Goal: Information Seeking & Learning: Check status

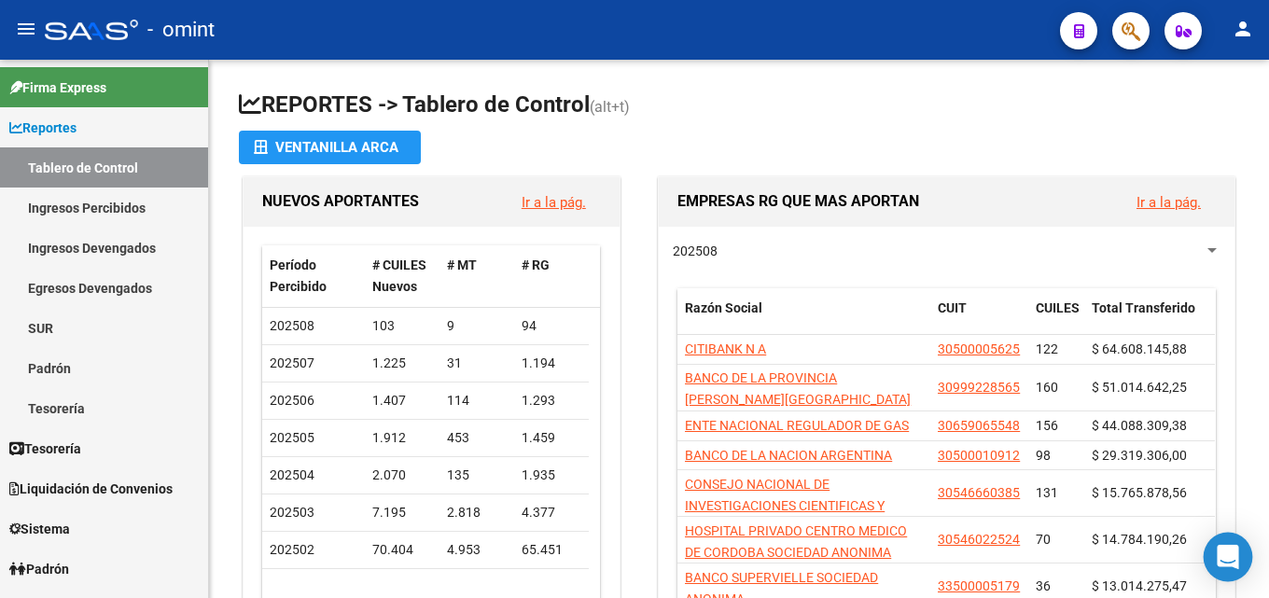
click at [1237, 563] on icon "Open Intercom Messenger" at bounding box center [1228, 557] width 24 height 24
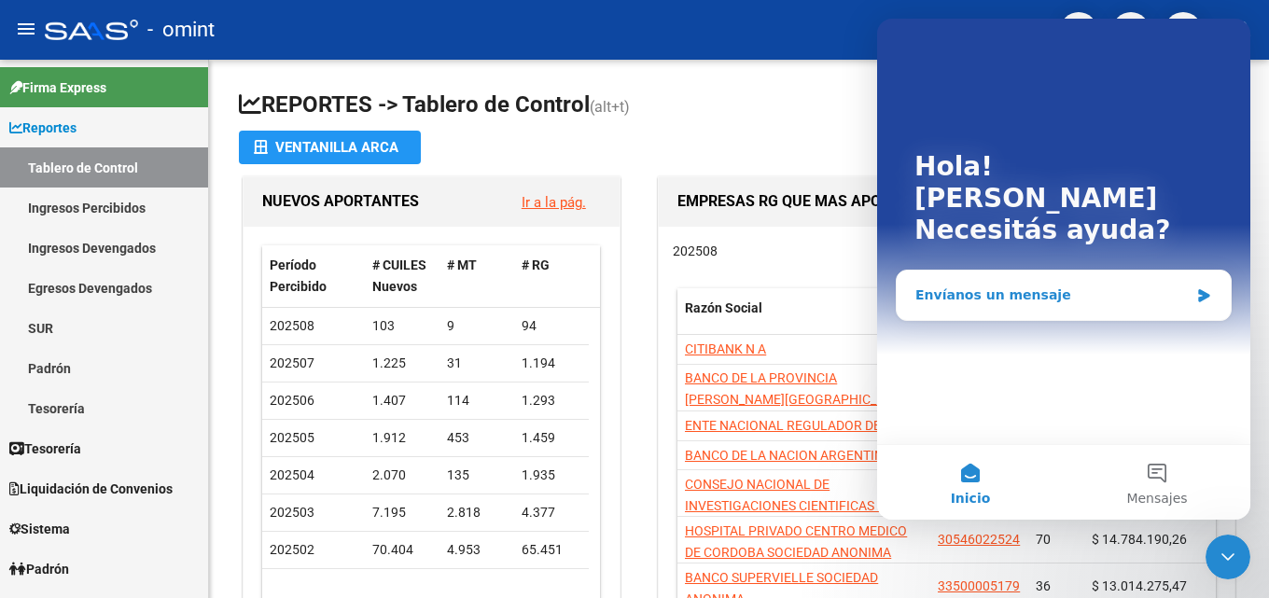
click at [1070, 286] on div "Envíanos un mensaje" at bounding box center [1051, 296] width 273 height 20
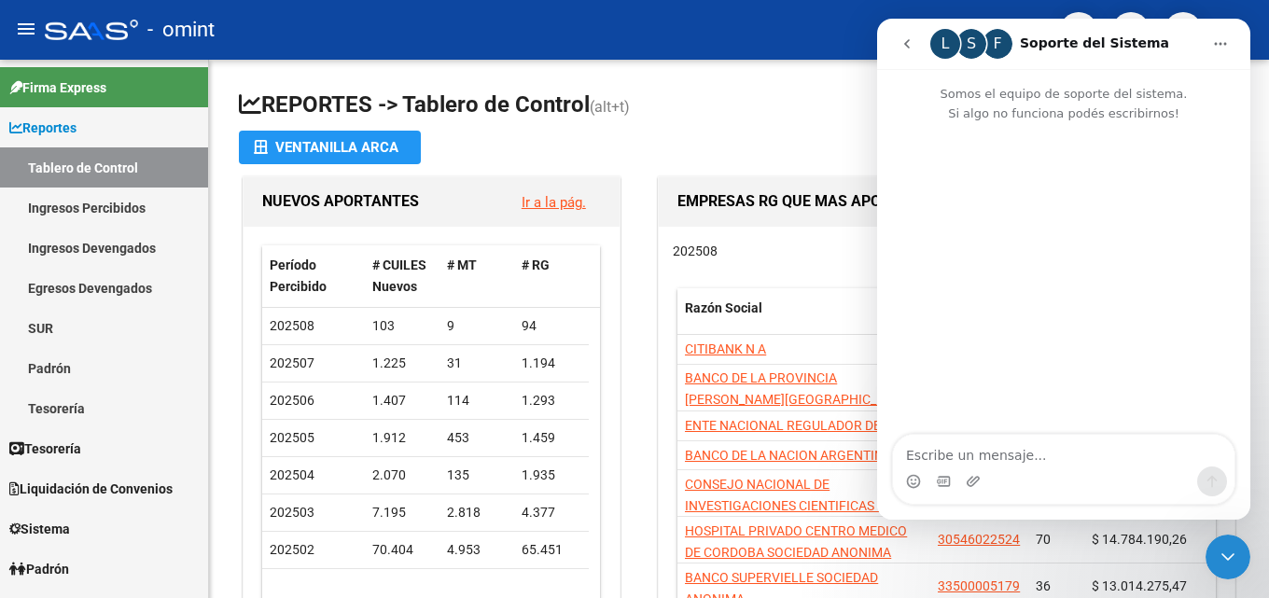
click at [911, 51] on button "go back" at bounding box center [906, 43] width 35 height 35
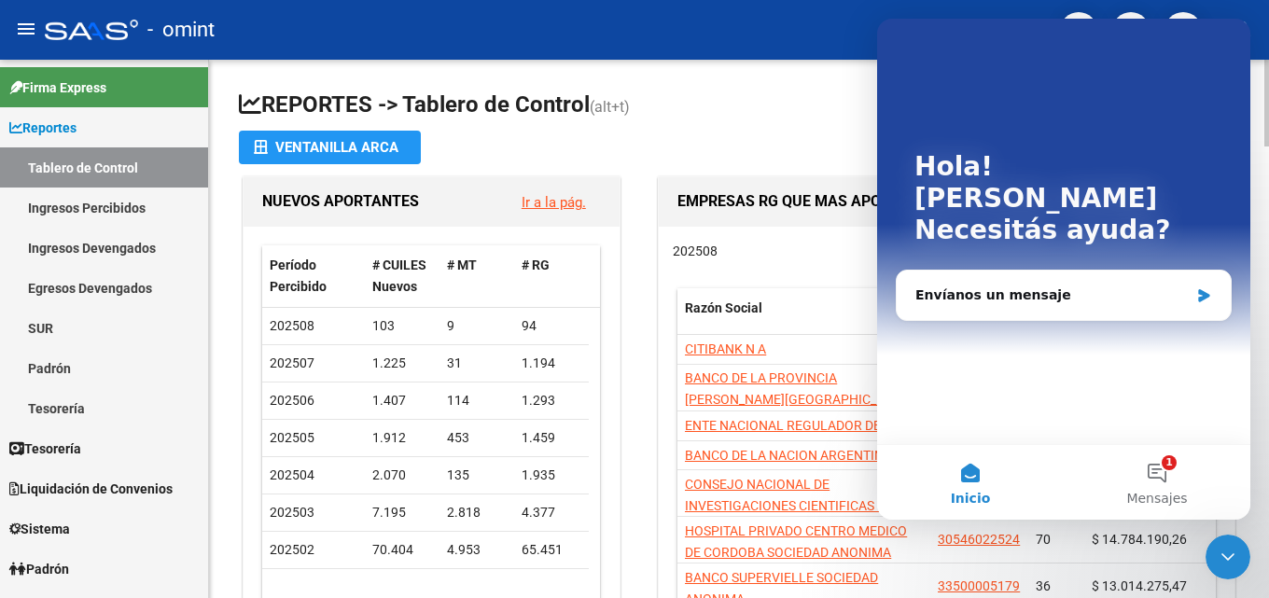
click at [765, 92] on h1 "REPORTES -> Tablero de Control (alt+t)" at bounding box center [739, 106] width 1000 height 33
click at [115, 235] on link "Ingresos Devengados" at bounding box center [104, 248] width 208 height 40
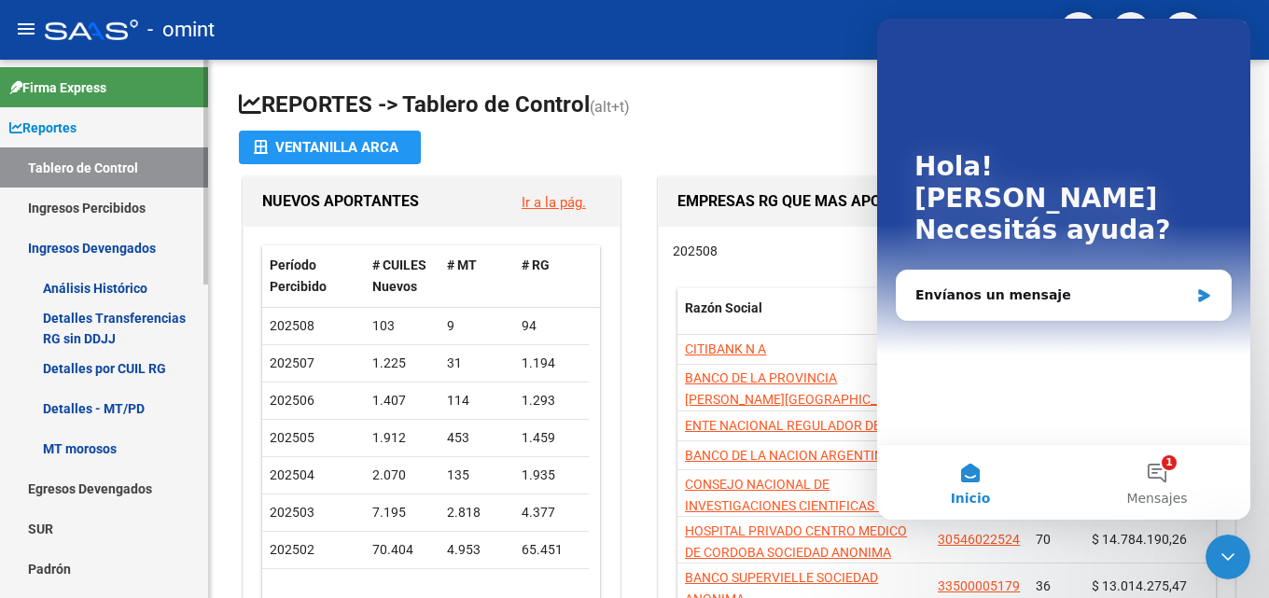
click at [108, 244] on link "Ingresos Devengados" at bounding box center [104, 248] width 208 height 40
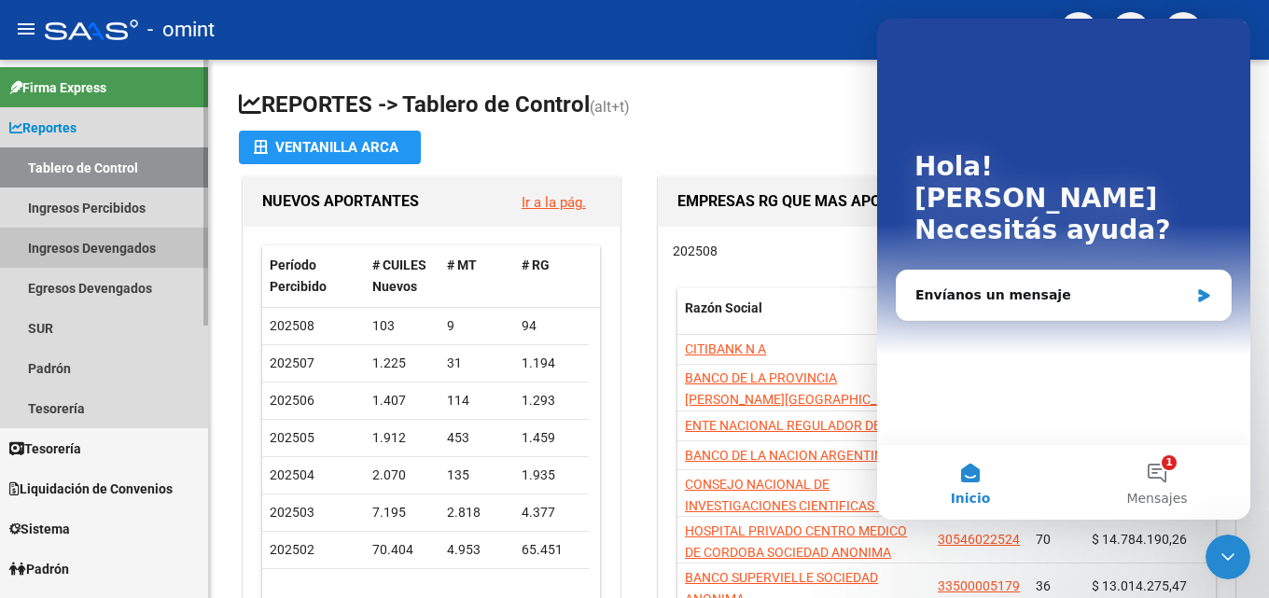
click at [108, 244] on link "Ingresos Devengados" at bounding box center [104, 248] width 208 height 40
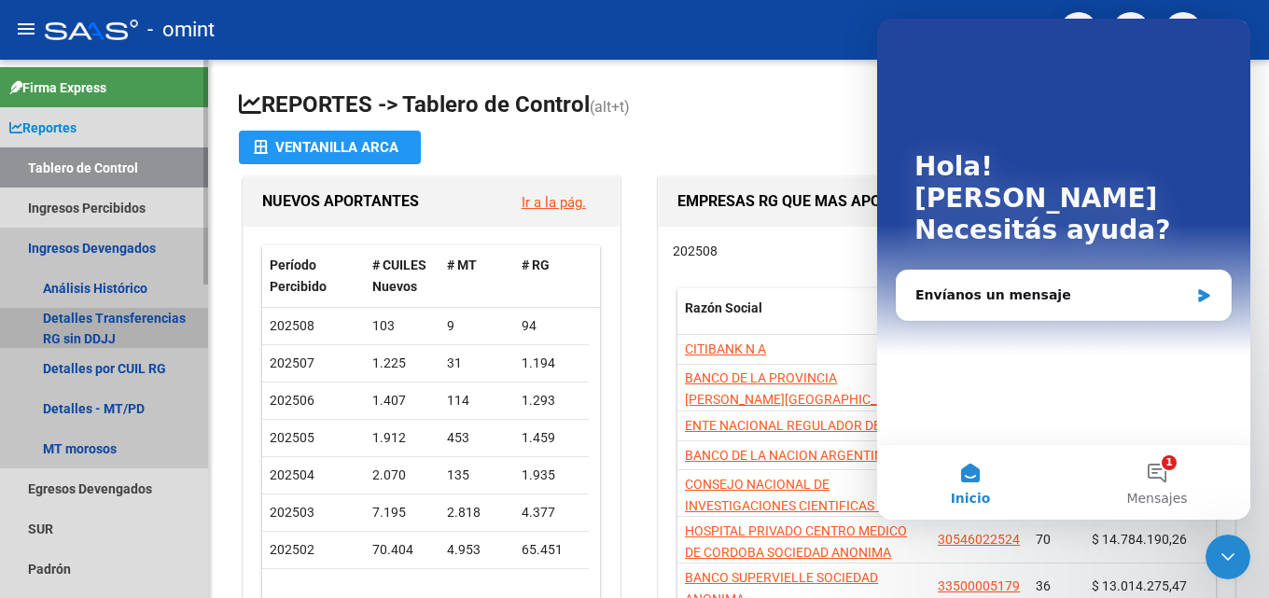
click at [108, 325] on link "Detalles Transferencias RG sin DDJJ" at bounding box center [104, 328] width 208 height 40
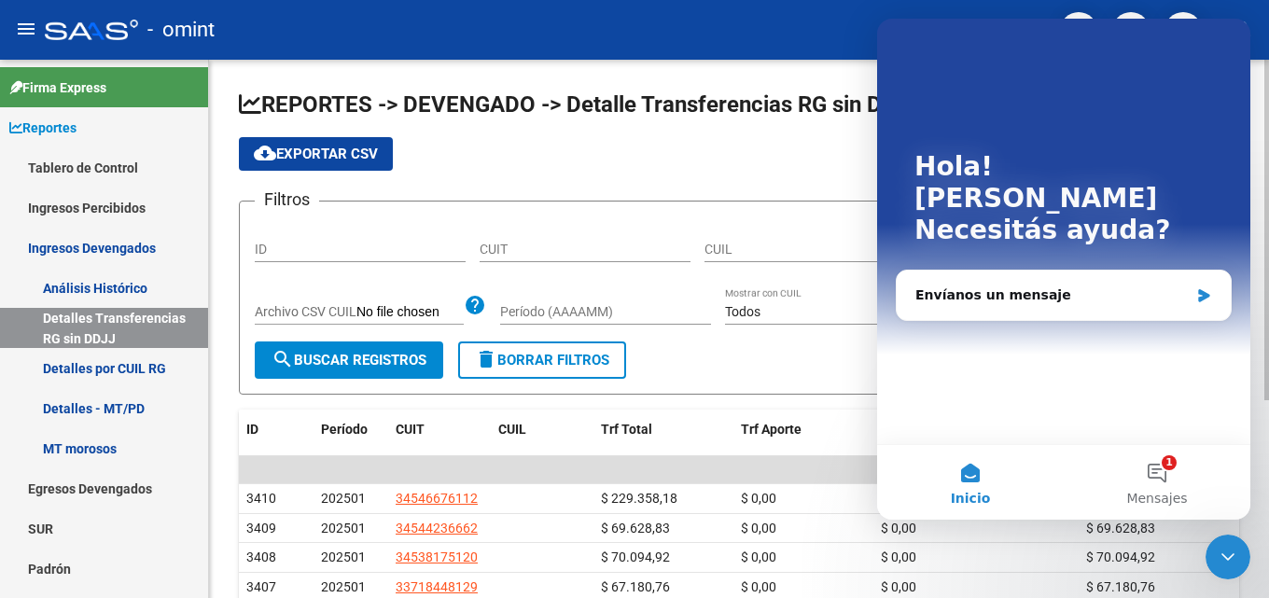
click at [677, 153] on div "cloud_download Exportar CSV" at bounding box center [739, 154] width 1000 height 34
click at [1161, 493] on span "Mensajes" at bounding box center [1156, 498] width 61 height 13
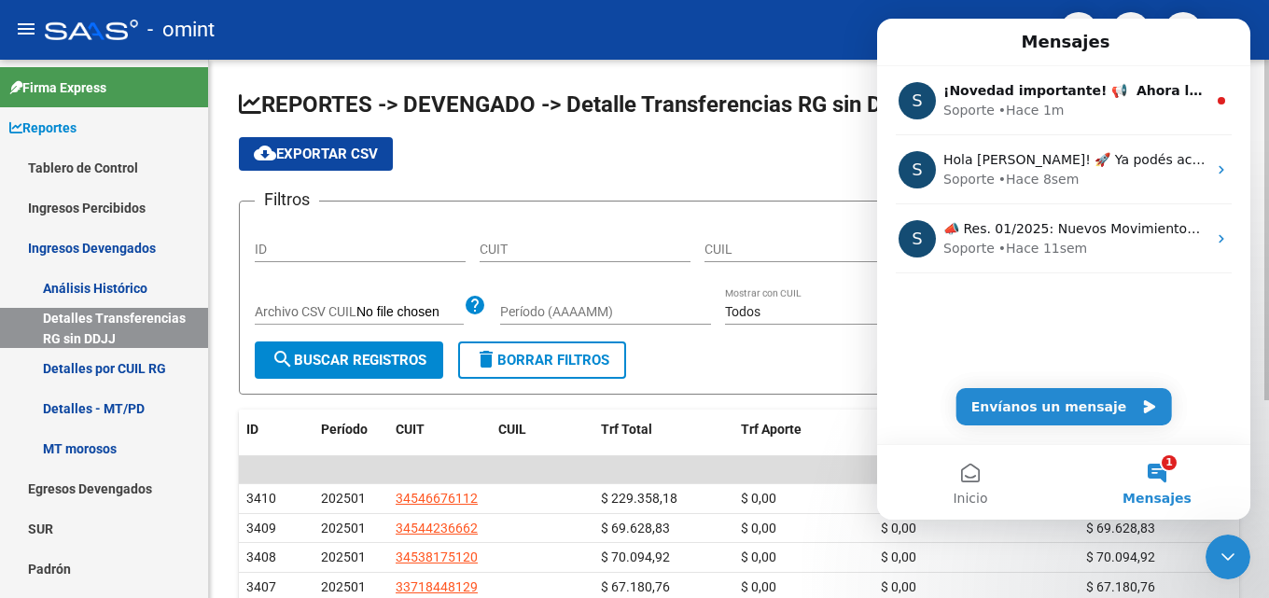
click at [477, 152] on div "cloud_download Exportar CSV" at bounding box center [739, 154] width 1000 height 34
click at [60, 313] on link "Detalles Transferencias RG sin DDJJ" at bounding box center [104, 328] width 208 height 40
click at [102, 370] on link "Detalles por CUIL RG" at bounding box center [104, 368] width 208 height 40
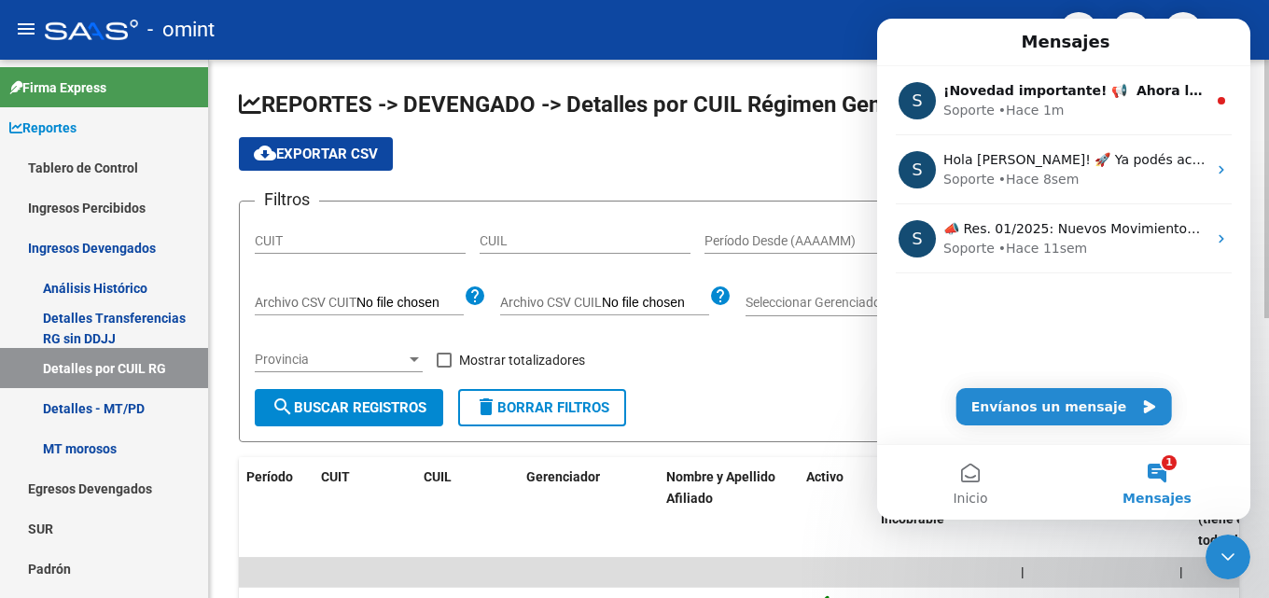
click at [594, 169] on div "cloud_download Exportar CSV" at bounding box center [739, 154] width 1000 height 34
click at [390, 248] on input "CUIT" at bounding box center [360, 241] width 211 height 16
paste input "30-50381403-6"
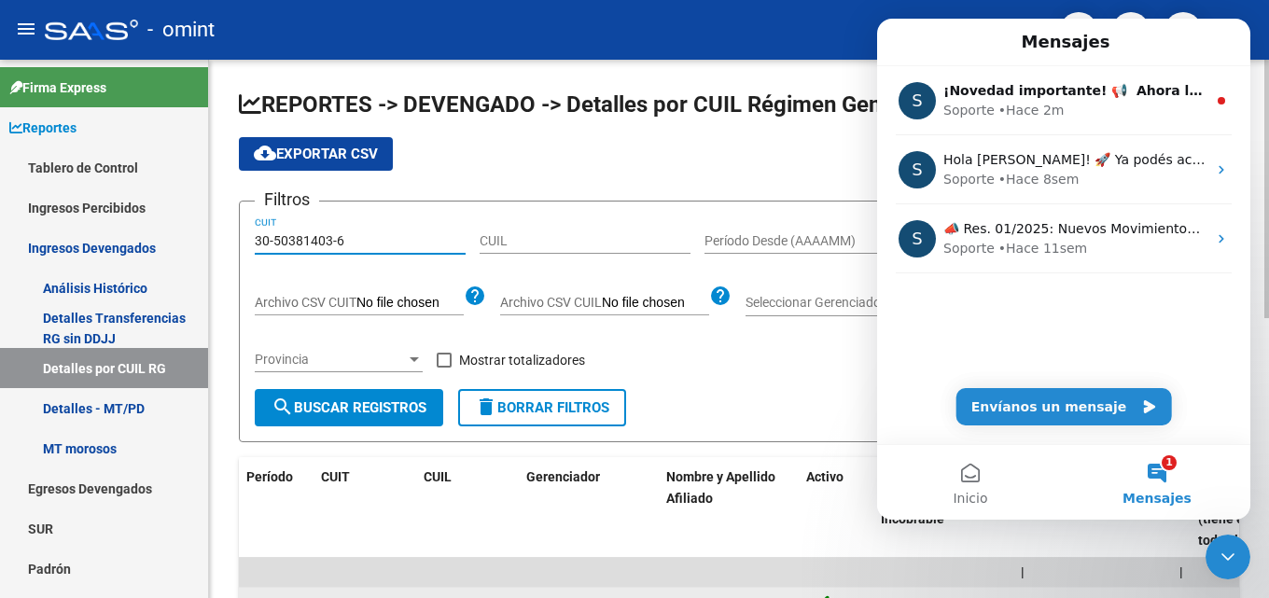
type input "30-50381403-6"
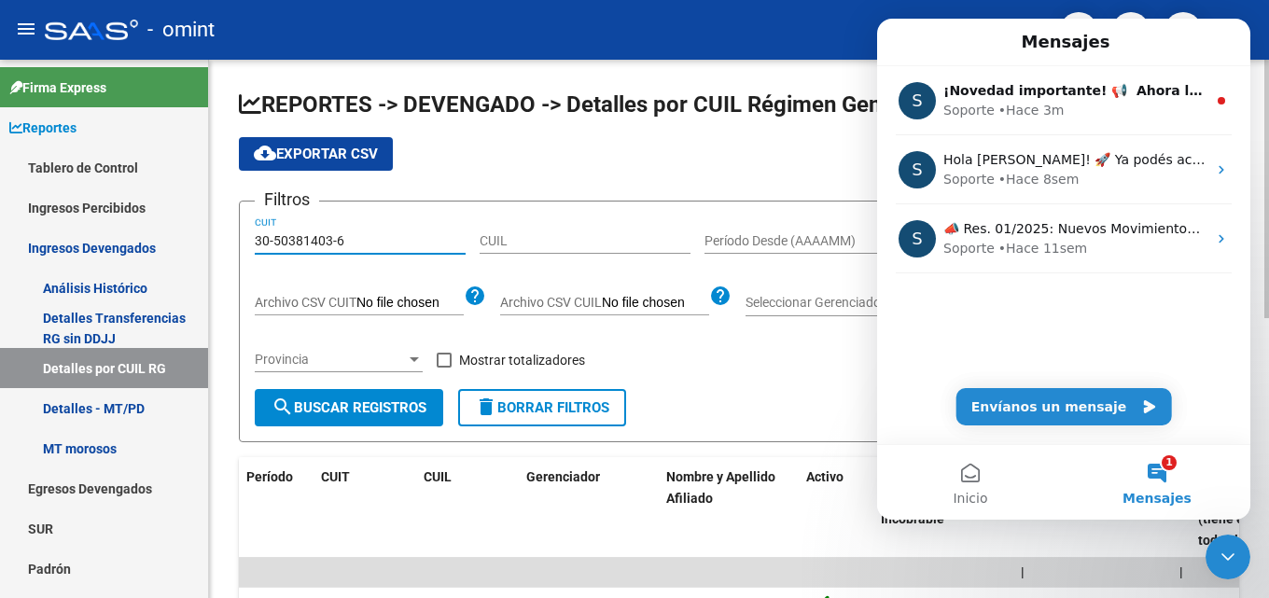
click at [354, 421] on button "search Buscar Registros" at bounding box center [349, 407] width 188 height 37
click at [1236, 551] on icon "Cerrar Intercom Messenger" at bounding box center [1228, 557] width 22 height 22
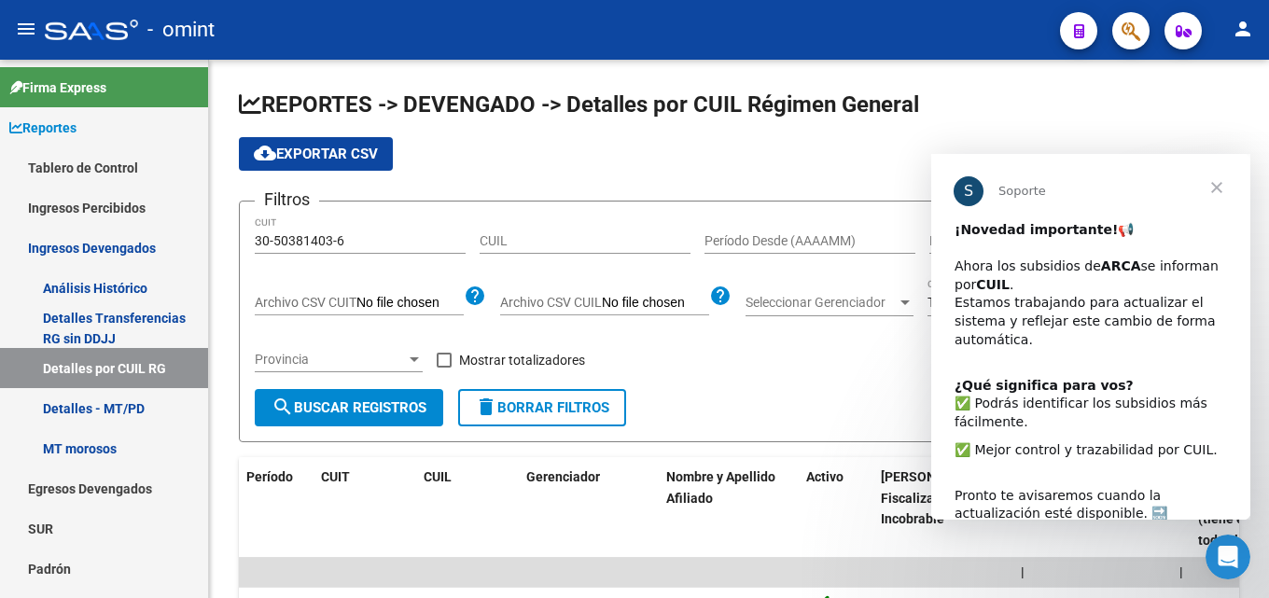
click at [1217, 186] on span "Cerrar" at bounding box center [1216, 187] width 67 height 67
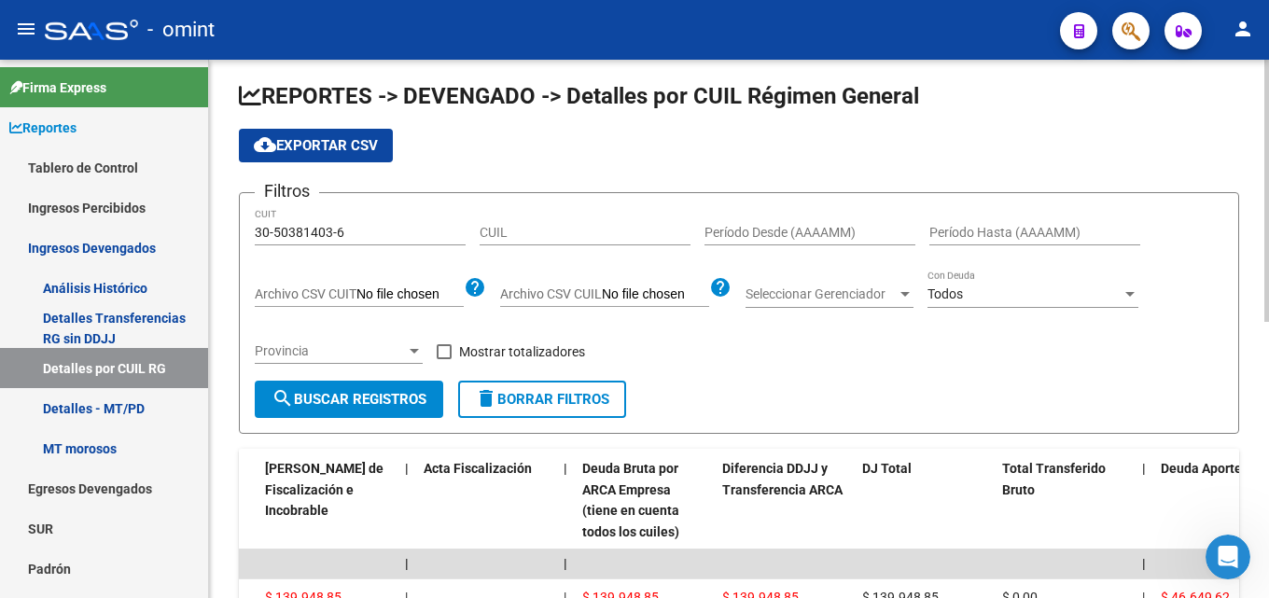
scroll to position [7, 0]
click at [329, 344] on div "Provincia Provincia" at bounding box center [339, 346] width 168 height 37
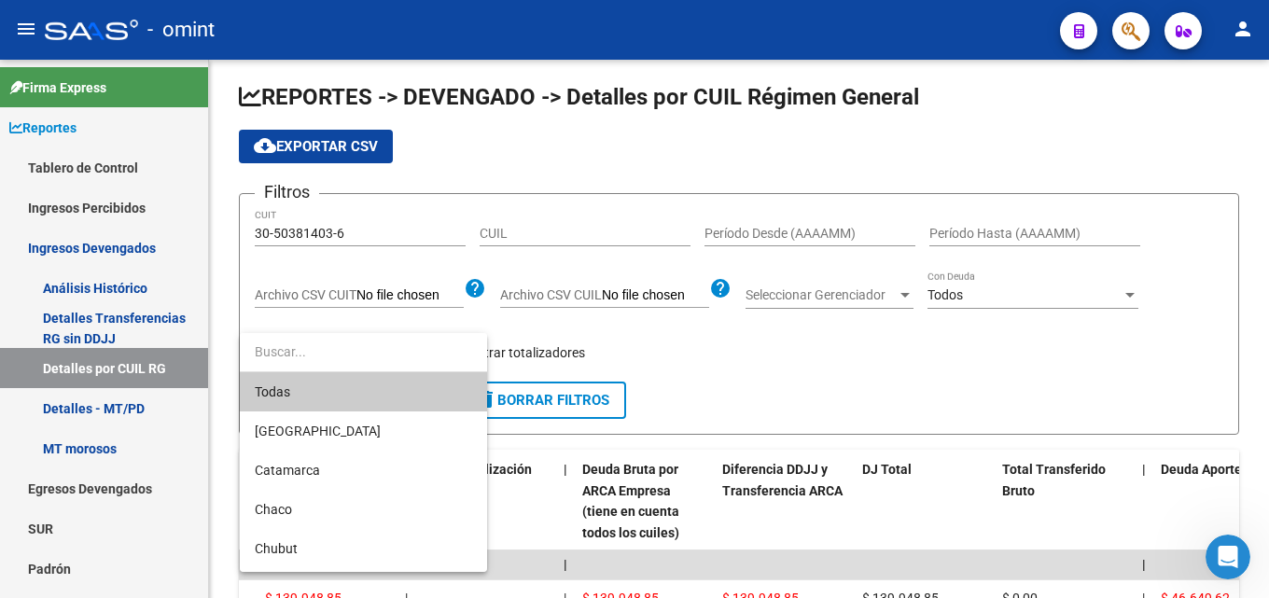
click at [979, 231] on div at bounding box center [634, 299] width 1269 height 598
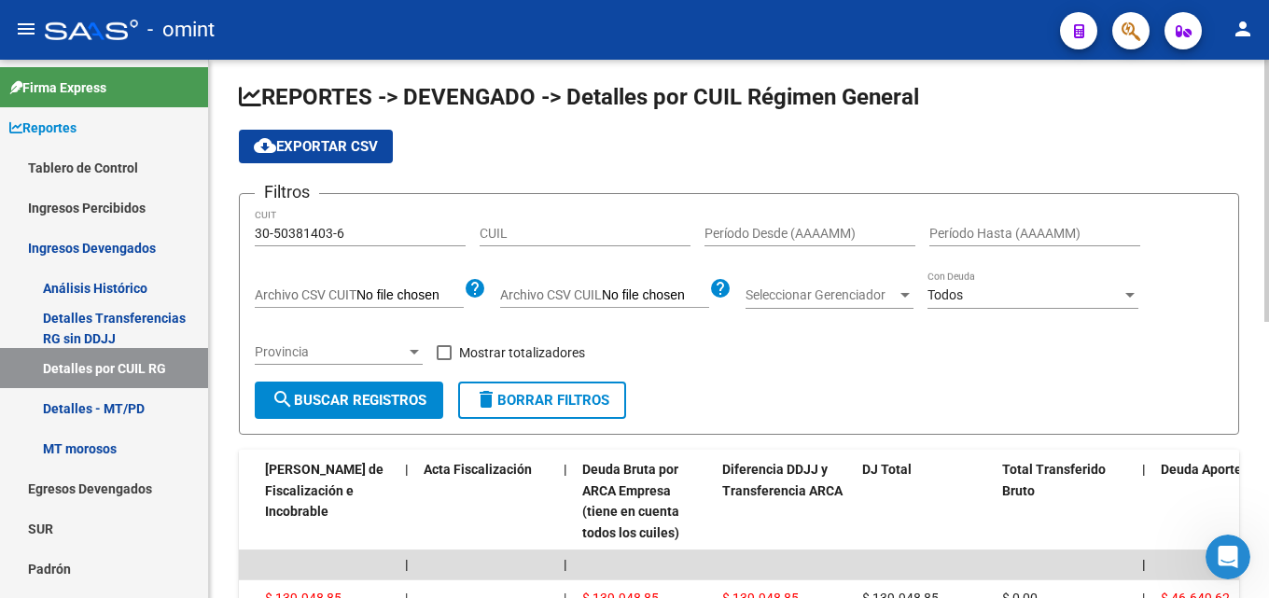
click at [835, 221] on div "Período Desde (AAAAMM)" at bounding box center [809, 227] width 211 height 37
drag, startPoint x: 764, startPoint y: 230, endPoint x: 645, endPoint y: 220, distance: 119.8
click at [645, 220] on div "Filtros 30-50381403-6 CUIT CUIL 202503 Período Desde (AAAAMM) Período Hasta (AA…" at bounding box center [739, 295] width 969 height 173
type input "202503"
click at [939, 224] on div "Período Hasta (AAAAMM)" at bounding box center [1034, 227] width 211 height 37
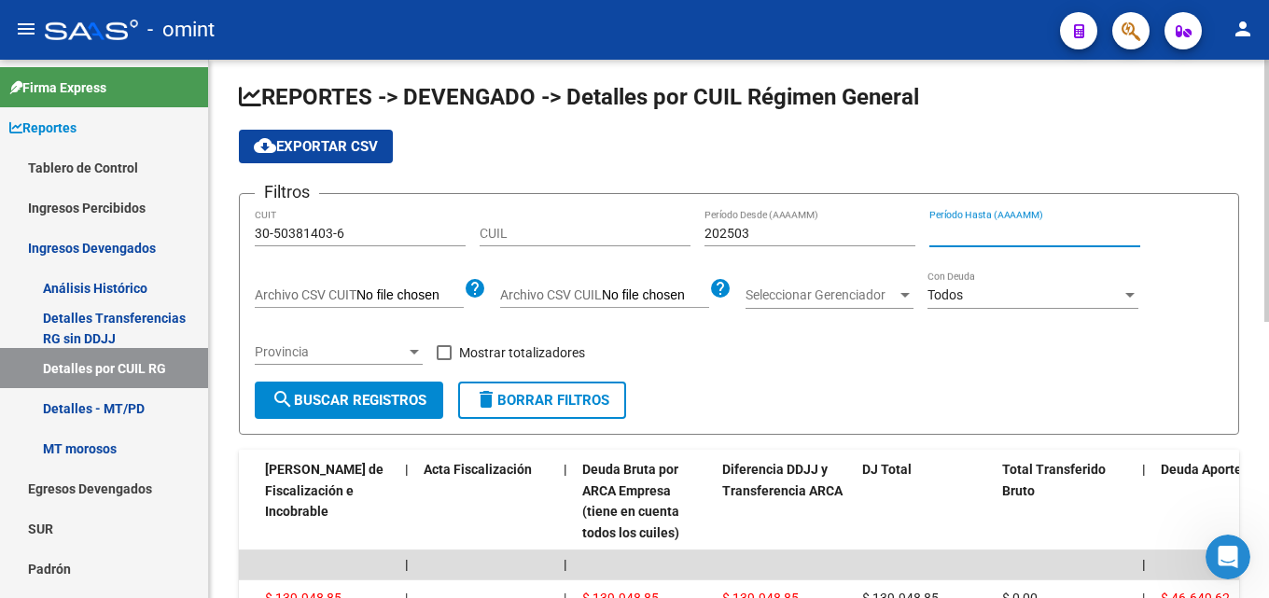
paste input "202503"
type input "202503"
click at [383, 384] on button "search Buscar Registros" at bounding box center [349, 400] width 188 height 37
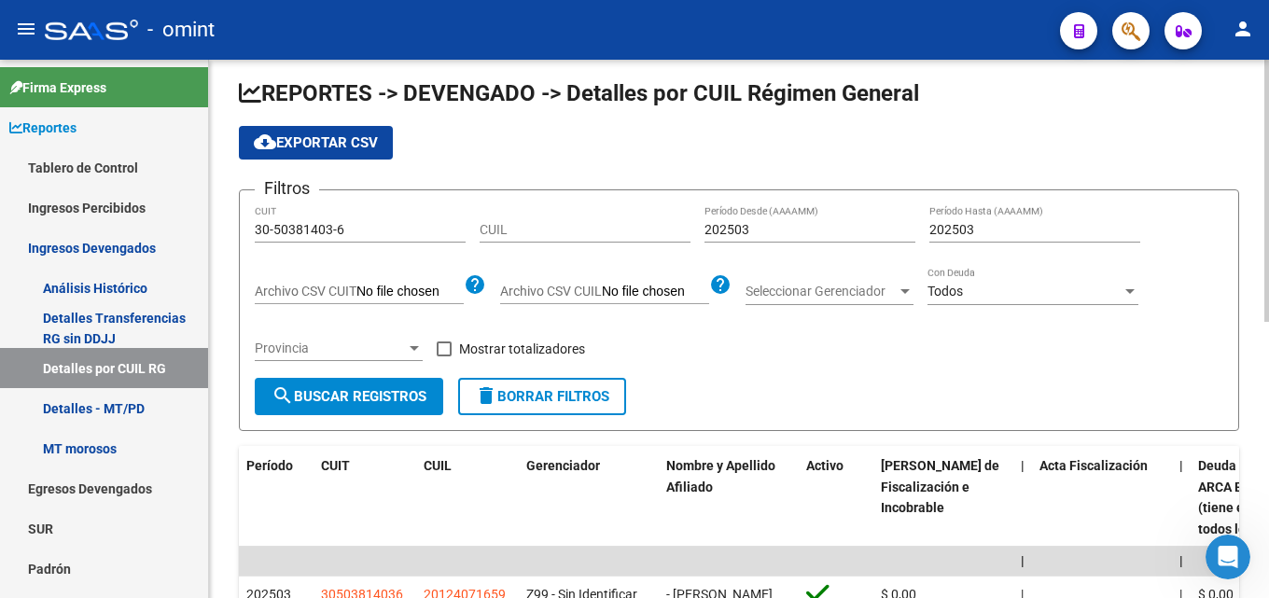
scroll to position [0, 0]
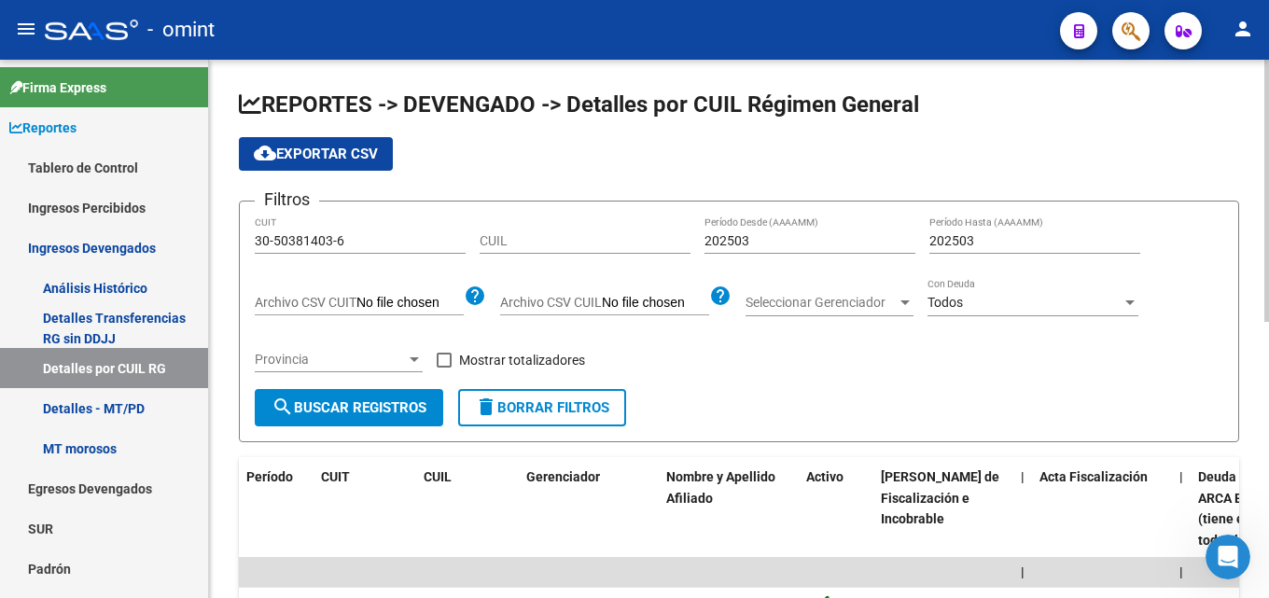
click at [770, 234] on input "202503" at bounding box center [809, 241] width 211 height 16
type input "202504"
click at [1025, 240] on input "202503" at bounding box center [1034, 241] width 211 height 16
type input "202504"
click at [256, 388] on div "Provincia Provincia" at bounding box center [339, 361] width 168 height 53
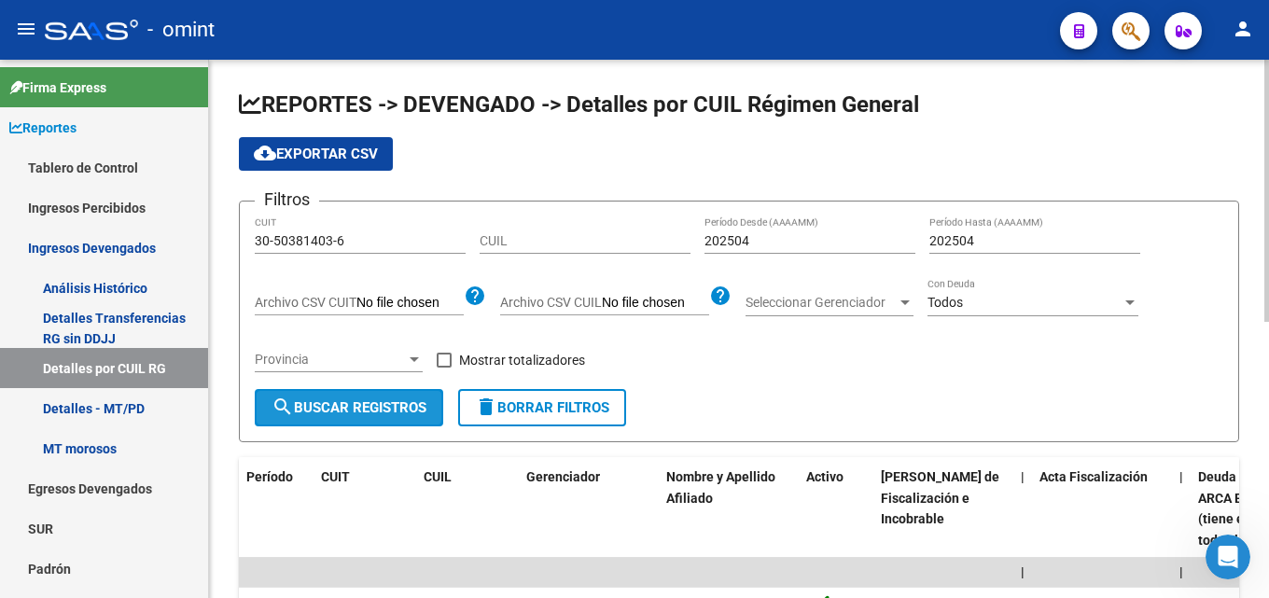
click at [278, 399] on mat-icon "search" at bounding box center [283, 407] width 22 height 22
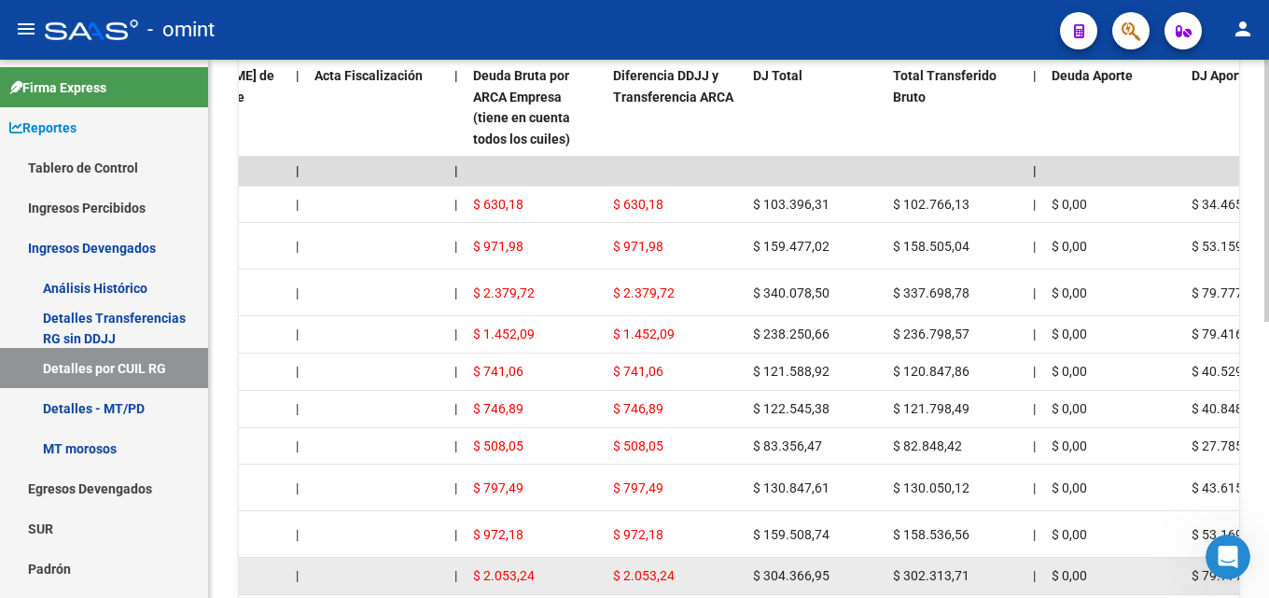
scroll to position [381, 0]
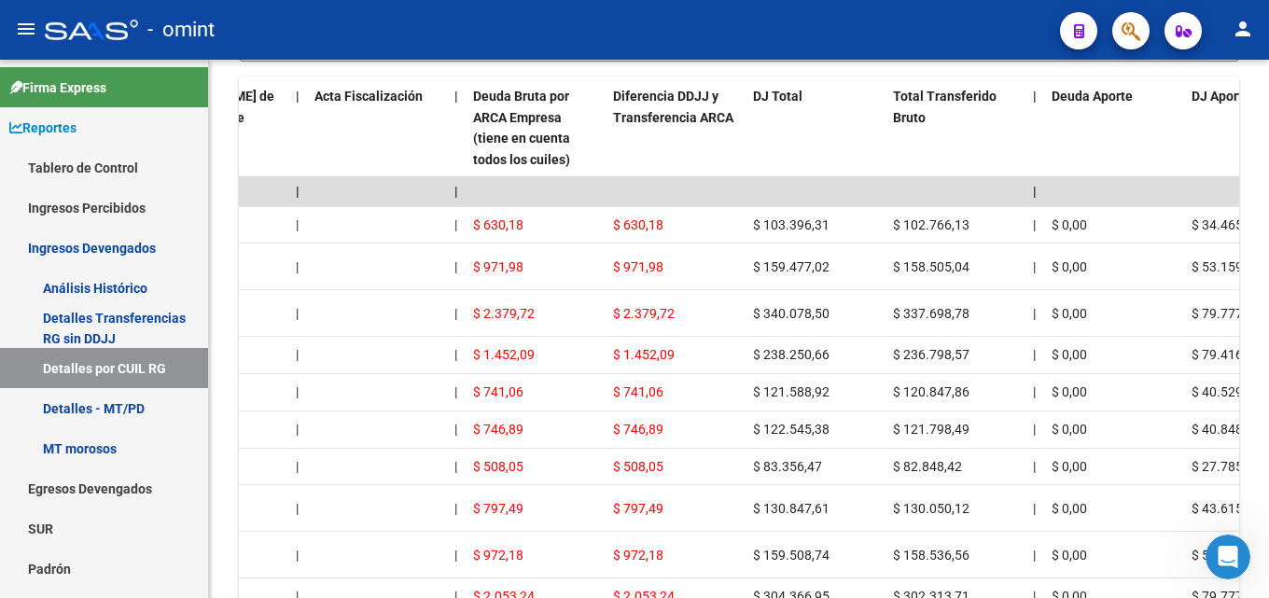
click at [1210, 561] on div "Abrir Intercom Messenger" at bounding box center [1228, 557] width 62 height 62
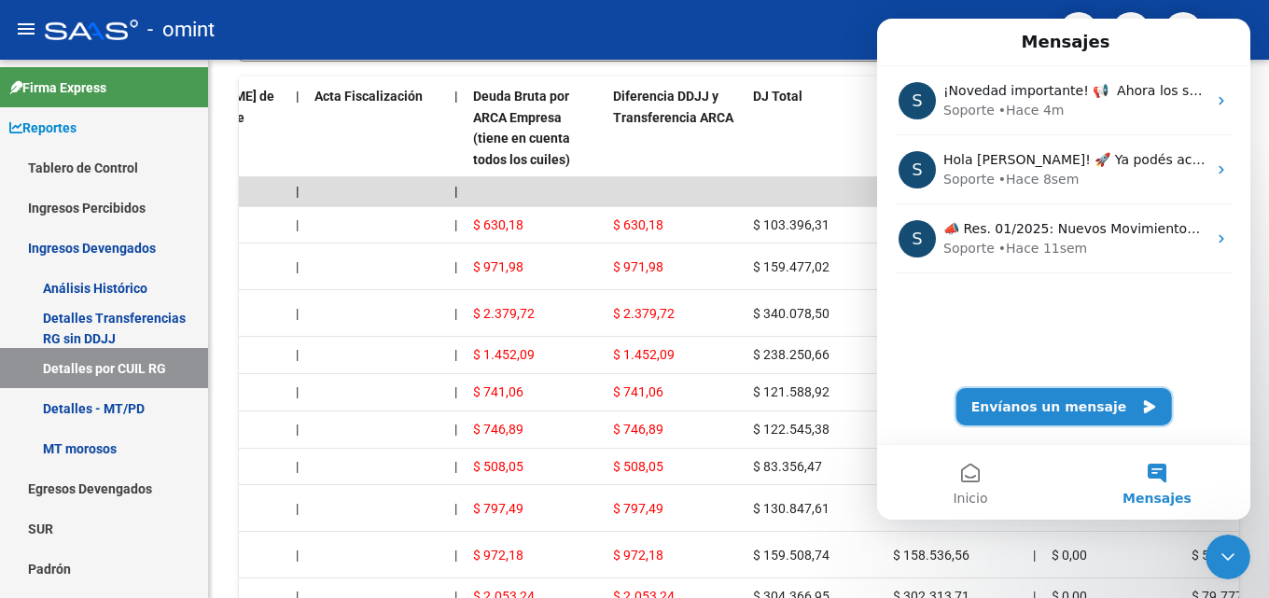
click at [1093, 415] on button "Envíanos un mensaje" at bounding box center [1064, 406] width 216 height 37
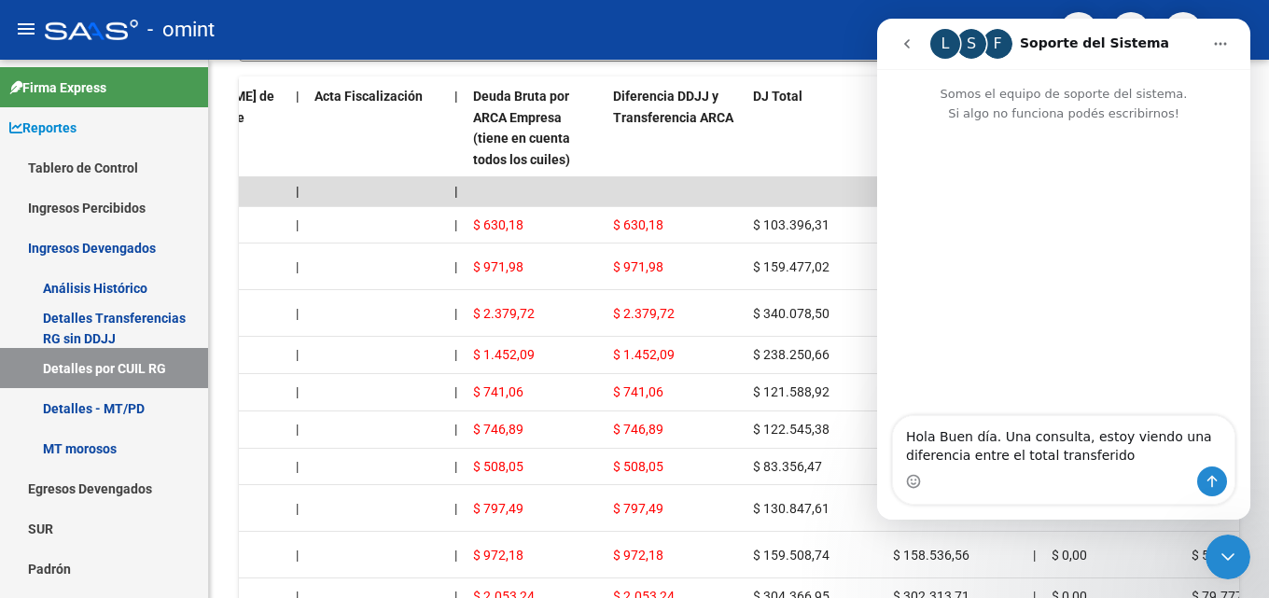
click at [1066, 440] on textarea "Hola Buen día. Una consulta, estoy viendo una diferencia entre el total transfe…" at bounding box center [1064, 441] width 342 height 50
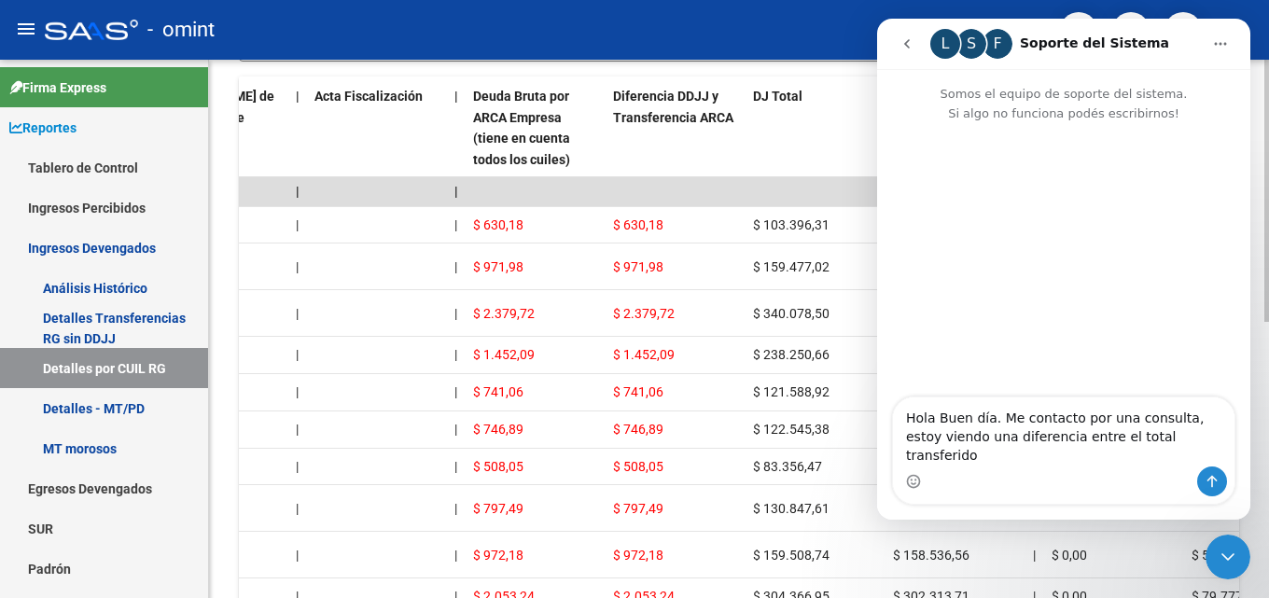
type textarea "Hola Buen día. Me contacto por una consulta, estoy viendo una diferencia entre …"
click at [769, 138] on datatable-header-cell "DJ Total" at bounding box center [816, 129] width 140 height 104
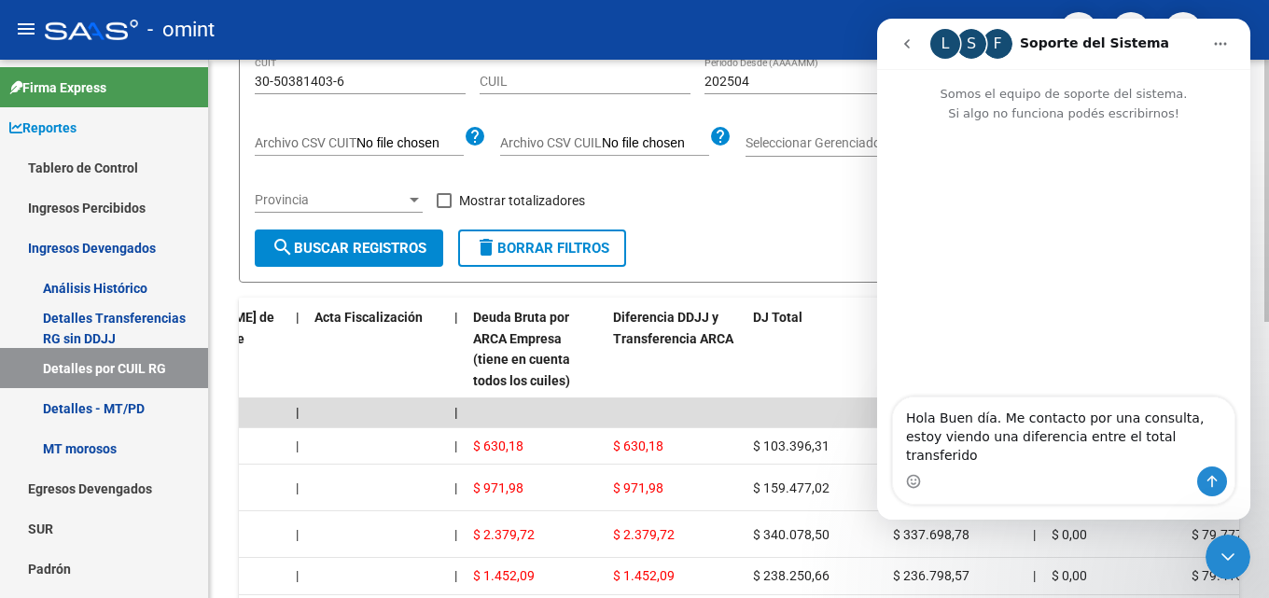
scroll to position [187, 0]
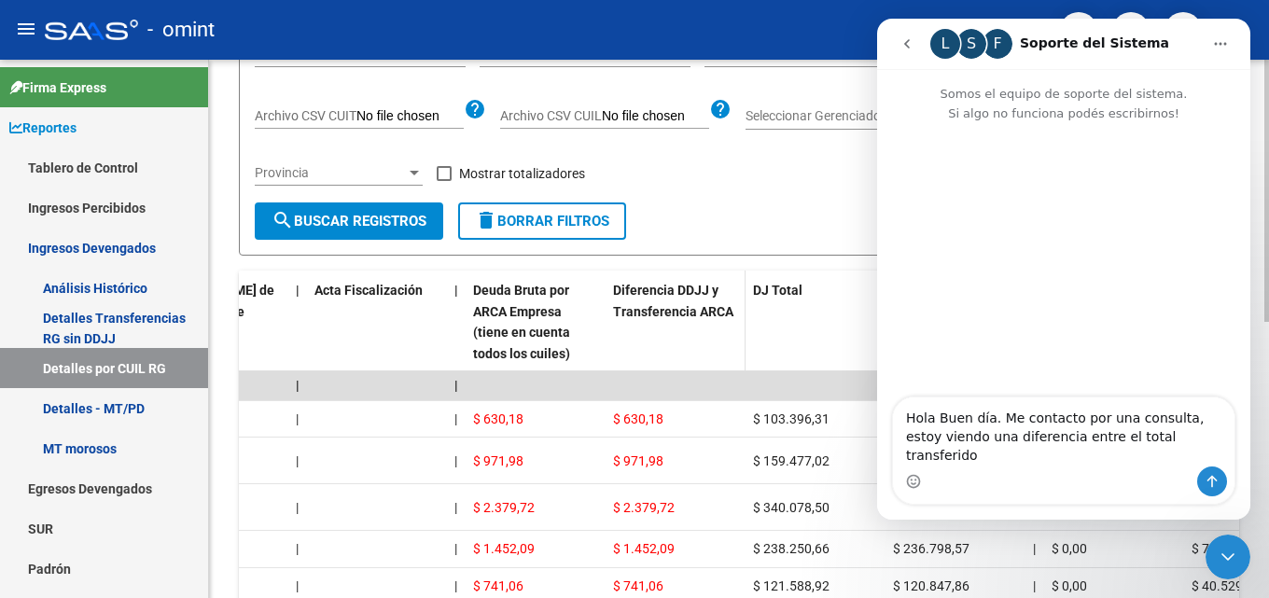
click at [720, 366] on datatable-header-cell "Diferencia DDJJ y Transferencia ARCA" at bounding box center [676, 323] width 140 height 104
click at [1230, 565] on icon "Cerrar Intercom Messenger" at bounding box center [1228, 557] width 22 height 22
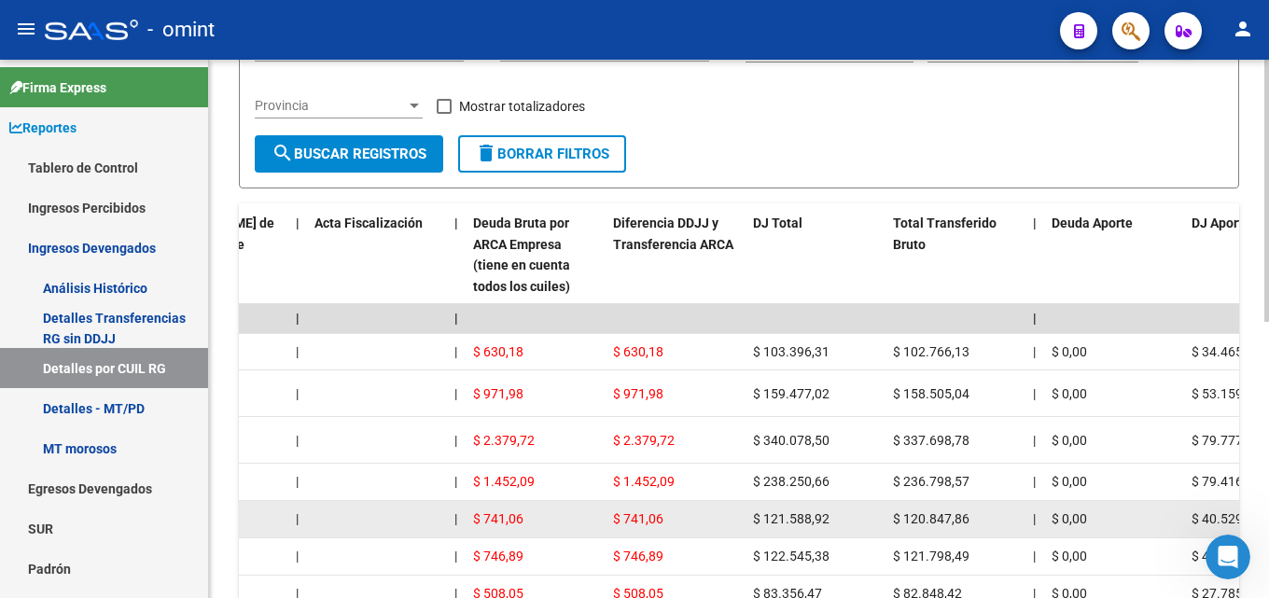
scroll to position [280, 0]
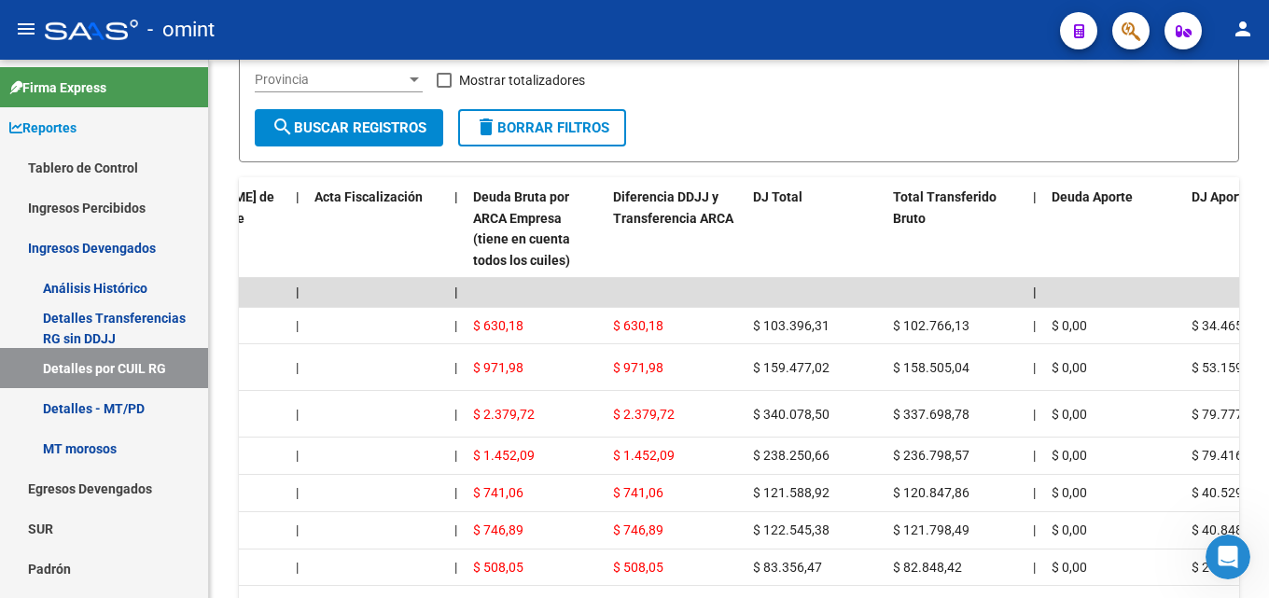
click at [1235, 557] on icon "Abrir Intercom Messenger" at bounding box center [1228, 557] width 31 height 31
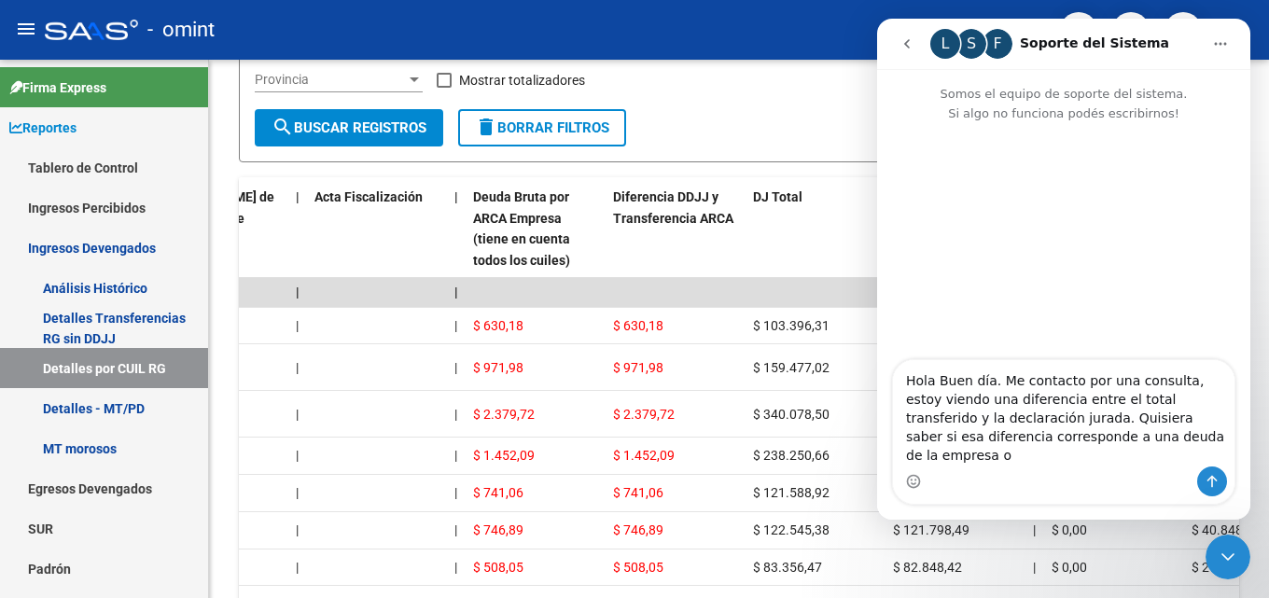
click at [1157, 457] on textarea "Hola Buen día. Me contacto por una consulta, estoy viendo una diferencia entre …" at bounding box center [1064, 413] width 342 height 106
type textarea "Hola Buen día. Me contacto por una consulta, estoy viendo una diferencia entre …"
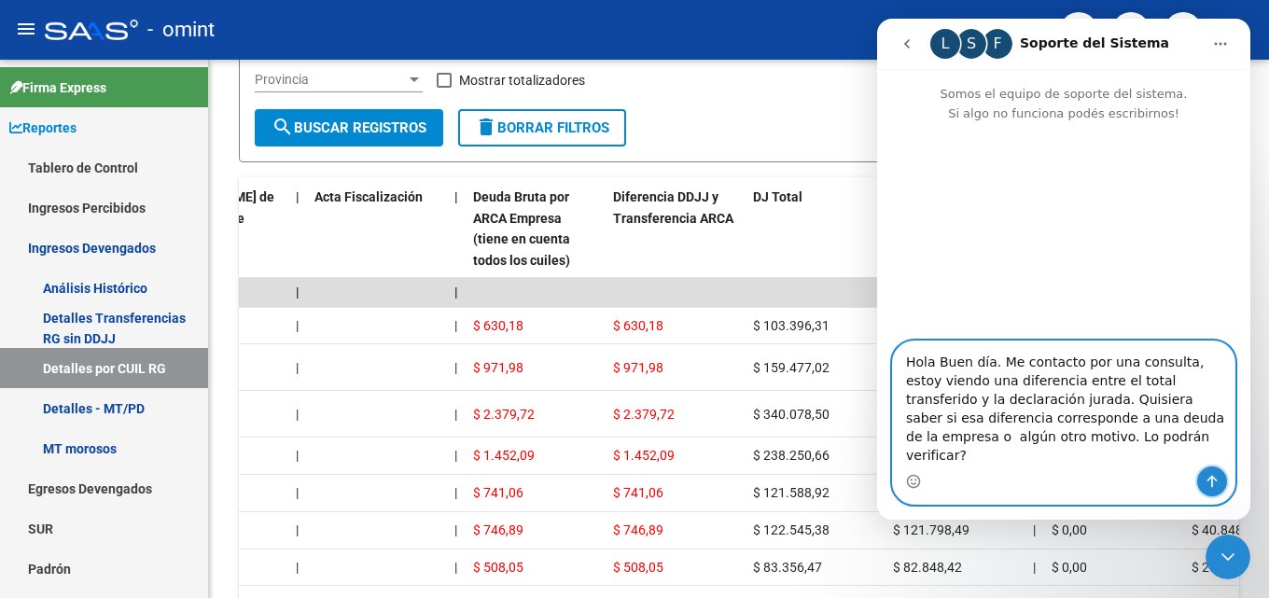
click at [1213, 481] on icon "Enviar un mensaje…" at bounding box center [1212, 481] width 15 height 15
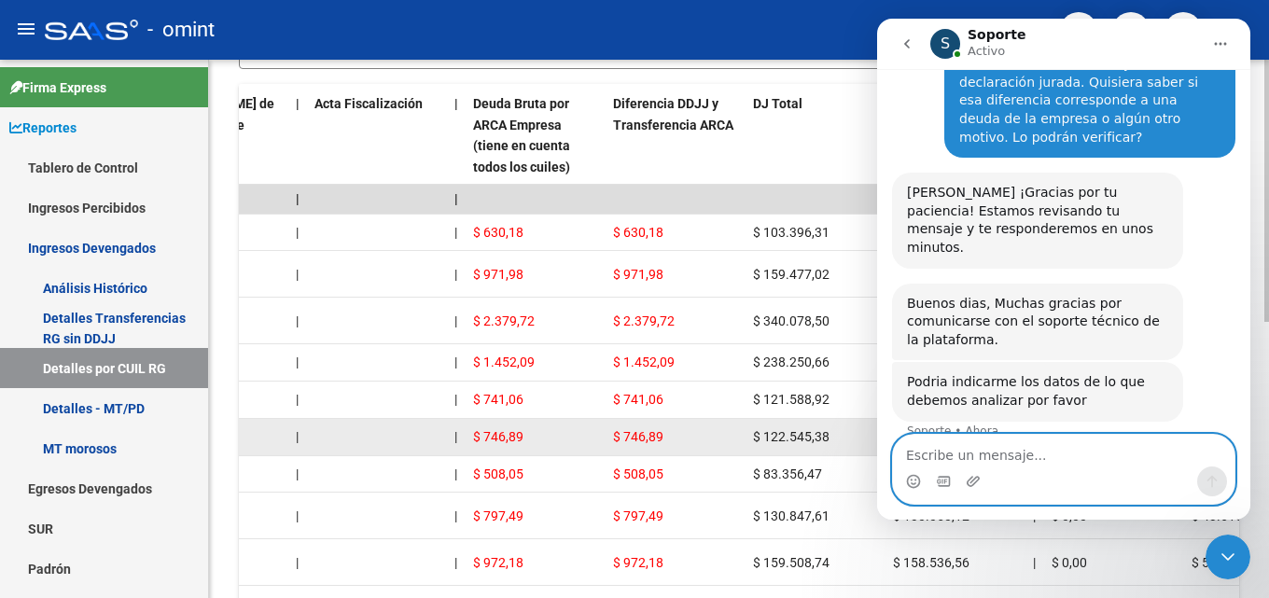
scroll to position [127, 0]
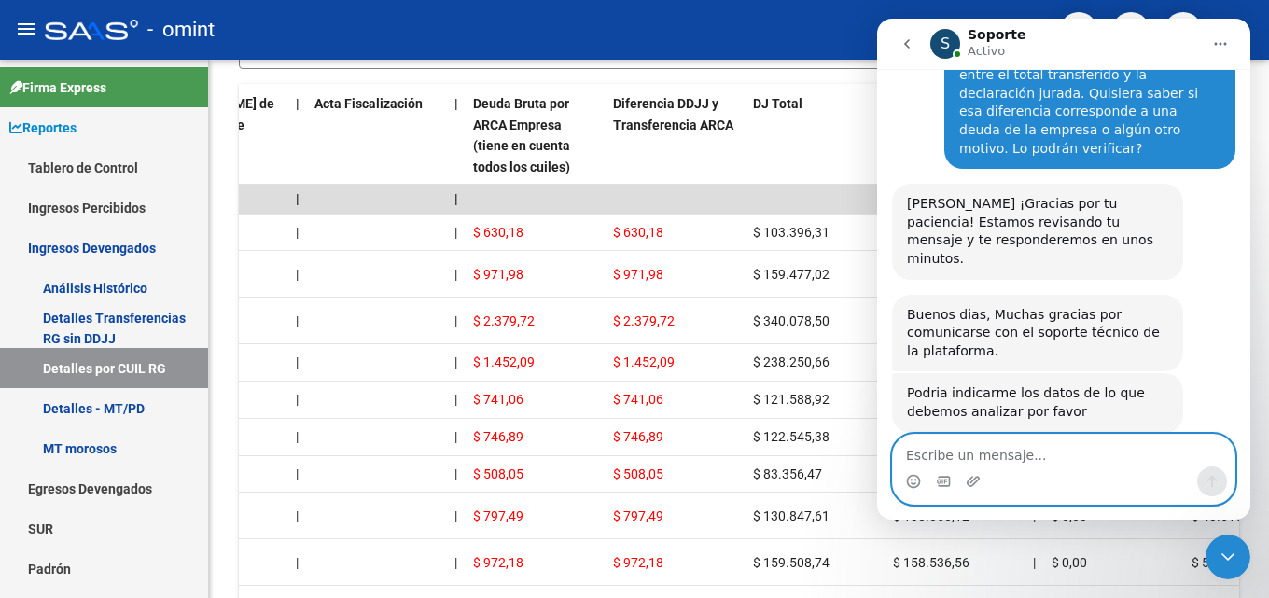
click at [980, 449] on textarea "Escribe un mensaje..." at bounding box center [1064, 451] width 342 height 32
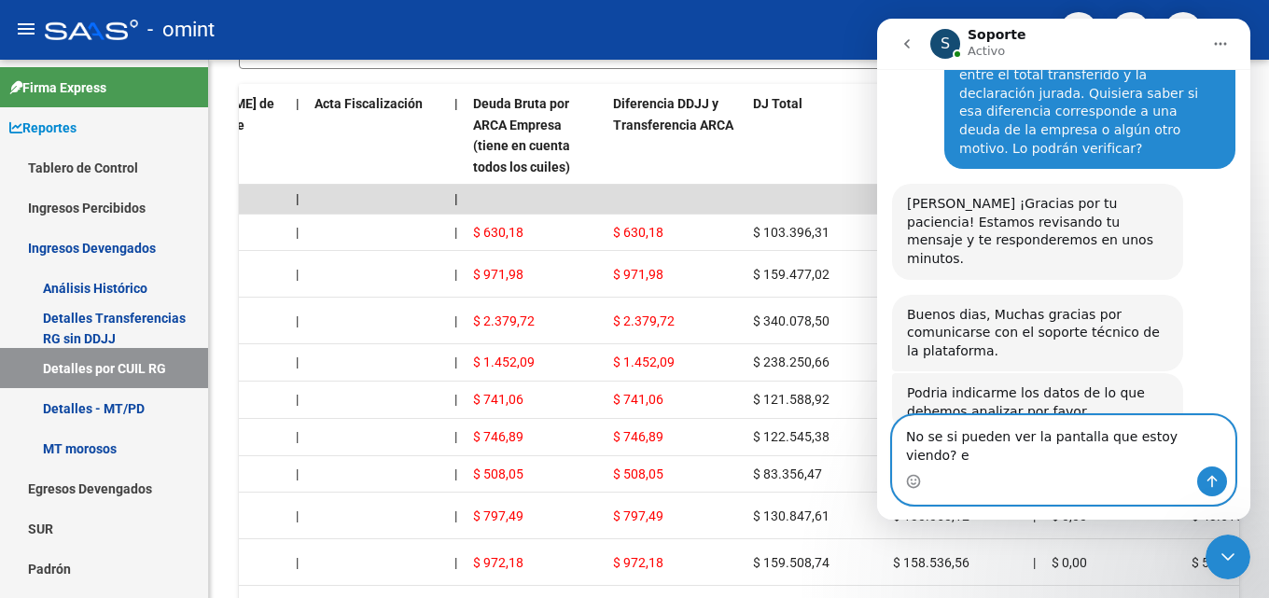
type textarea "No se si pueden ver la pantalla que estoy viendo?"
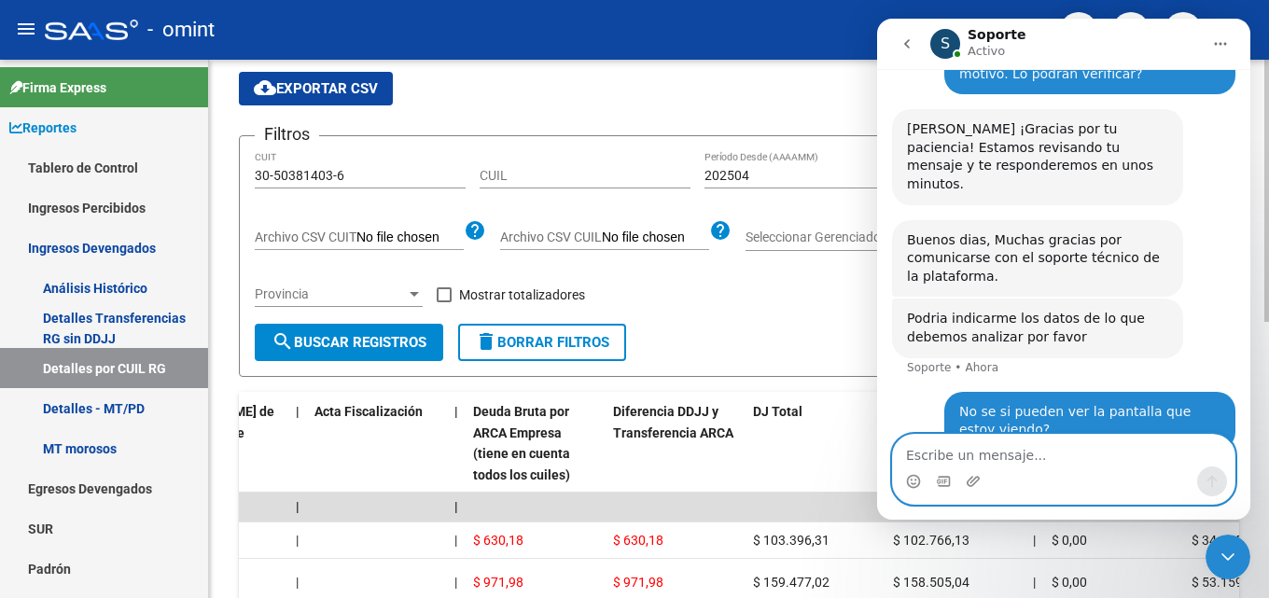
scroll to position [0, 0]
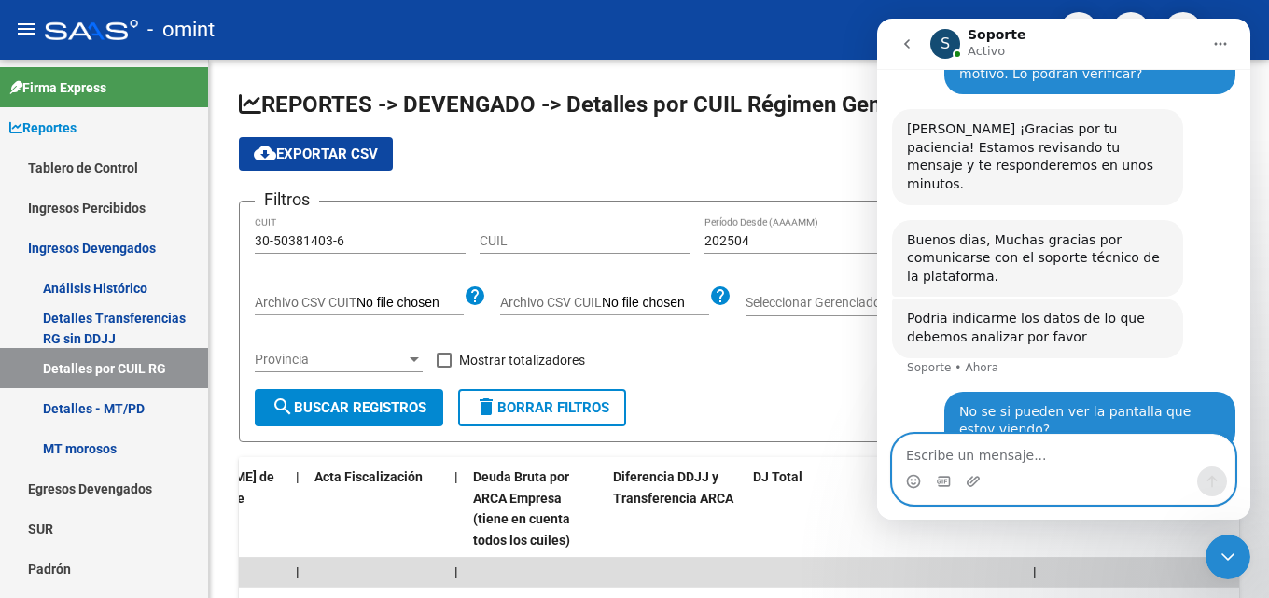
click at [1011, 447] on textarea "Escribe un mensaje..." at bounding box center [1064, 451] width 342 height 32
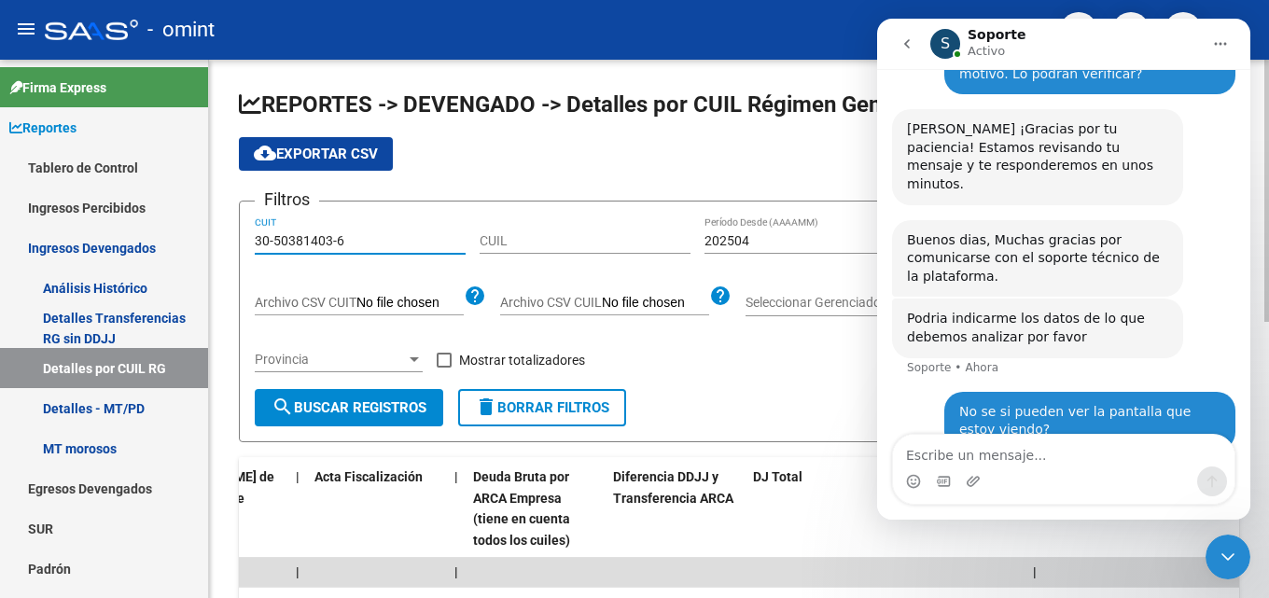
drag, startPoint x: 361, startPoint y: 239, endPoint x: 300, endPoint y: 234, distance: 60.8
click at [242, 232] on form "Filtros 30-50381403-6 CUIT CUIL 202504 Período Desde (AAAAMM) 202504 Período Ha…" at bounding box center [739, 322] width 1000 height 242
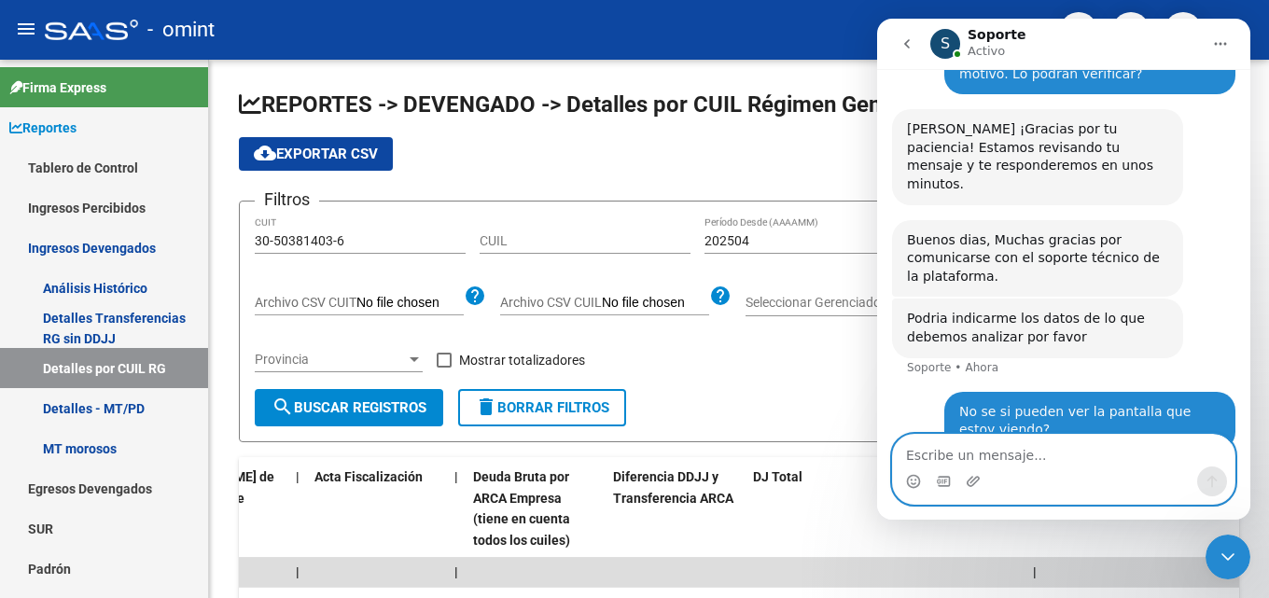
click at [1048, 464] on textarea "Escribe un mensaje..." at bounding box center [1064, 451] width 342 height 32
click at [910, 452] on textarea "30-50381403-6" at bounding box center [1064, 451] width 342 height 32
click at [906, 452] on textarea "30-50381403-6" at bounding box center [1064, 451] width 342 height 32
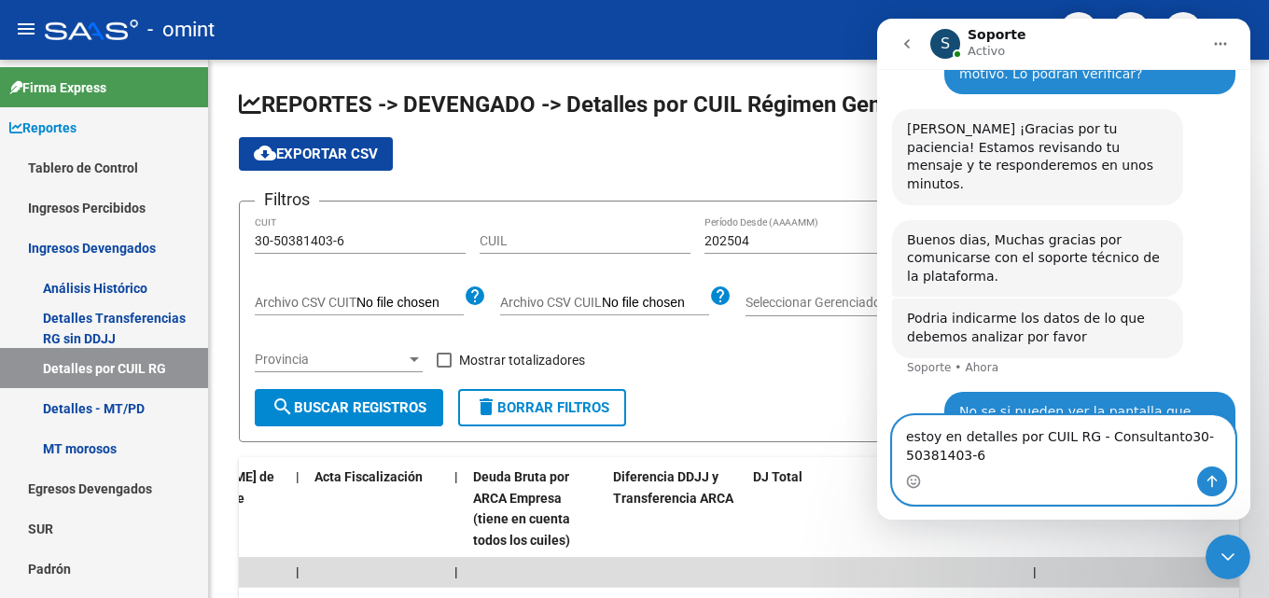
scroll to position [220, 0]
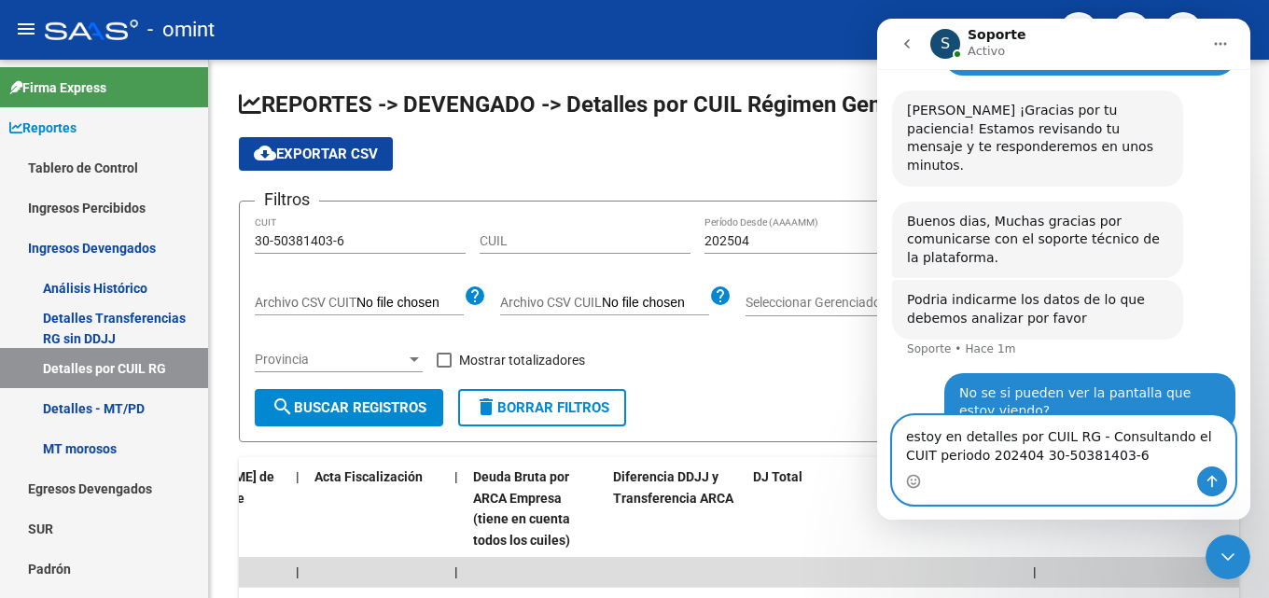
type textarea "estoy en detalles por CUIL RG - Consultando el CUIT periodo 202404 30-50381403-6"
click at [1206, 469] on button "Enviar un mensaje…" at bounding box center [1212, 482] width 30 height 30
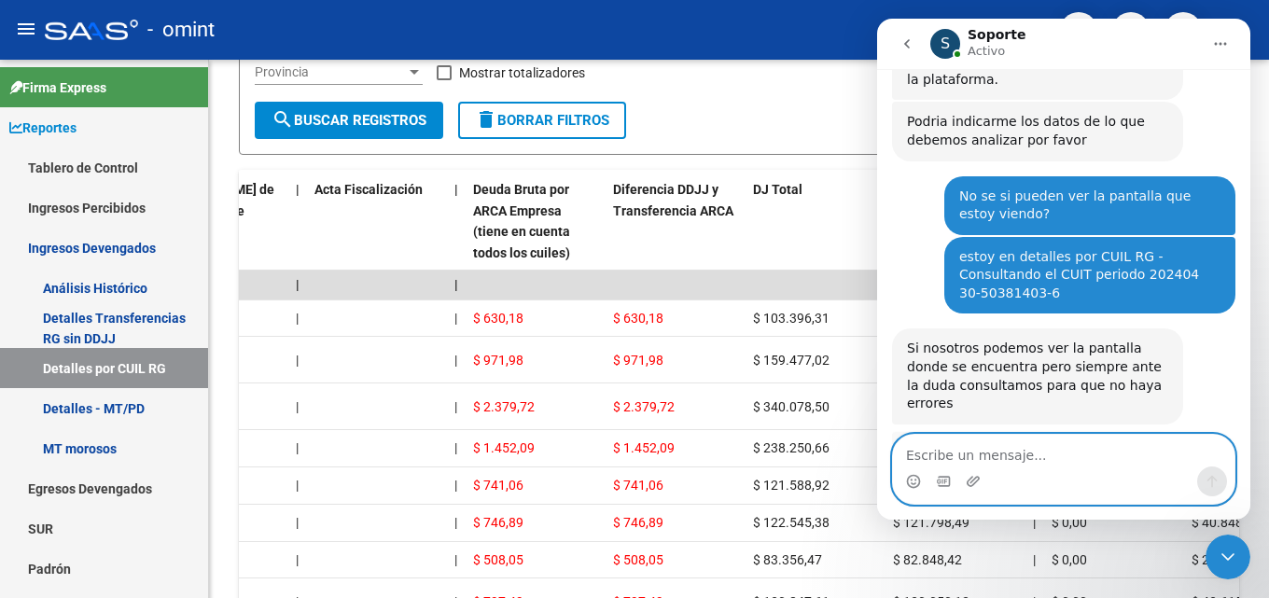
scroll to position [397, 0]
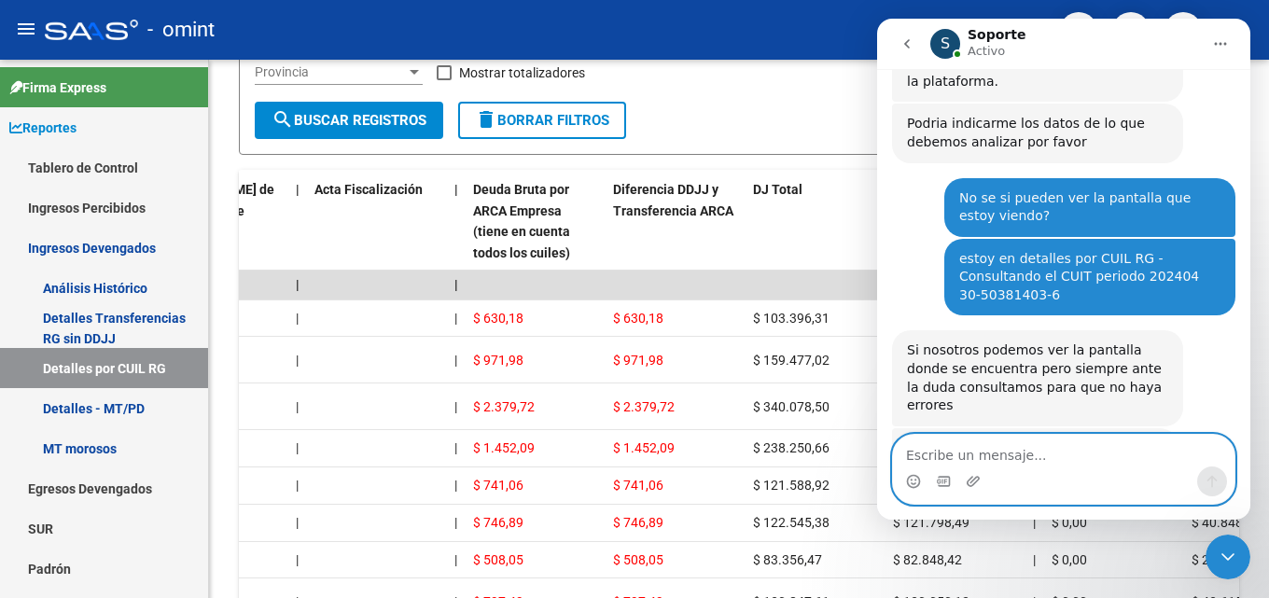
click at [1017, 450] on textarea "Escribe un mensaje..." at bounding box center [1064, 451] width 342 height 32
type textarea "buenisimo gracias"
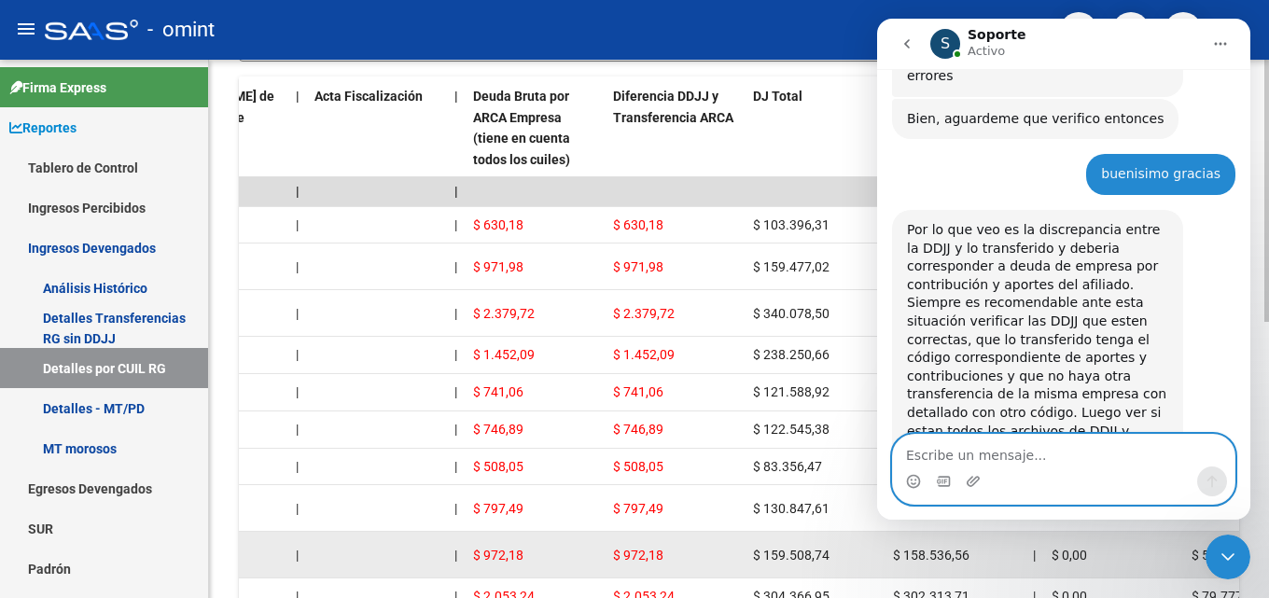
scroll to position [727, 0]
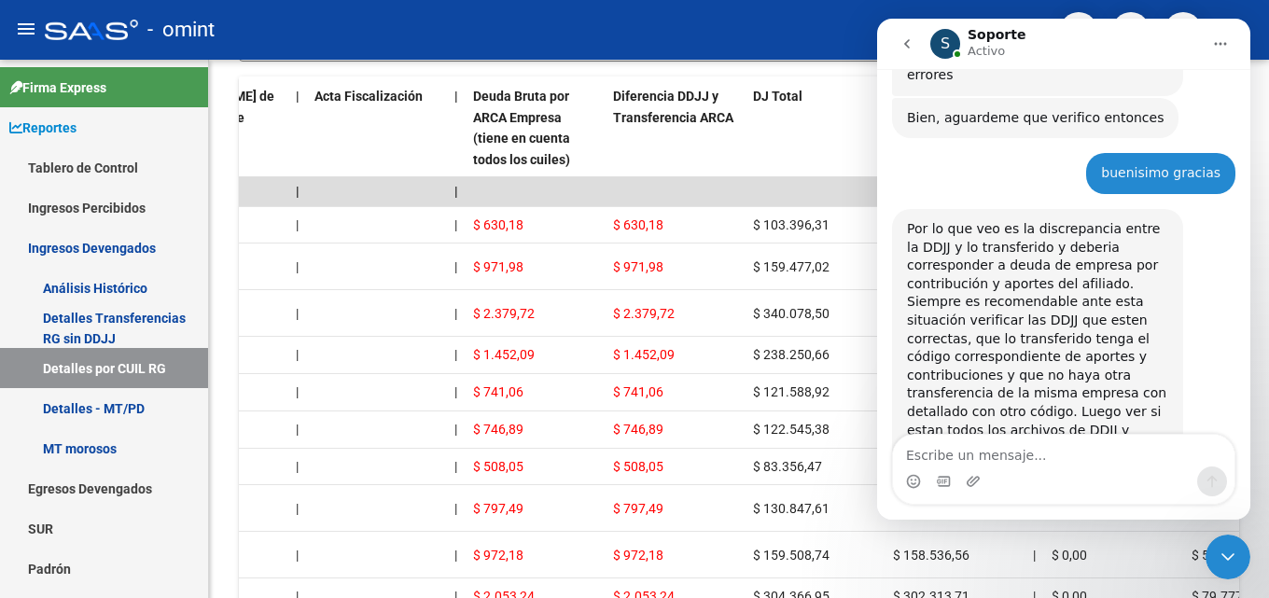
click at [1214, 51] on button "Inicio" at bounding box center [1220, 43] width 35 height 35
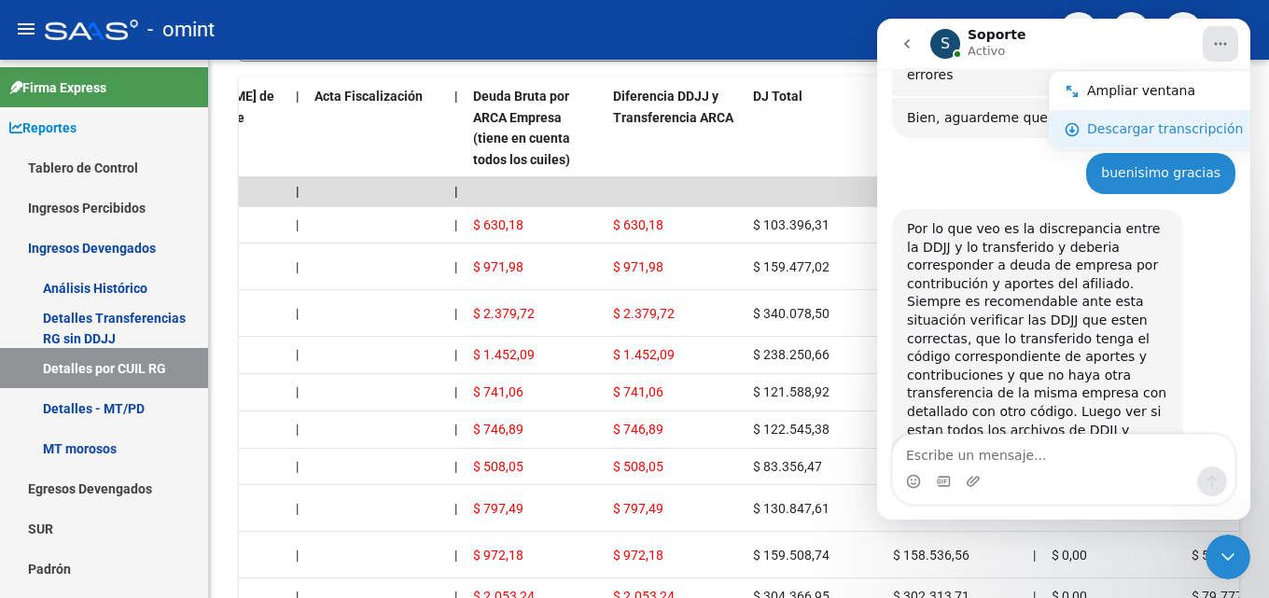
click at [1170, 115] on div "Descargar transcripción" at bounding box center [1154, 129] width 208 height 38
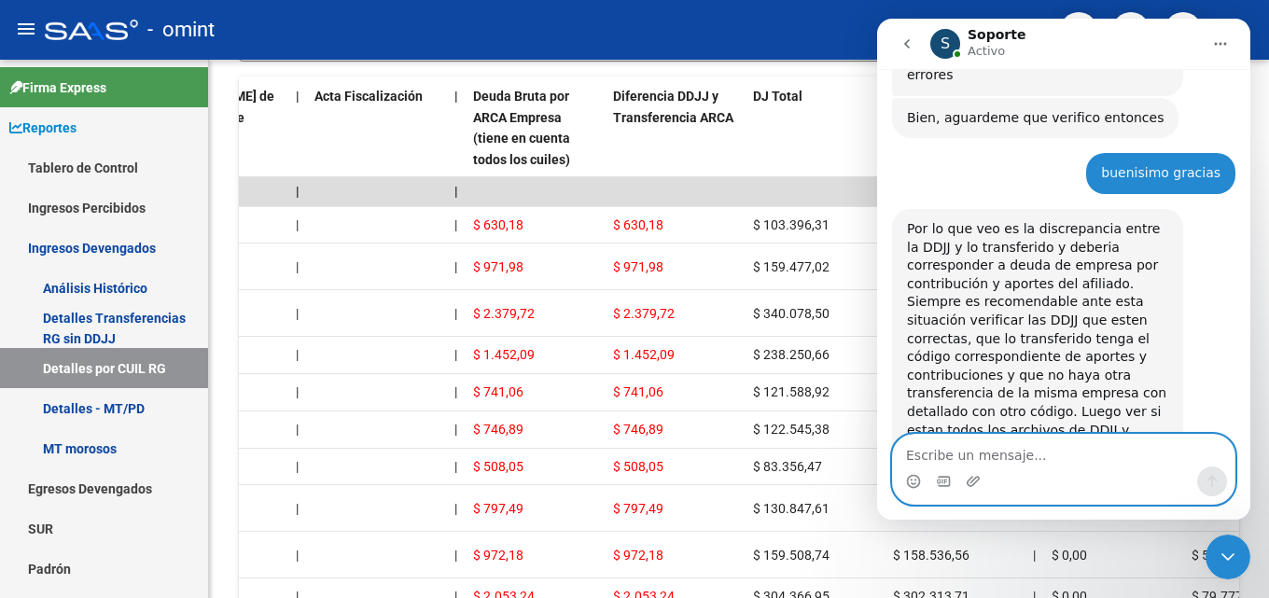
click at [1002, 458] on textarea "Escribe un mensaje..." at bounding box center [1064, 451] width 342 height 32
type textarea "ok muchas gracias por la ayuda"
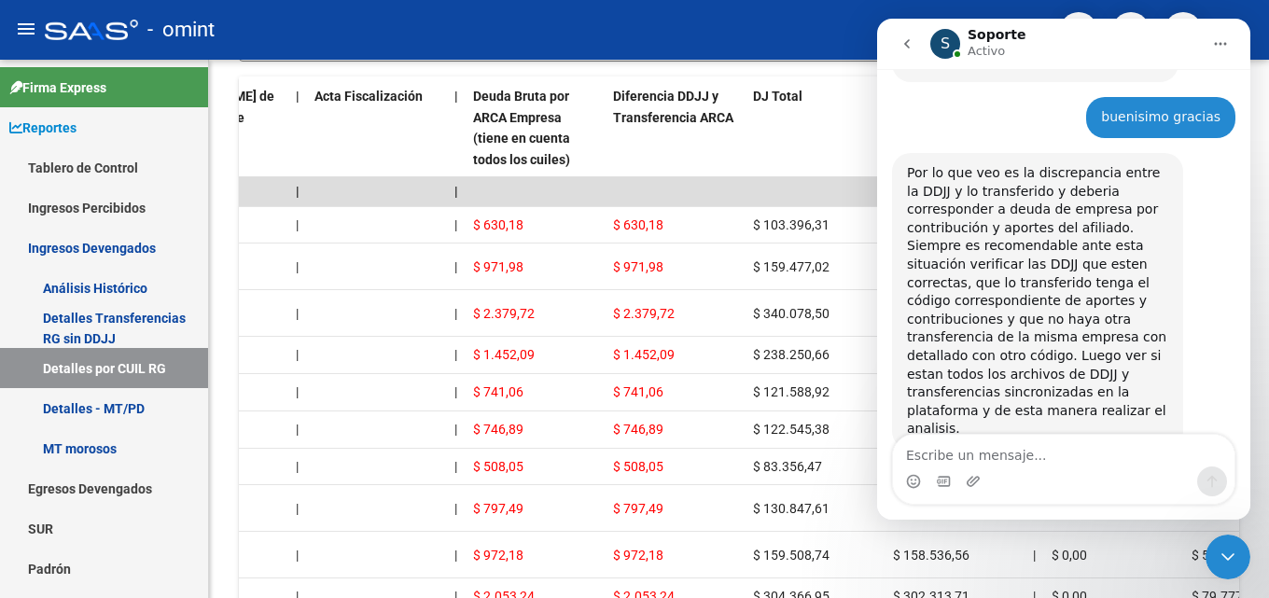
click at [1225, 550] on icon "Cerrar Intercom Messenger" at bounding box center [1228, 557] width 22 height 22
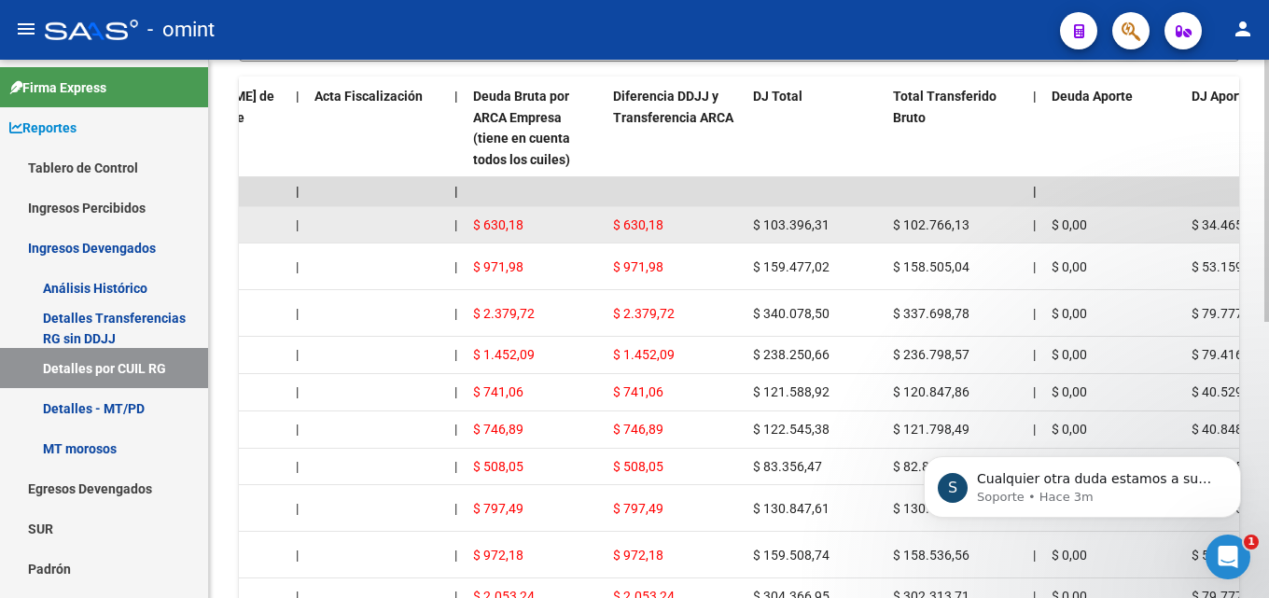
scroll to position [899, 0]
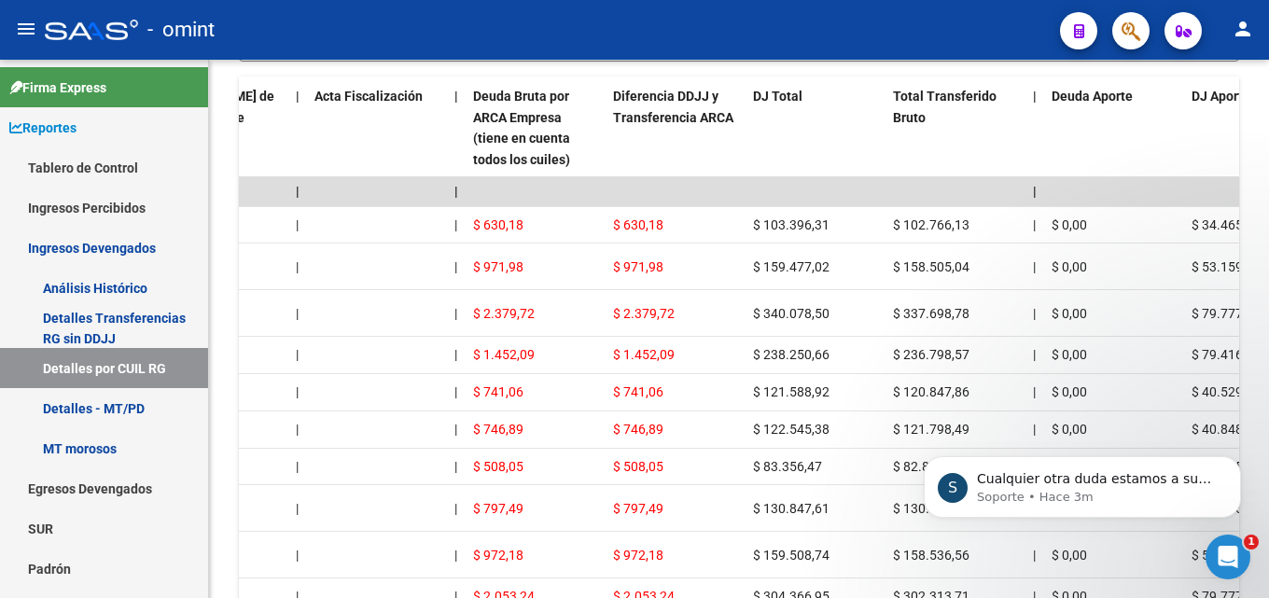
click at [1221, 551] on icon "Abrir Intercom Messenger" at bounding box center [1228, 557] width 31 height 31
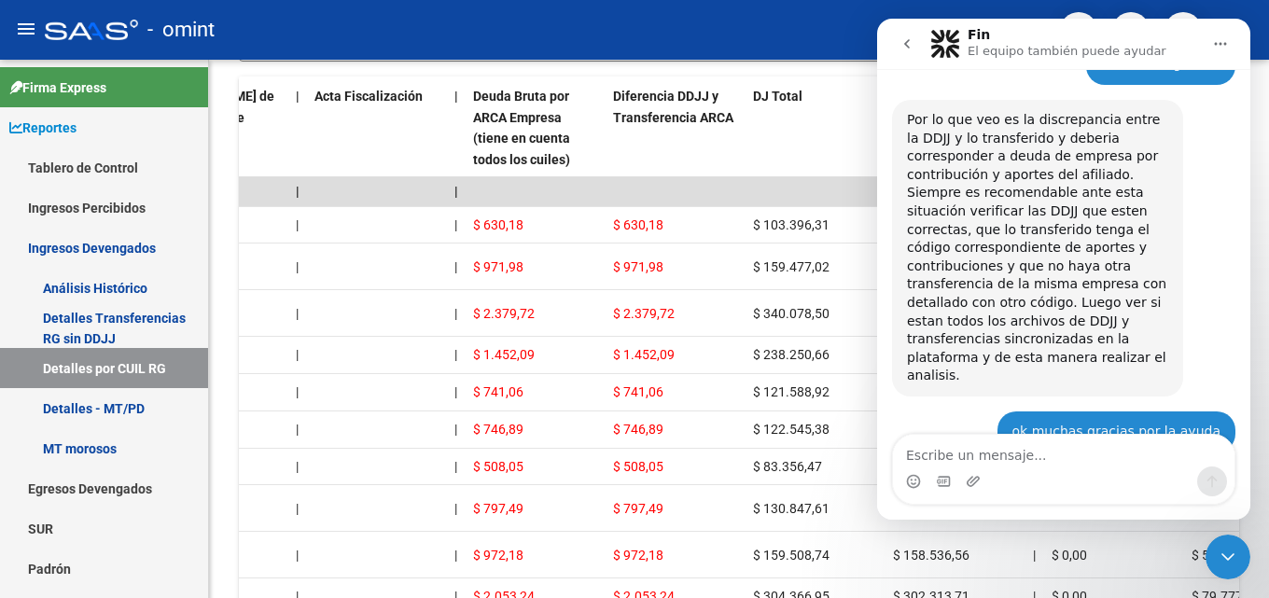
scroll to position [744, 0]
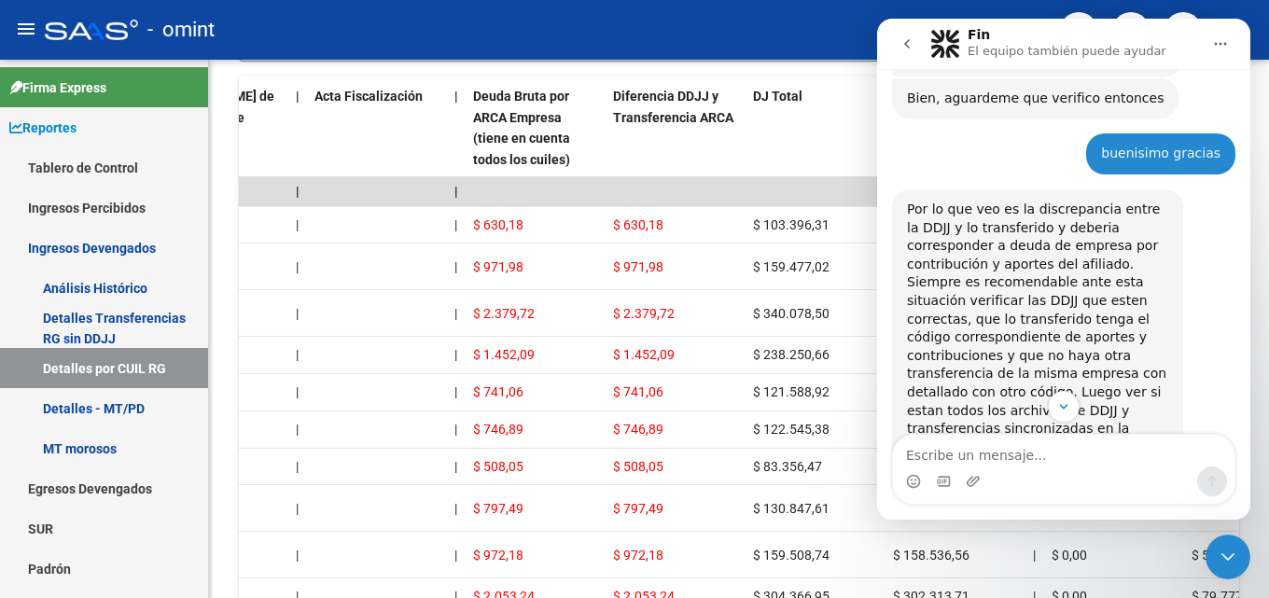
click at [1245, 551] on div "Cerrar Intercom Messenger" at bounding box center [1228, 557] width 45 height 45
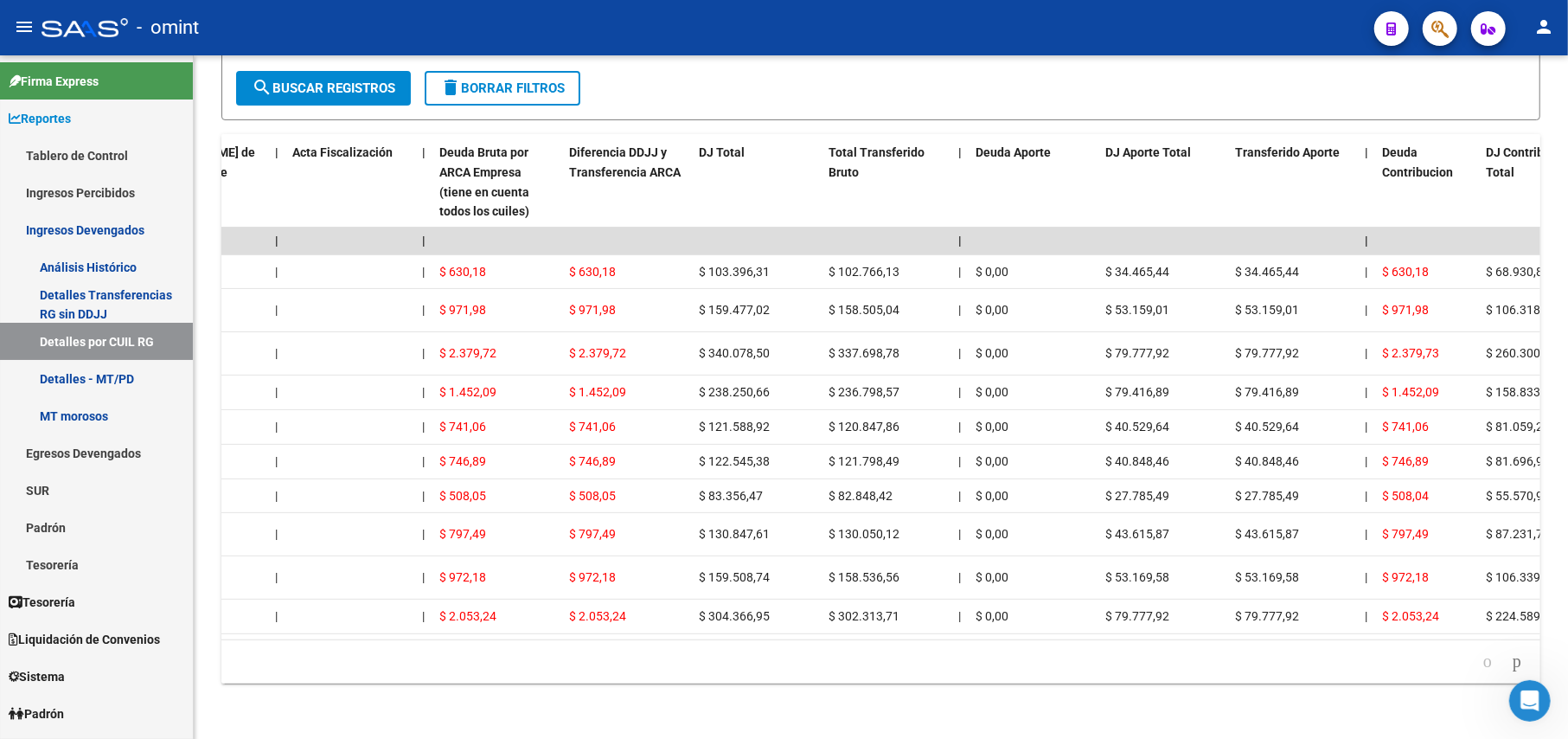
scroll to position [2, 0]
drag, startPoint x: 1132, startPoint y: 0, endPoint x: 982, endPoint y: 710, distance: 725.7
click at [982, 554] on div "REPORTES -> DEVENGADO -> Detalles por CUIL Régimen General cloud_download Expor…" at bounding box center [880, 275] width 1374 height 927
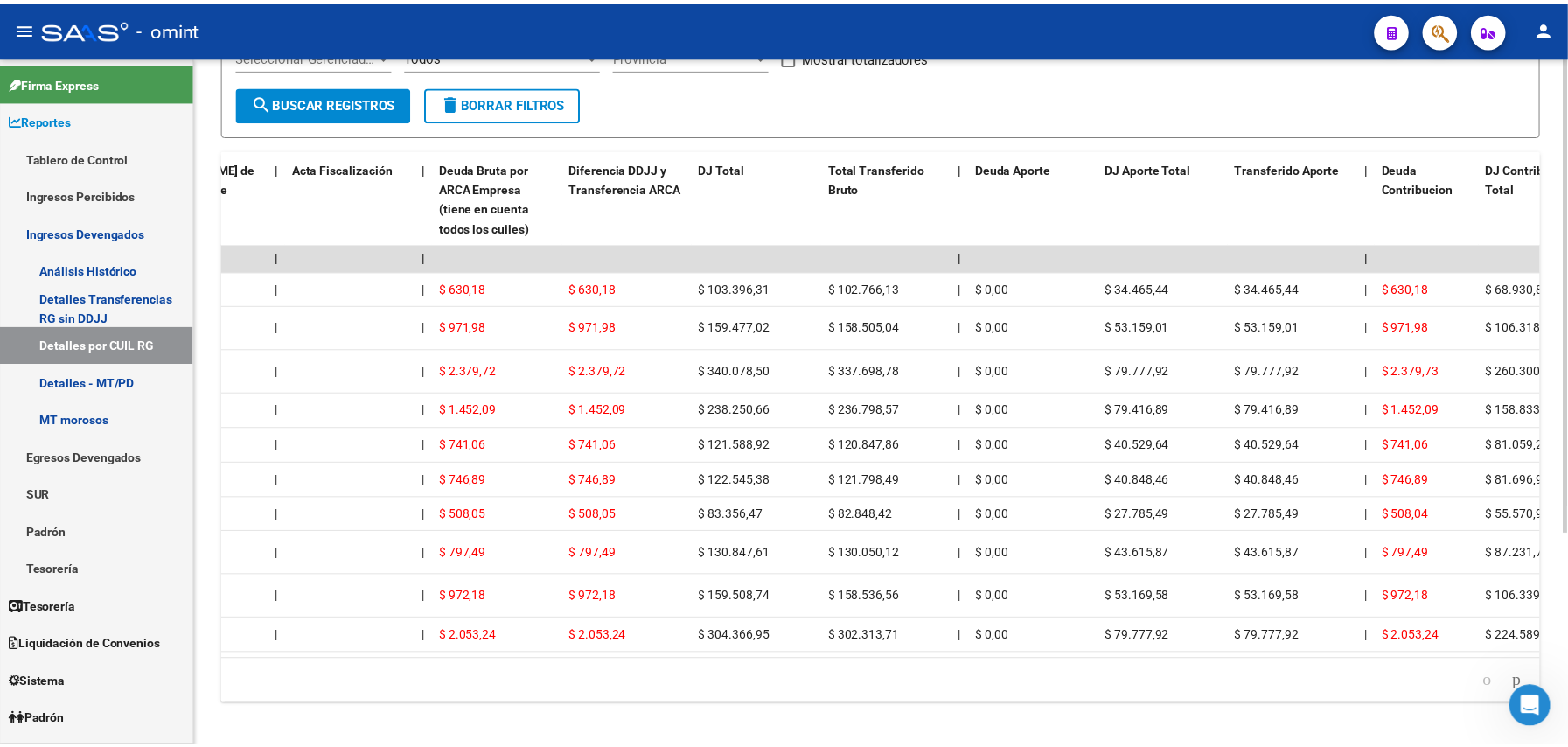
scroll to position [0, 0]
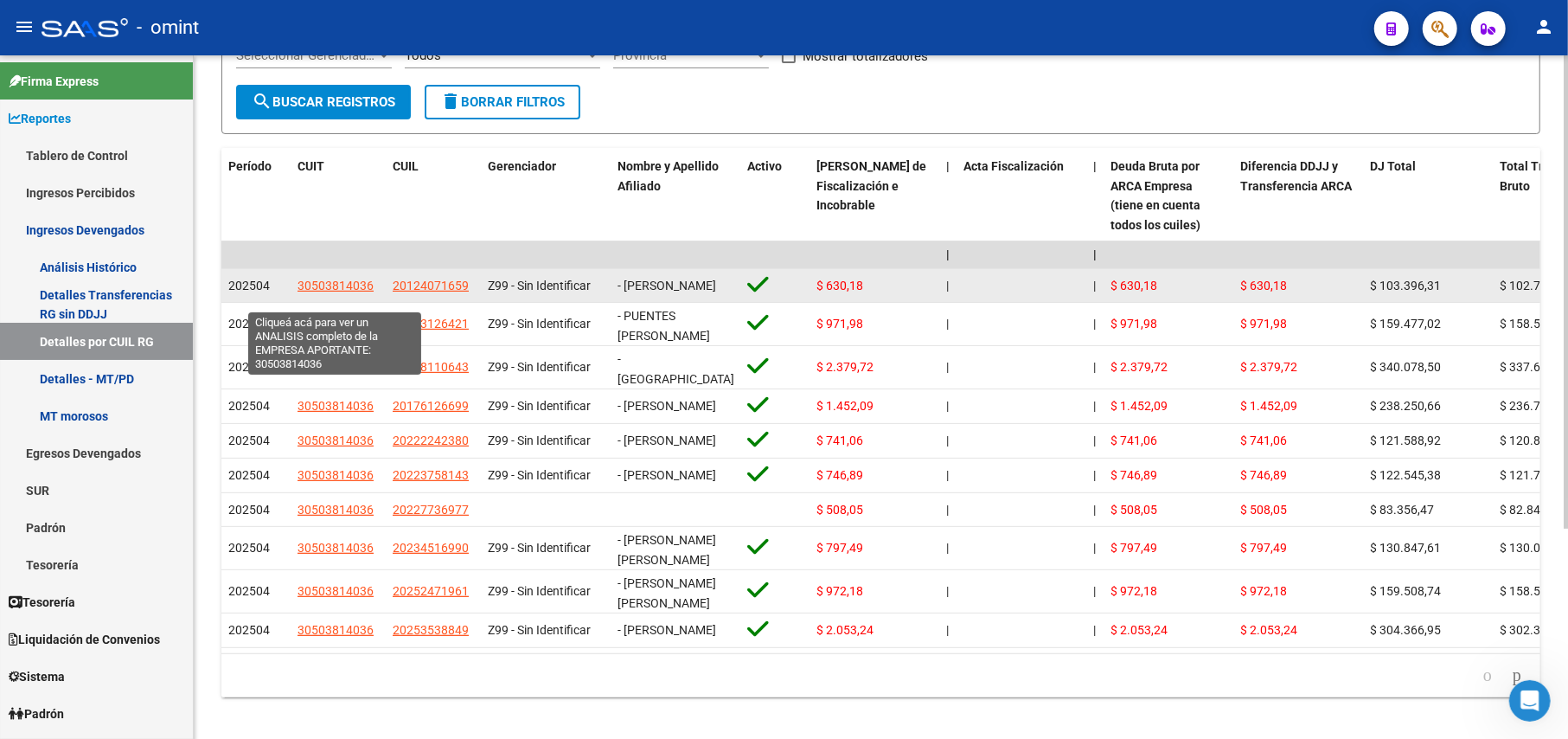
click at [330, 292] on span "30503814036" at bounding box center [335, 285] width 76 height 14
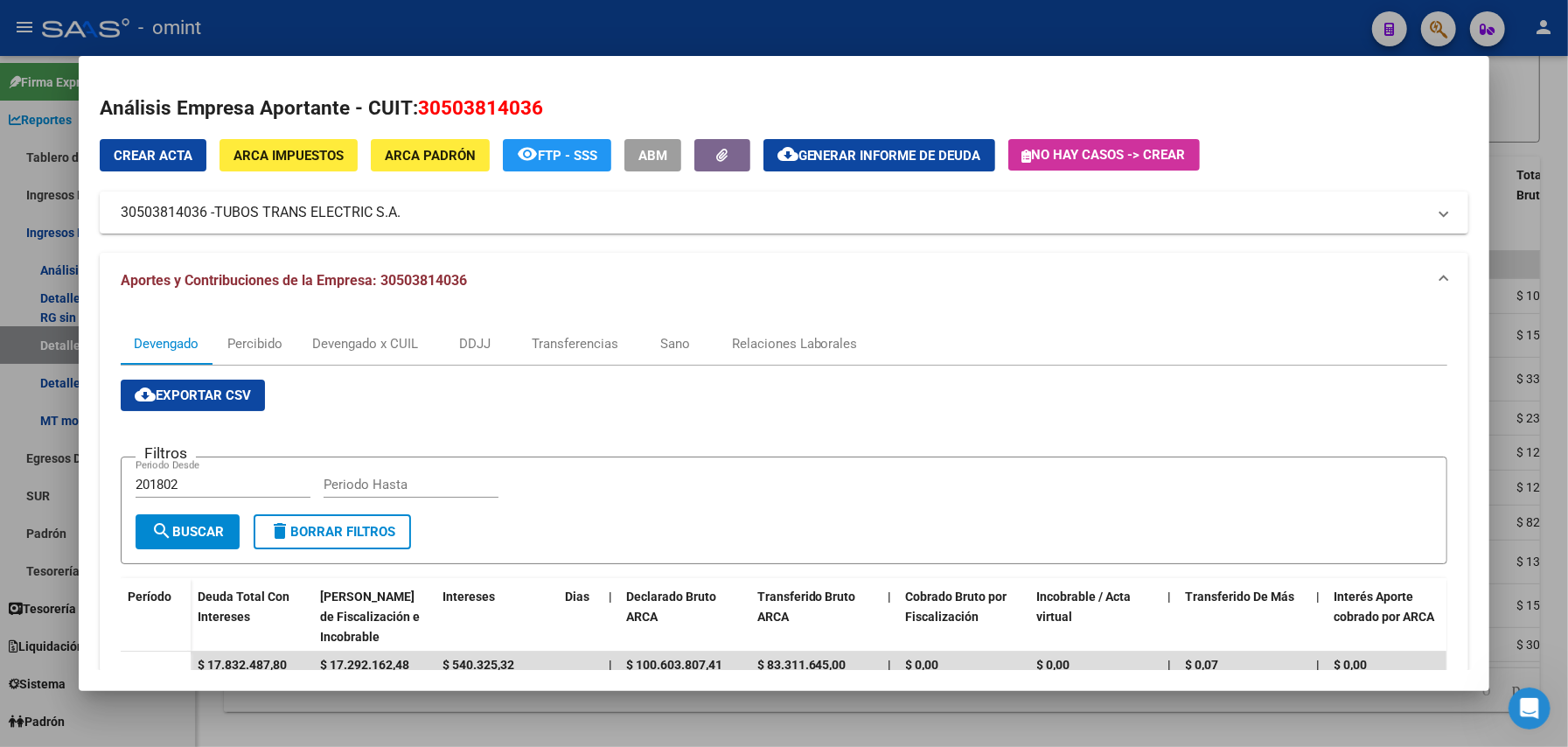
click at [1188, 91] on div at bounding box center [784, 373] width 1568 height 747
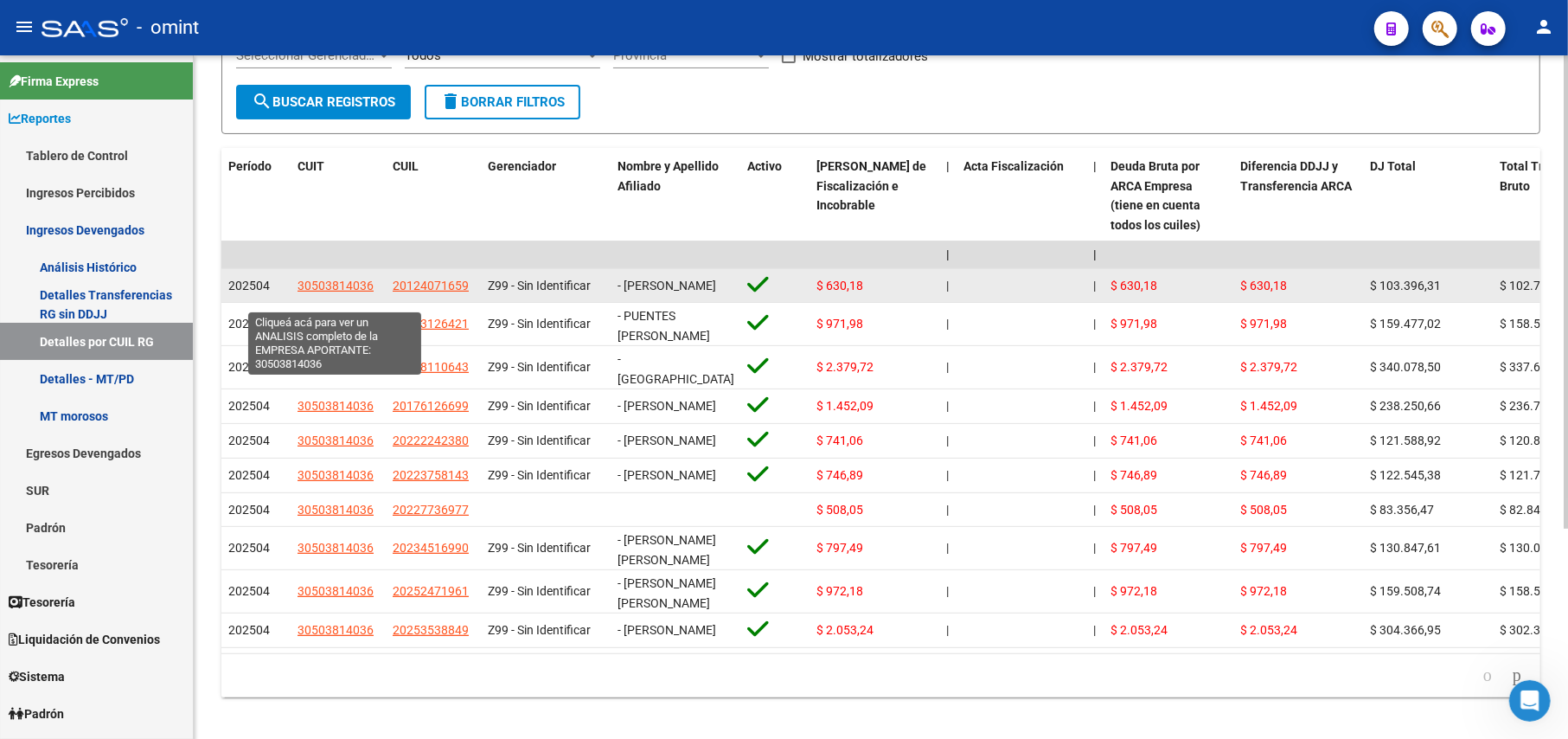
click at [347, 292] on span "30503814036" at bounding box center [335, 285] width 76 height 14
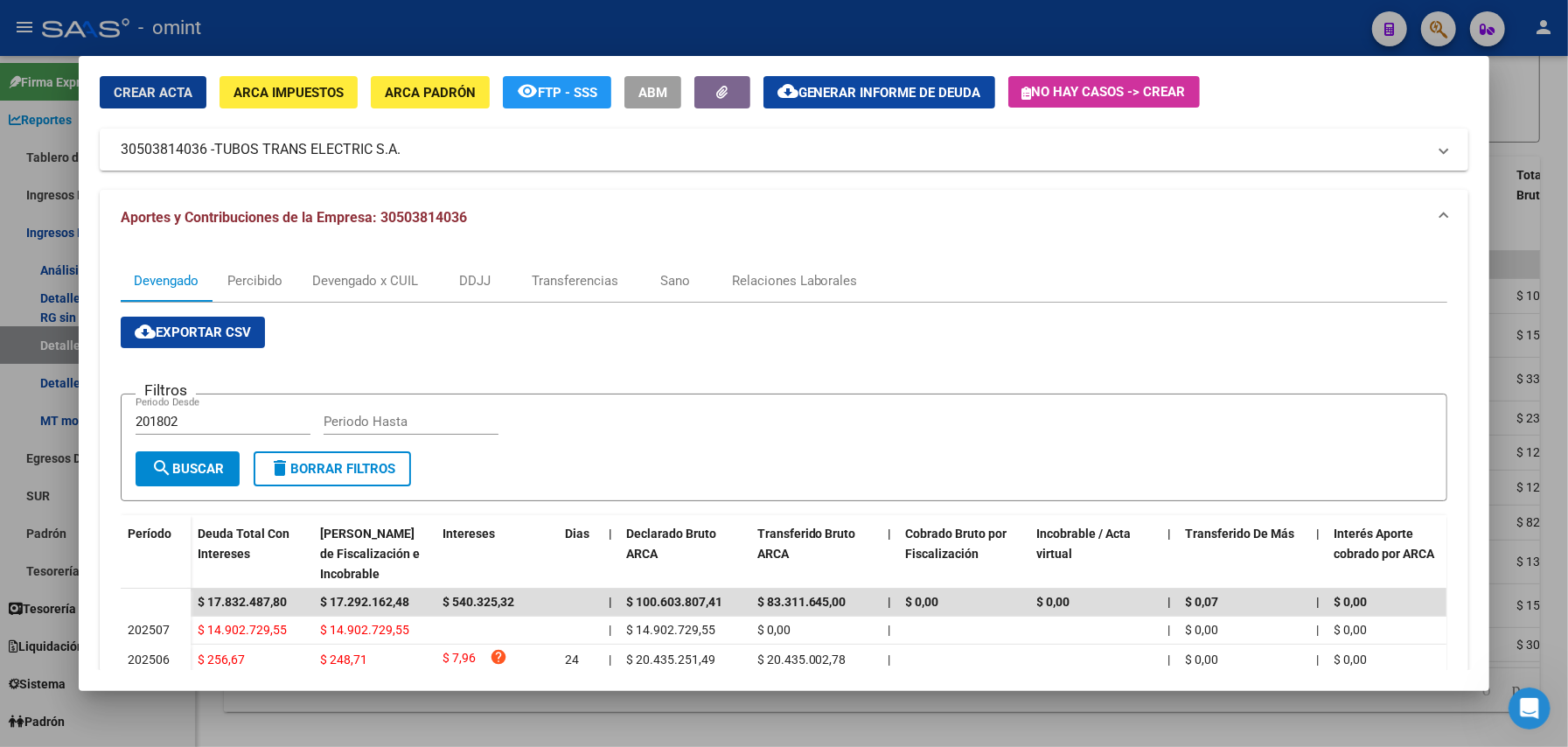
scroll to position [116, 0]
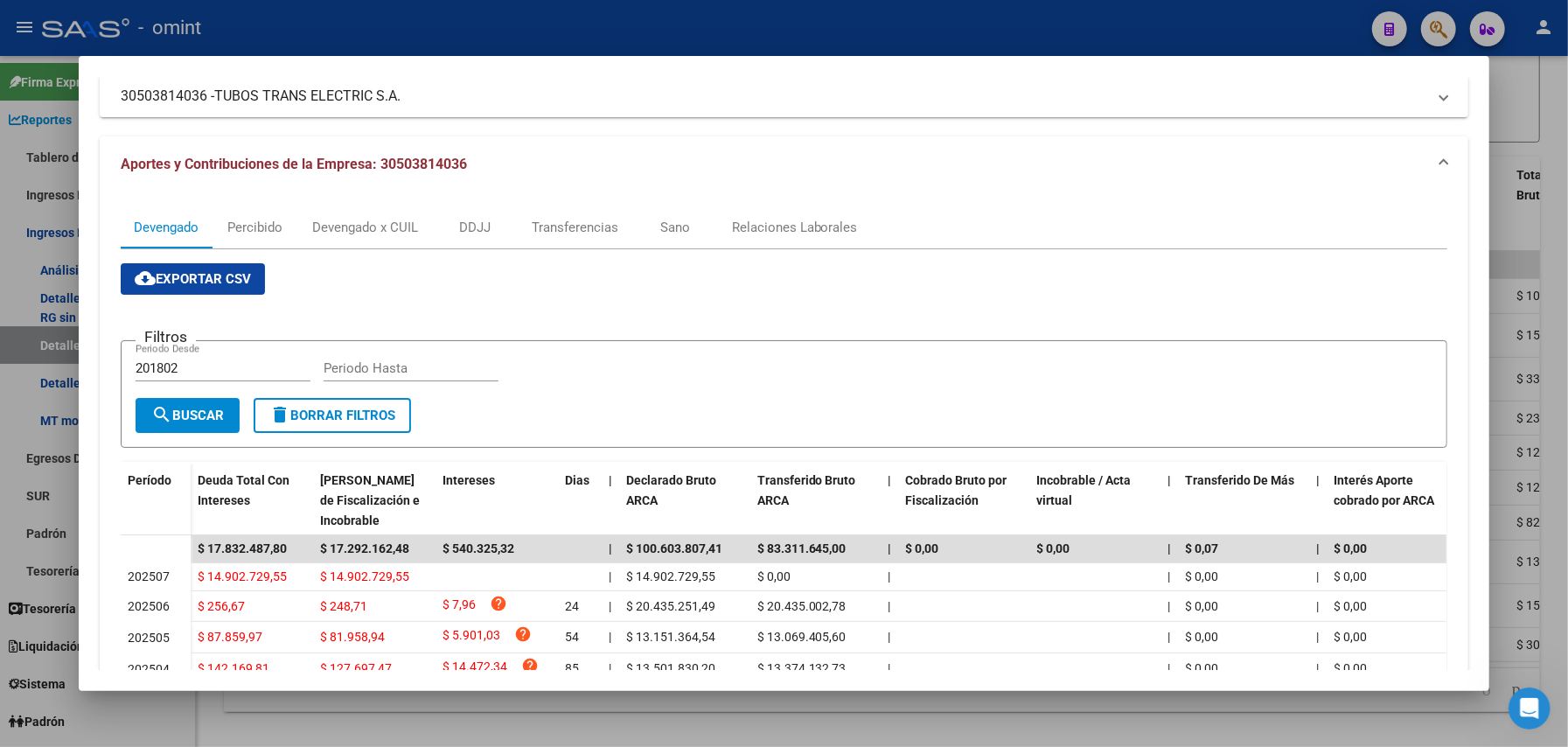
click at [154, 358] on div "201802 Periodo Desde" at bounding box center [223, 368] width 175 height 26
type input "2"
type input "202504"
click at [197, 411] on span "search Buscar" at bounding box center [187, 415] width 72 height 16
click at [358, 361] on input "Periodo Hasta" at bounding box center [411, 367] width 175 height 16
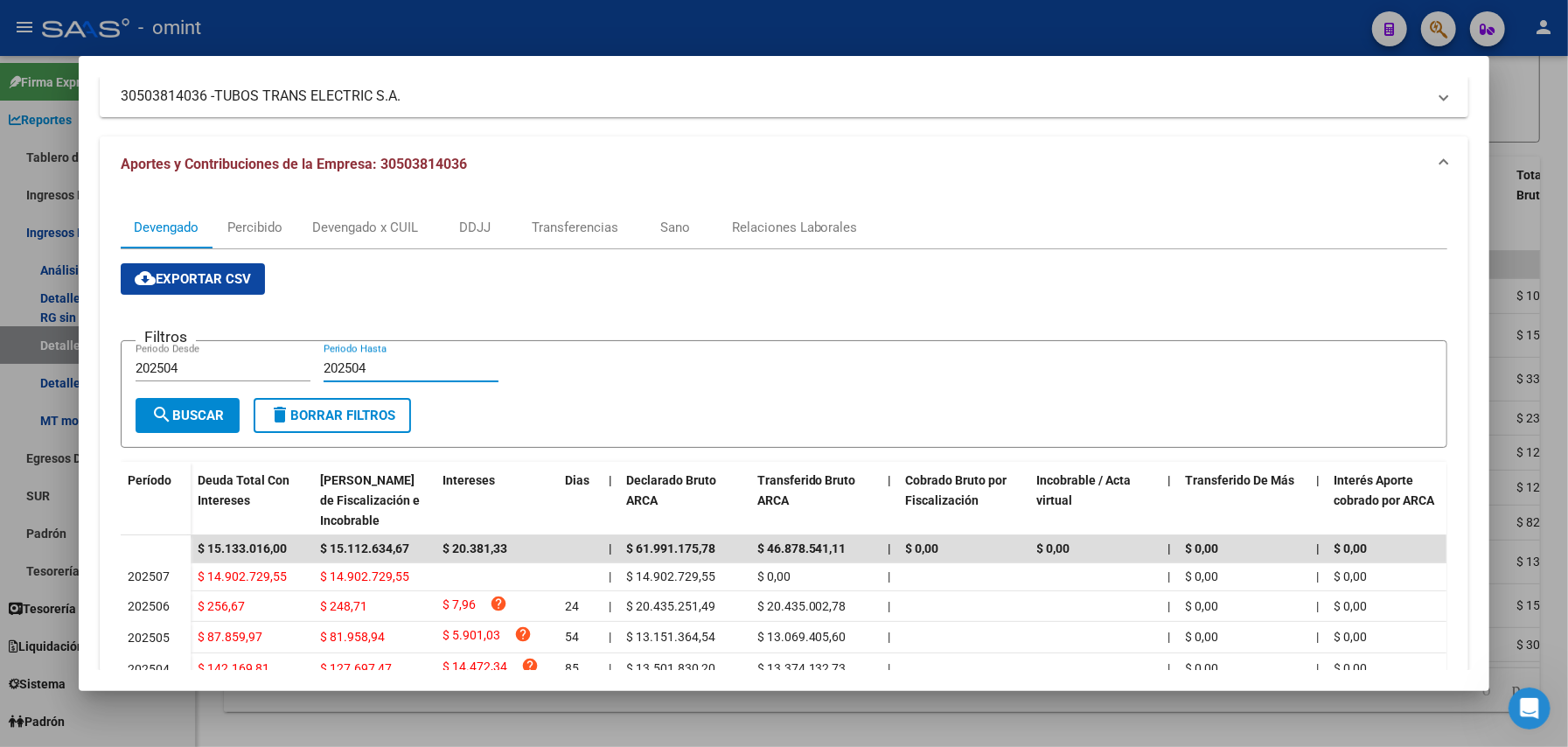
type input "202504"
click at [189, 411] on span "search Buscar" at bounding box center [187, 415] width 72 height 16
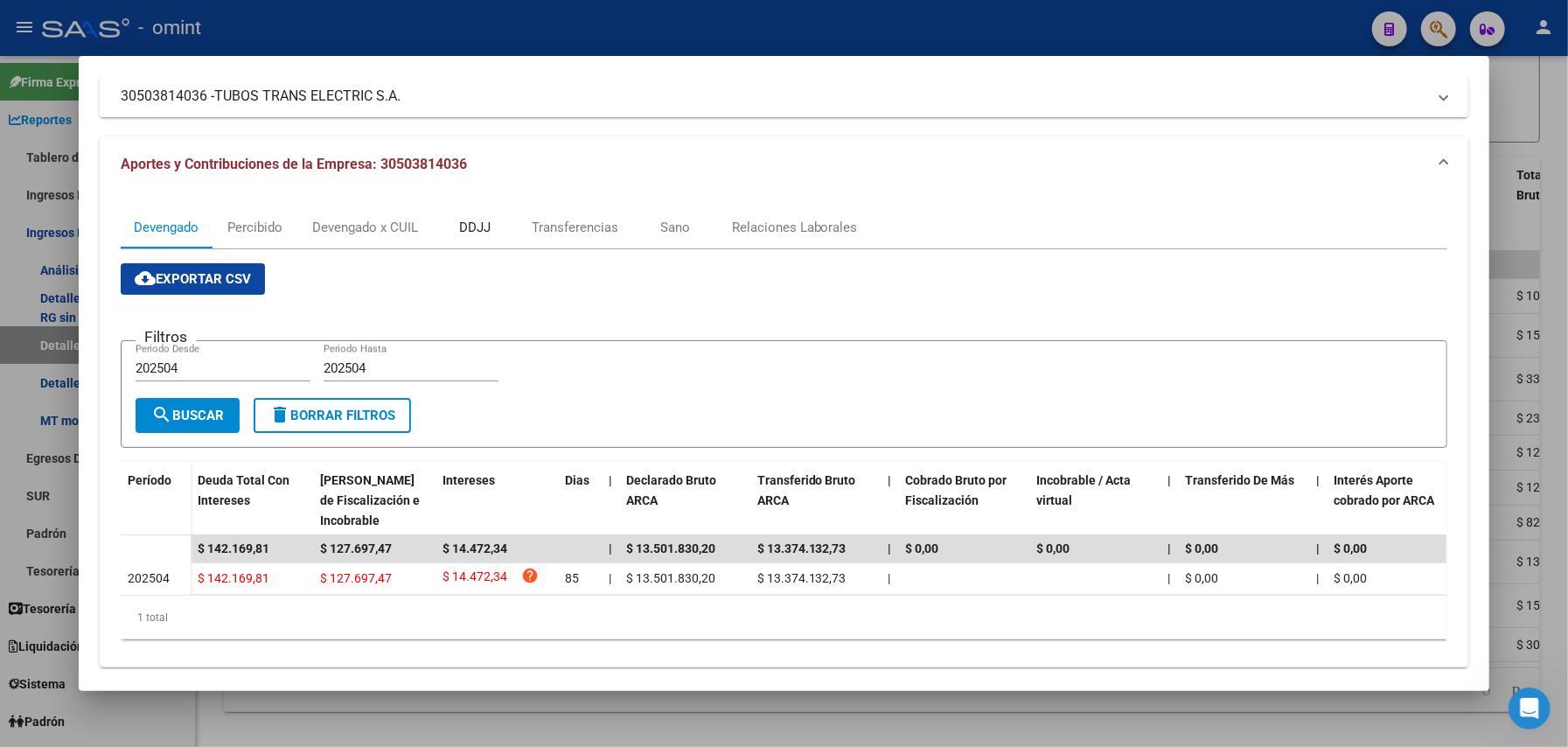
click at [465, 221] on div "DDJJ" at bounding box center [475, 227] width 32 height 20
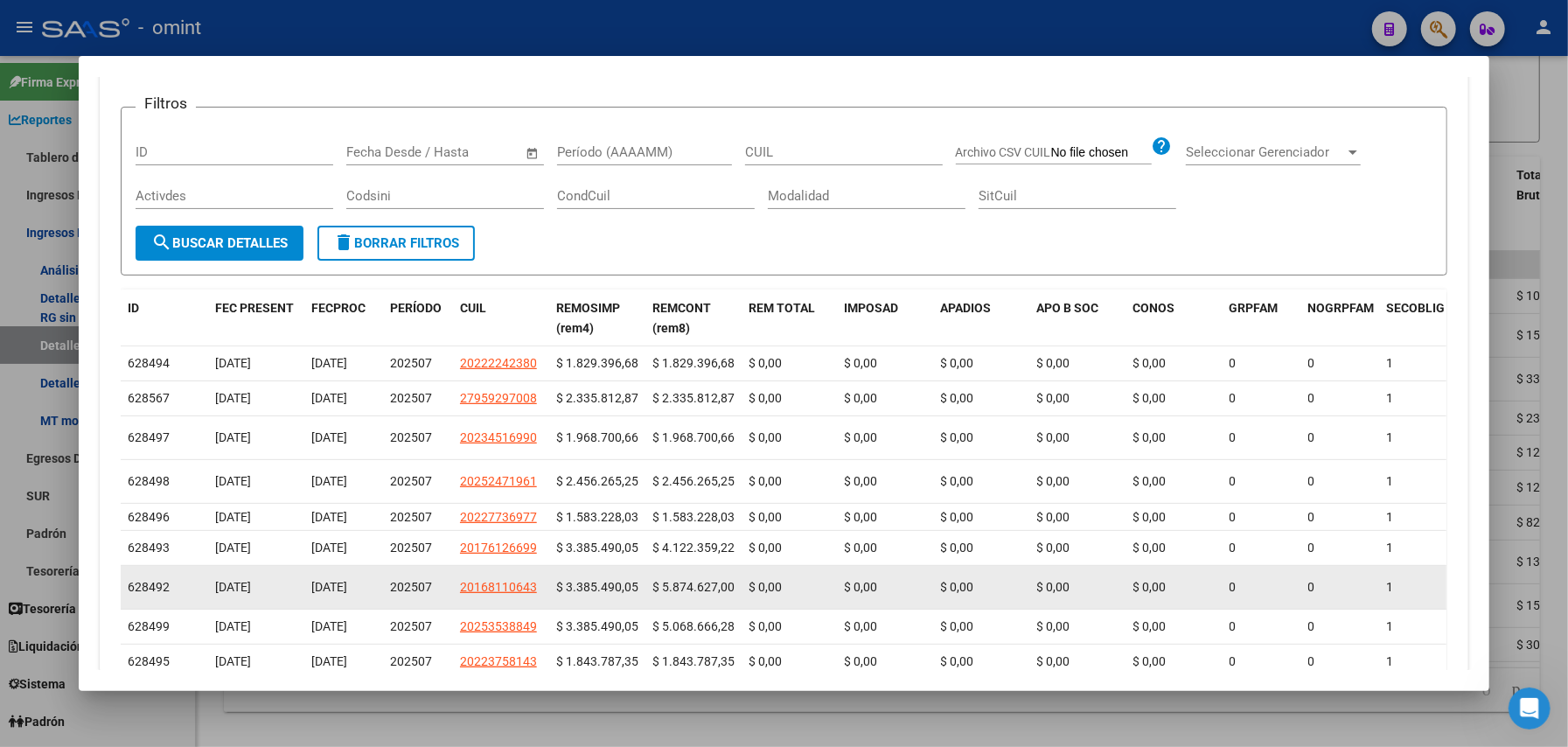
scroll to position [232, 0]
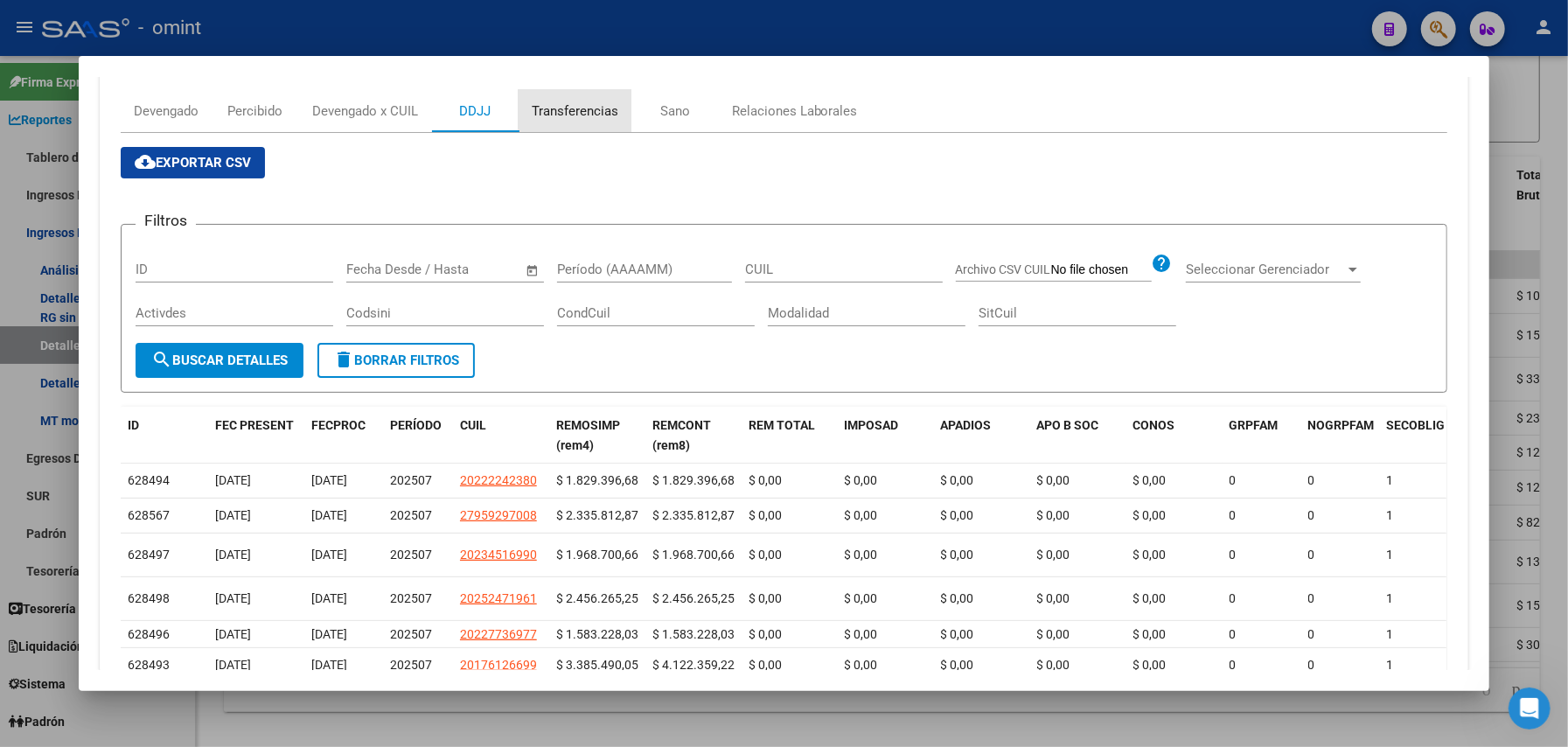
click at [569, 109] on div "Transferencias" at bounding box center [575, 111] width 86 height 20
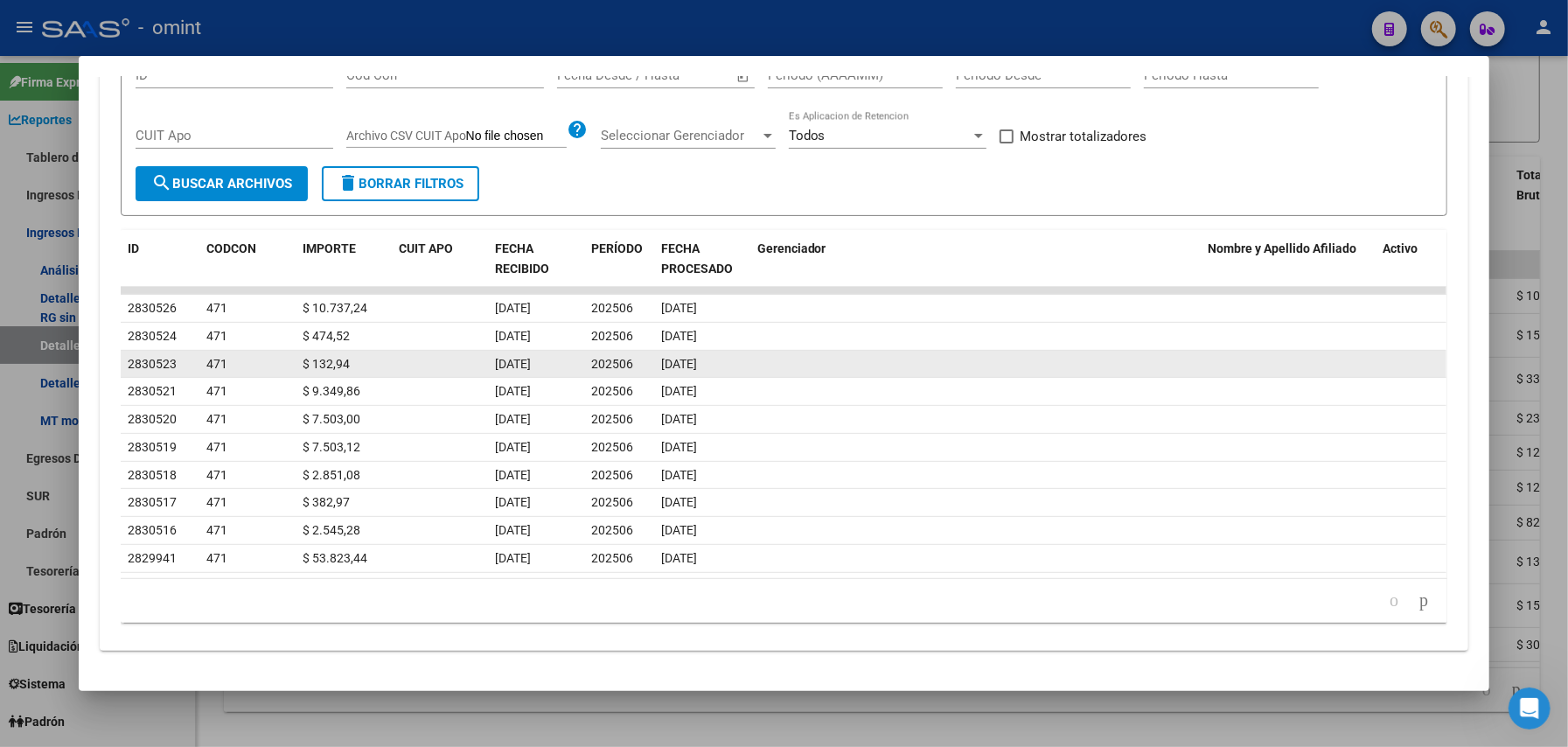
scroll to position [295, 0]
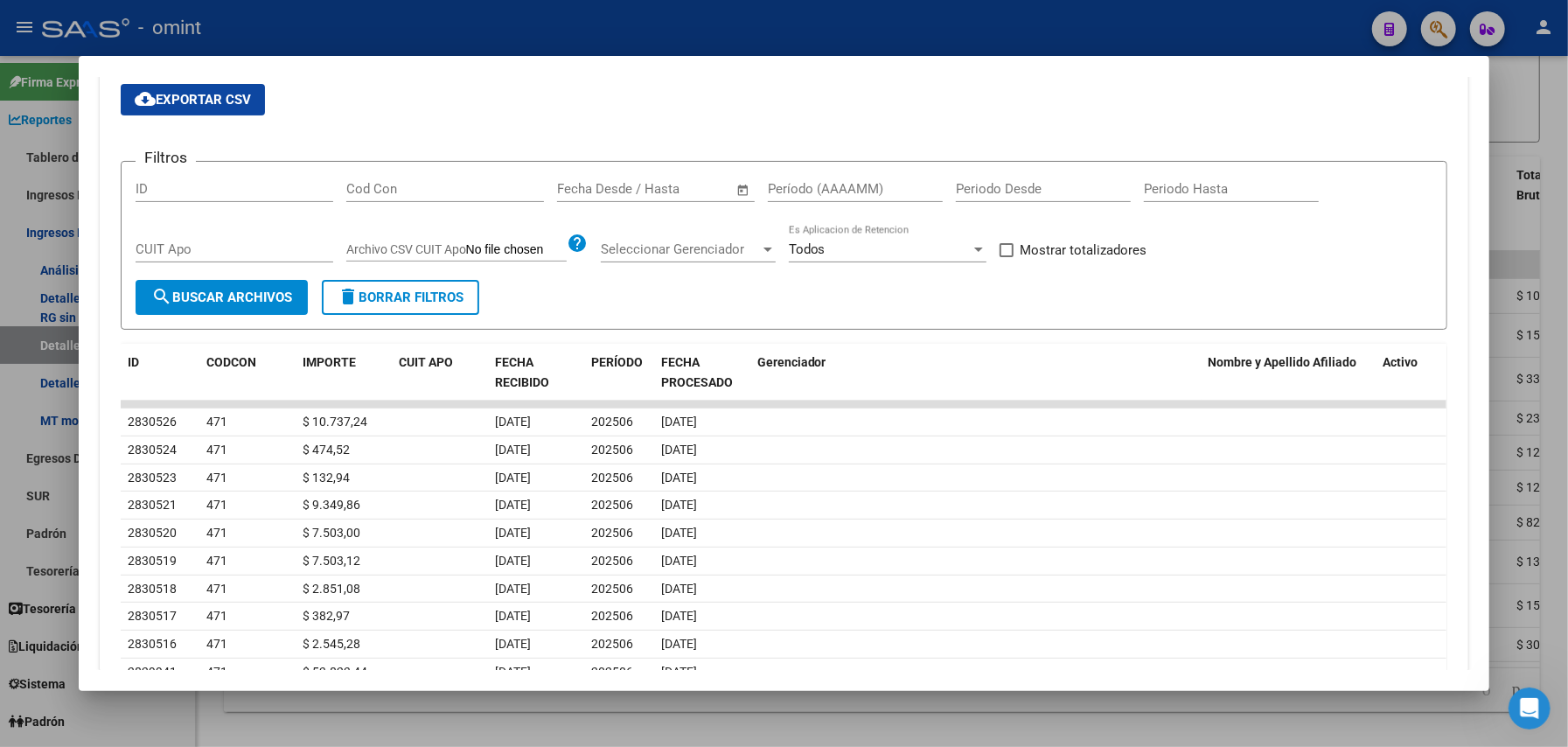
click at [803, 187] on input "Período (AAAAMM)" at bounding box center [855, 188] width 175 height 16
type input "202504"
click at [204, 294] on span "search Buscar Archivos" at bounding box center [221, 297] width 141 height 16
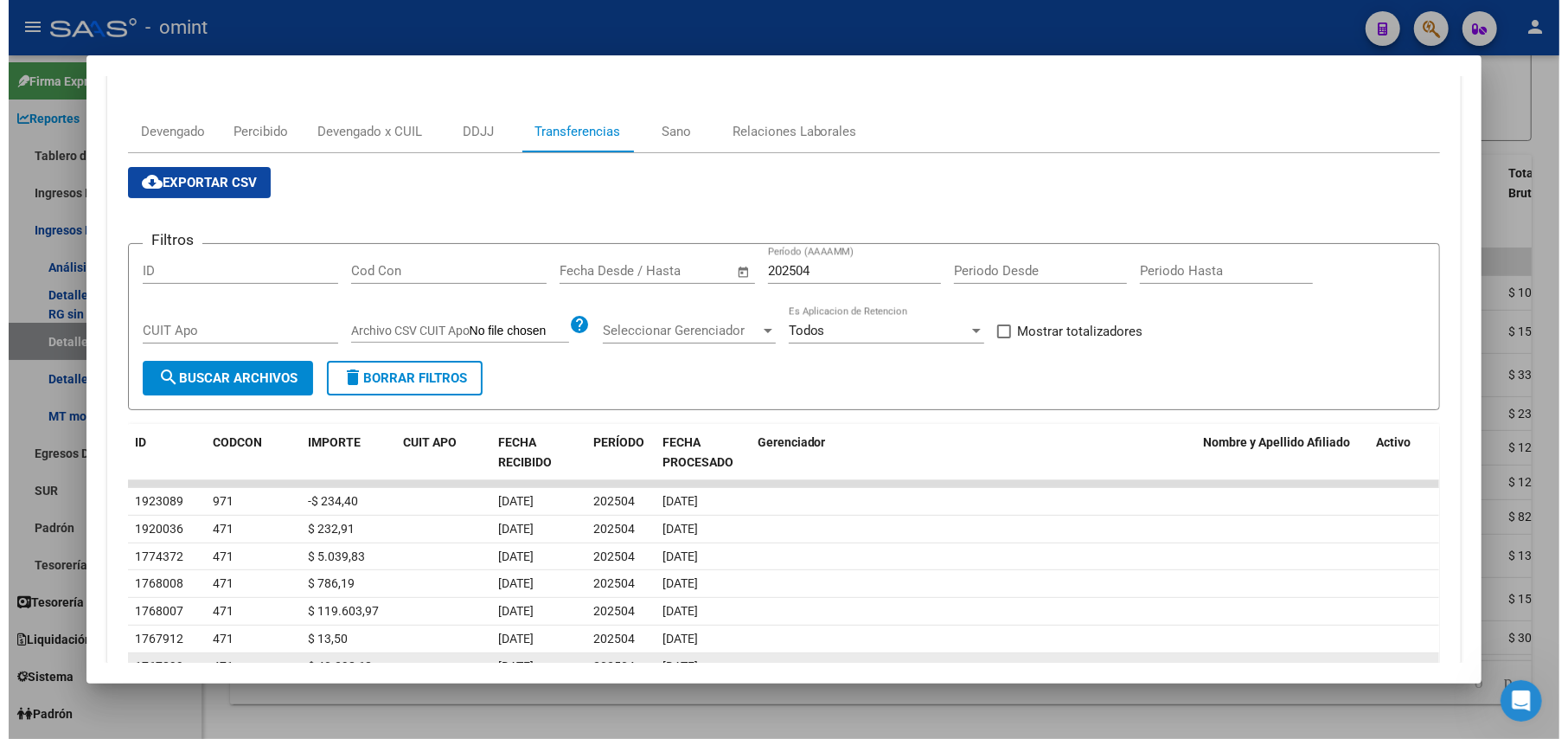
scroll to position [177, 0]
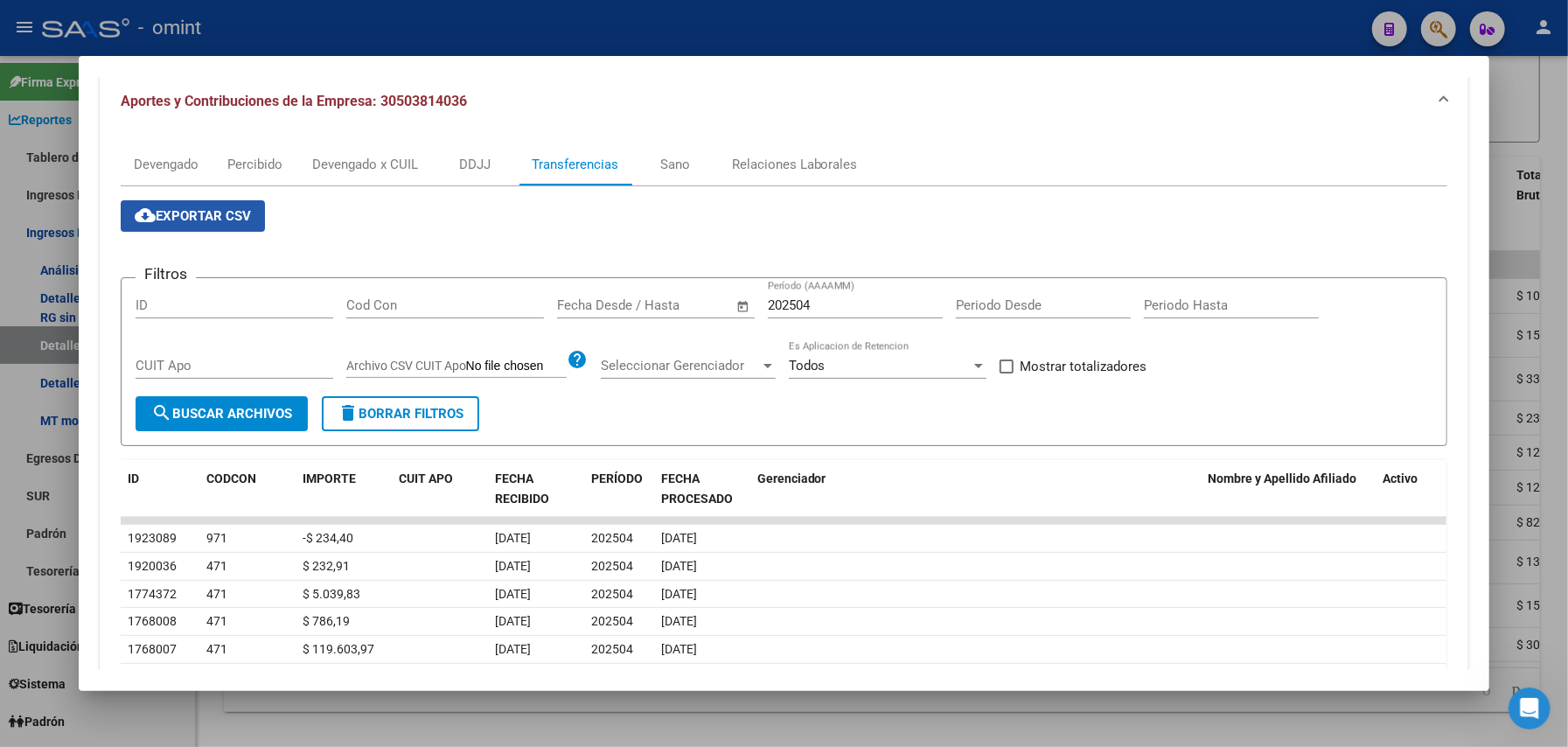
click at [202, 214] on span "cloud_download Exportar CSV" at bounding box center [193, 216] width 116 height 16
click at [1188, 105] on div at bounding box center [784, 373] width 1568 height 747
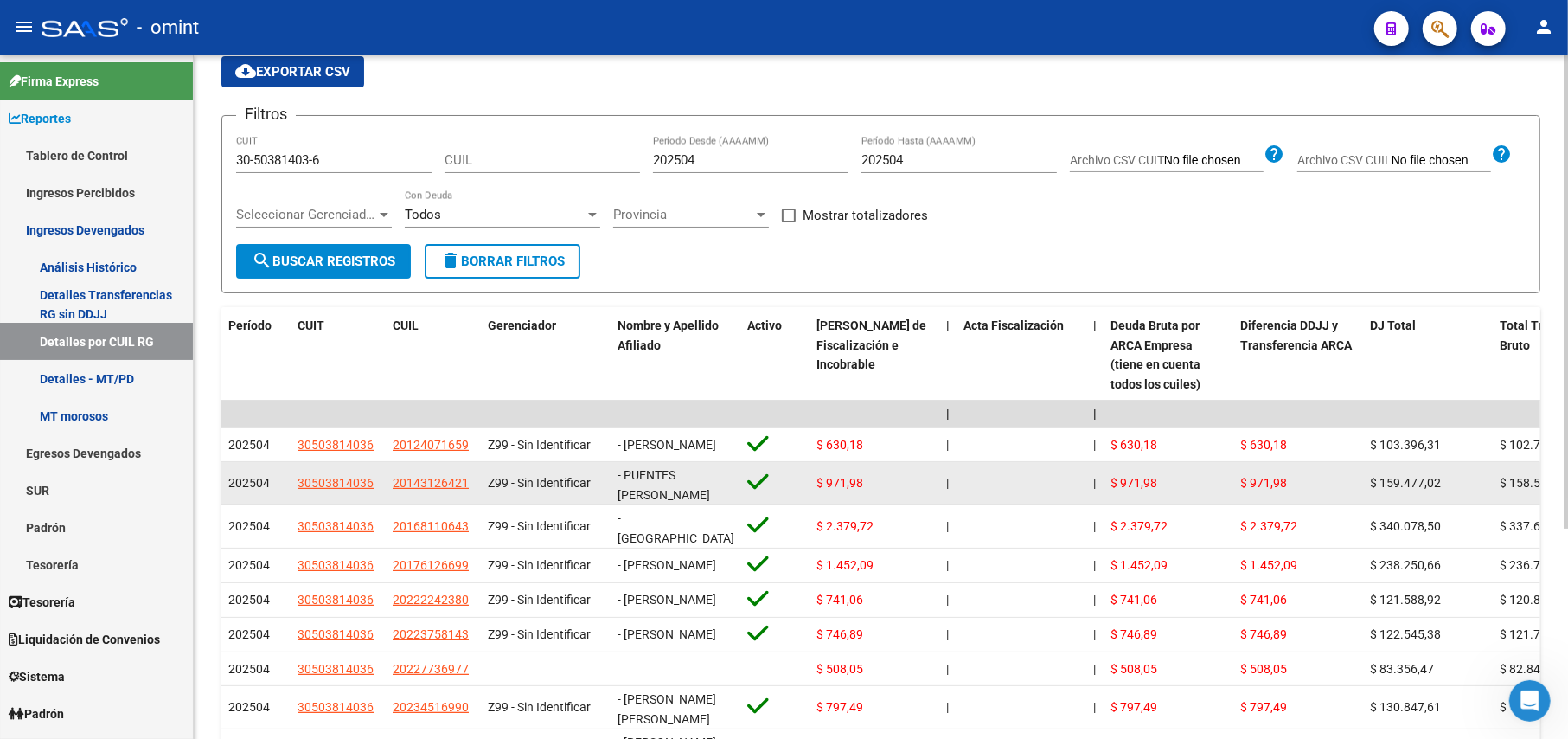
scroll to position [0, 0]
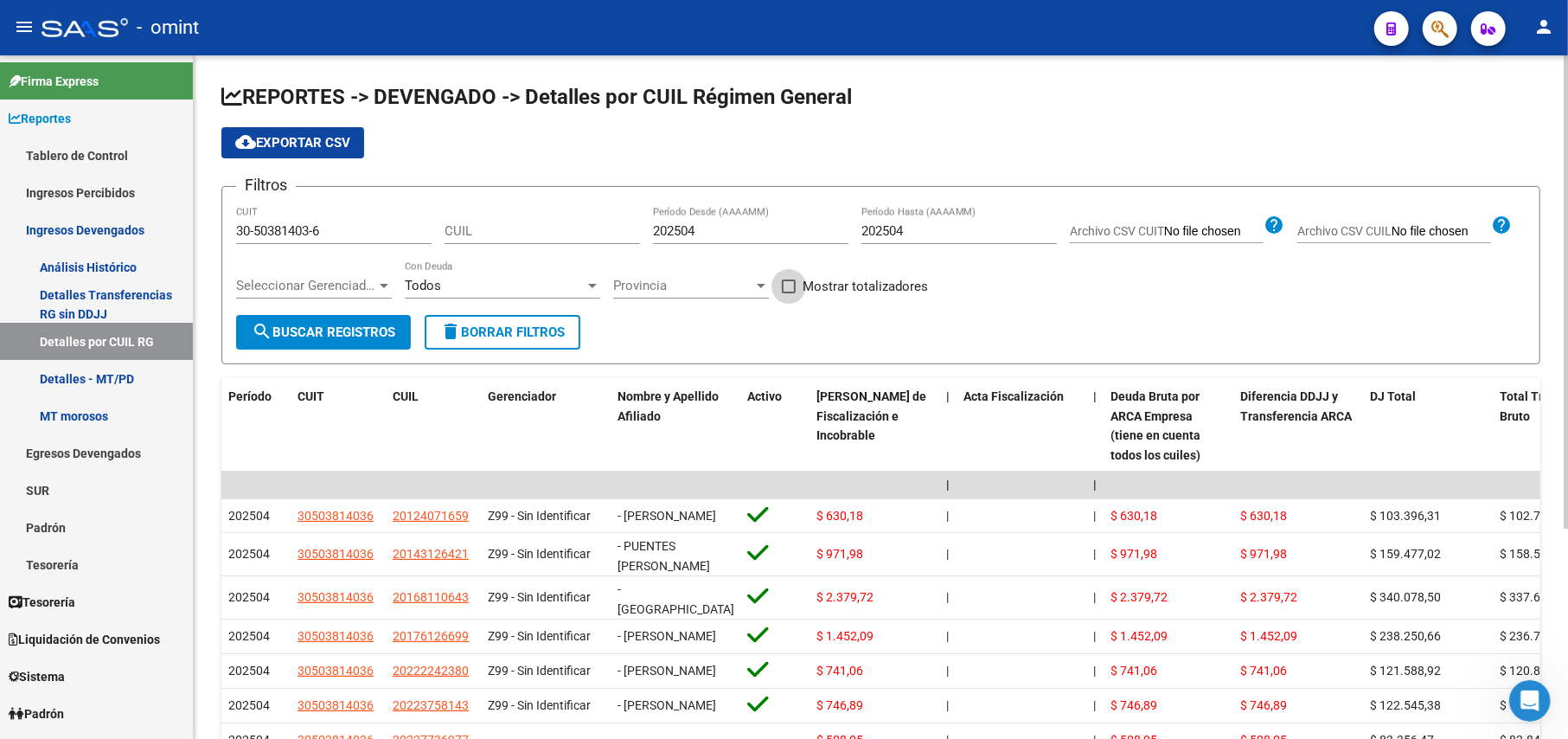
click at [795, 293] on span at bounding box center [789, 286] width 14 height 14
click at [789, 294] on input "Mostrar totalizadores" at bounding box center [788, 293] width 1 height 1
checkbox input "true"
click at [311, 333] on span "search Buscar Registros" at bounding box center [323, 332] width 144 height 16
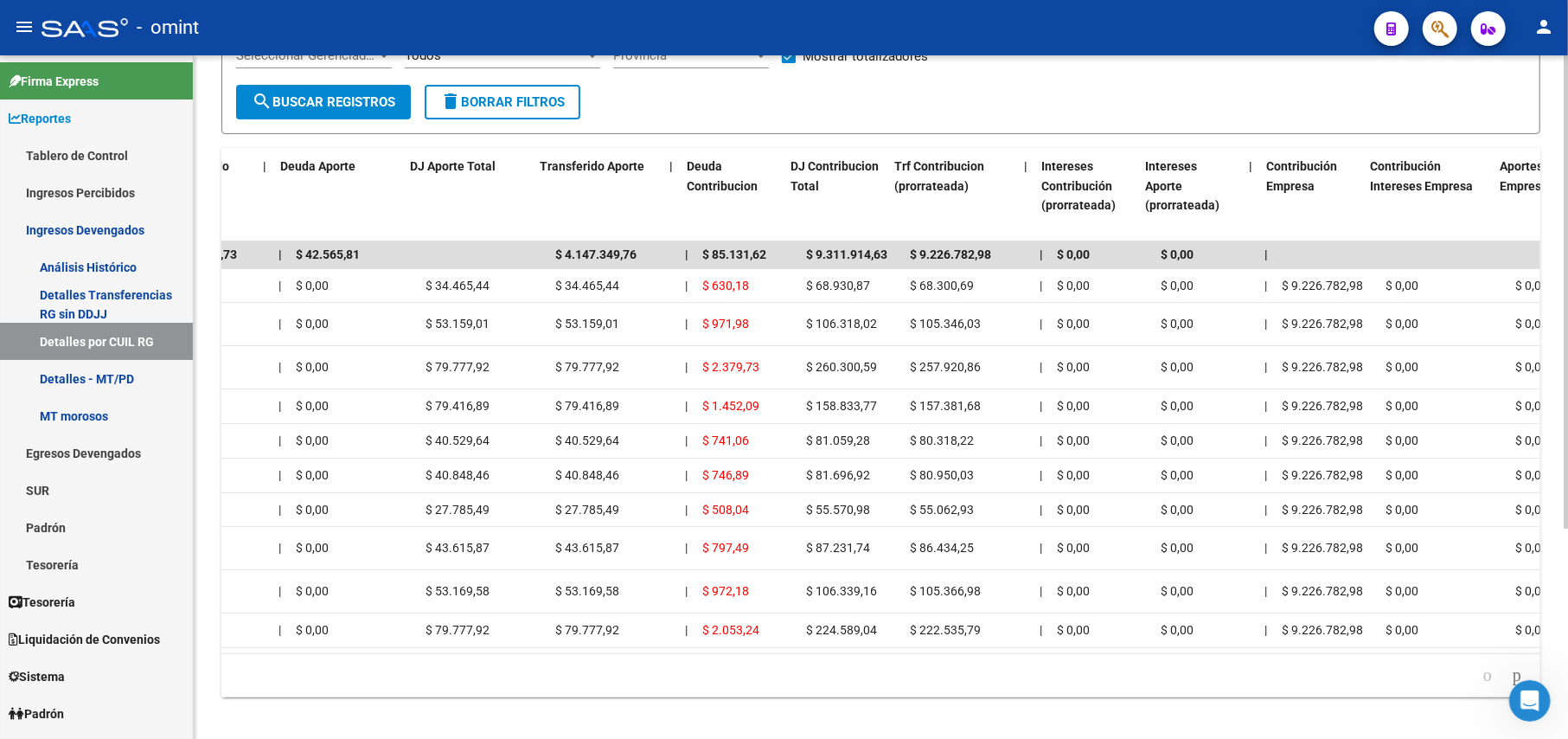
scroll to position [0, 1366]
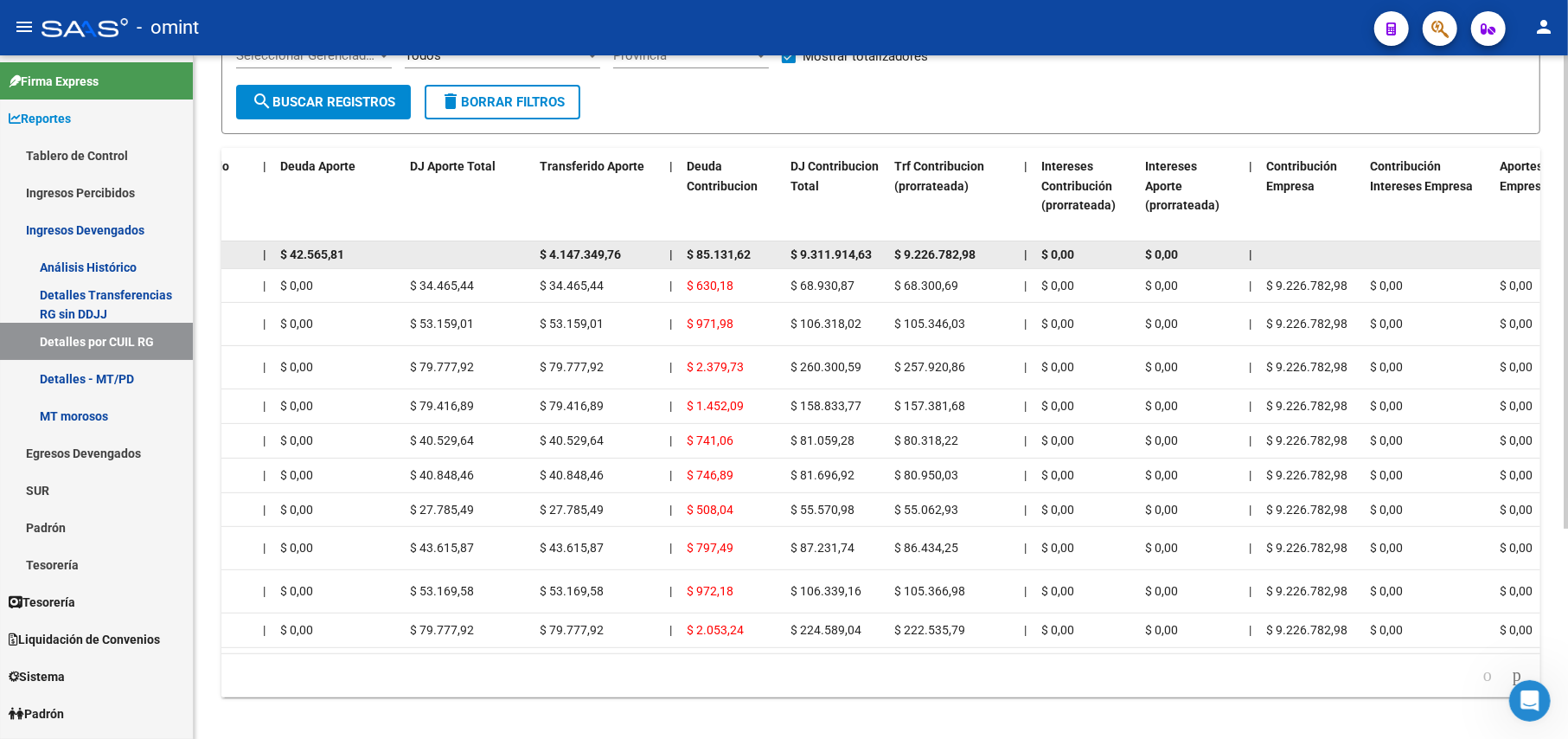
drag, startPoint x: 903, startPoint y: 267, endPoint x: 989, endPoint y: 263, distance: 86.1
click at [989, 263] on div "$ 9.226.782,98" at bounding box center [952, 254] width 116 height 19
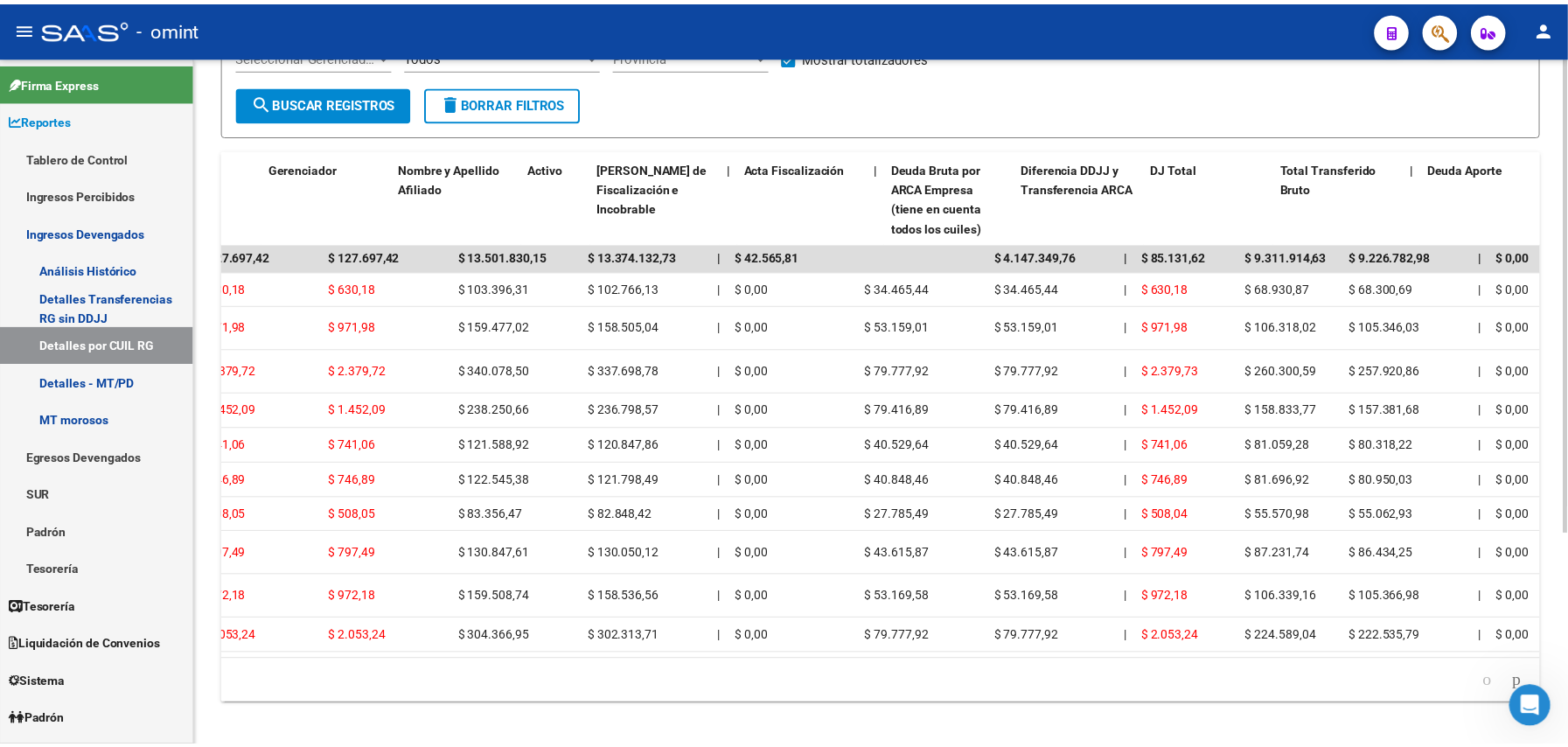
scroll to position [0, 0]
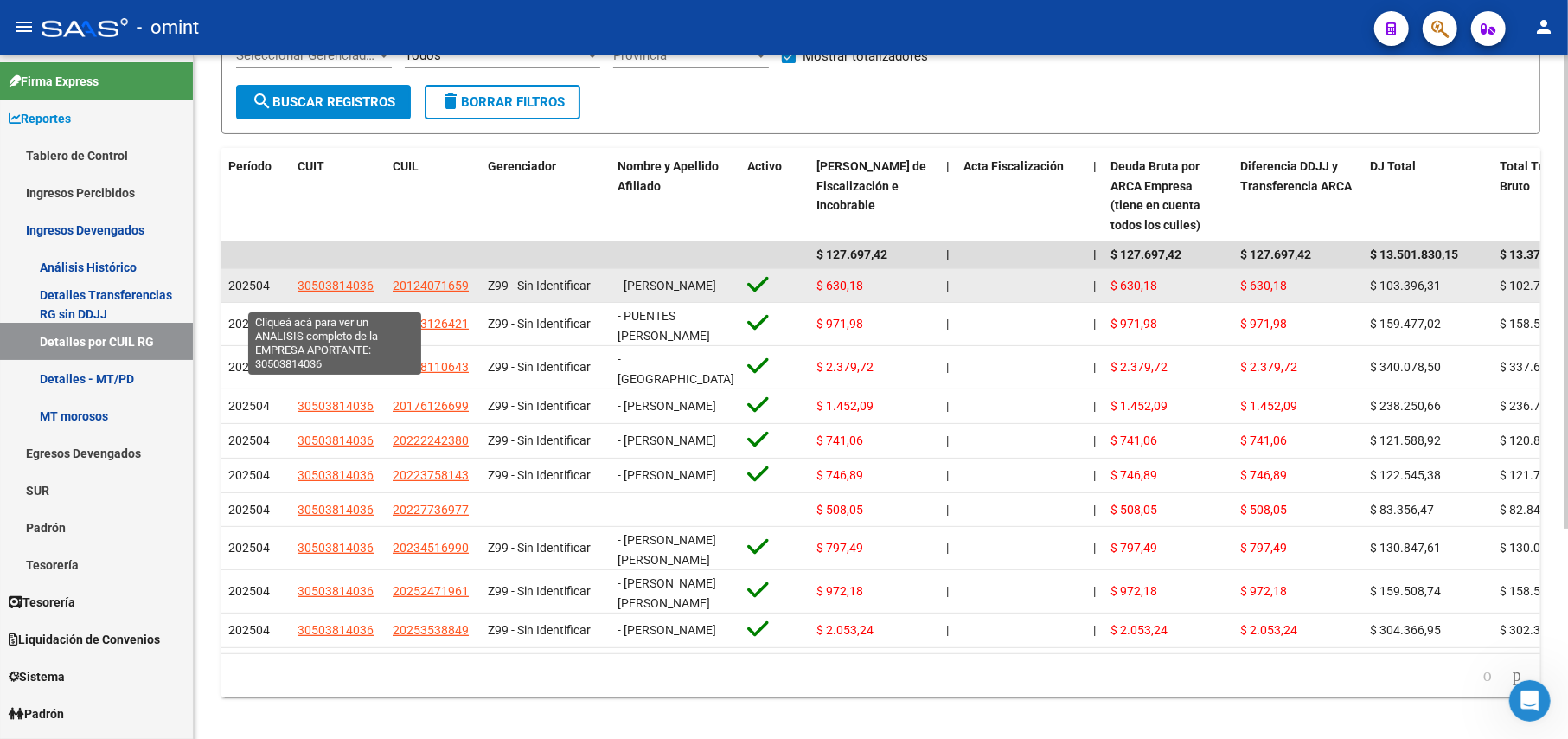
click at [343, 292] on span "30503814036" at bounding box center [335, 285] width 76 height 14
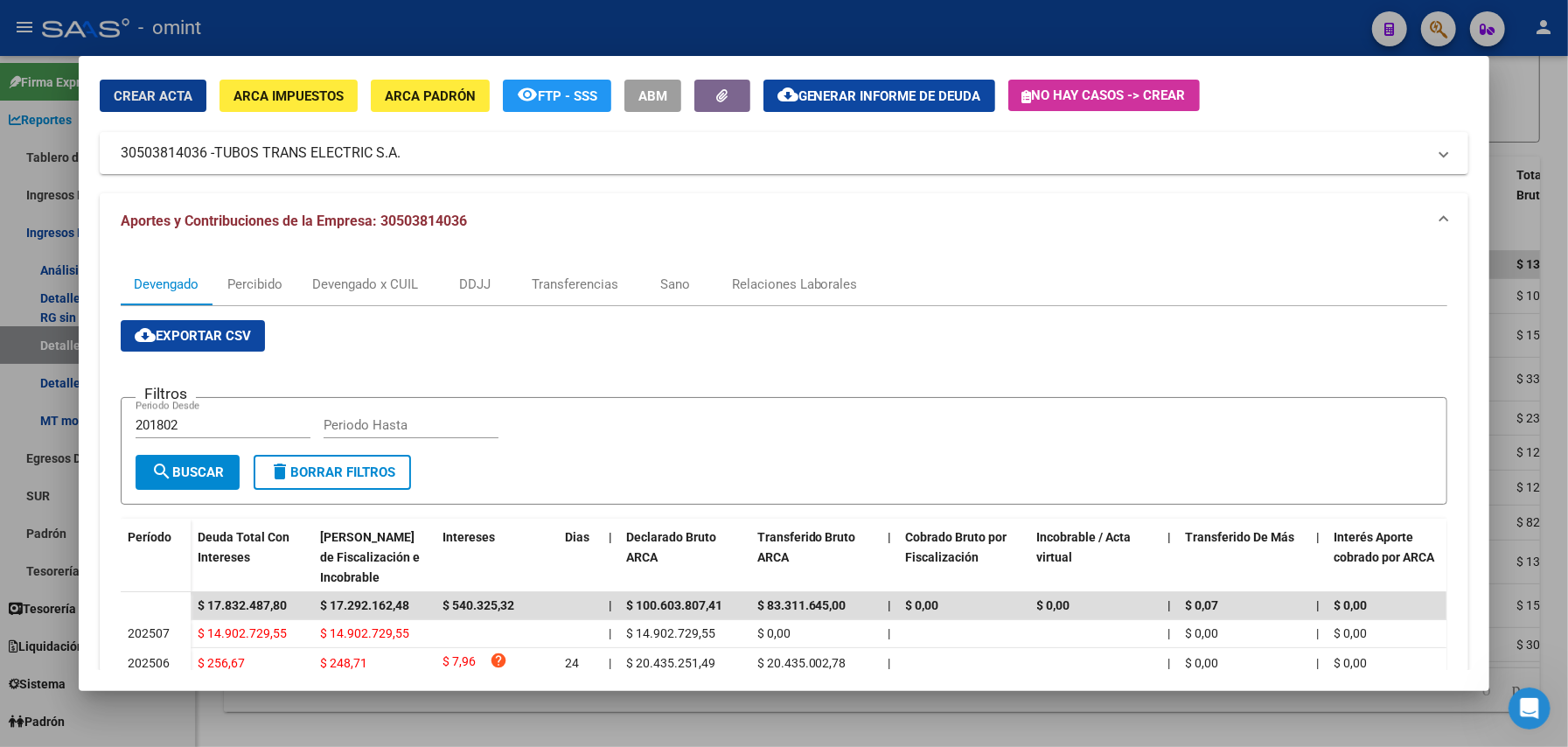
scroll to position [116, 0]
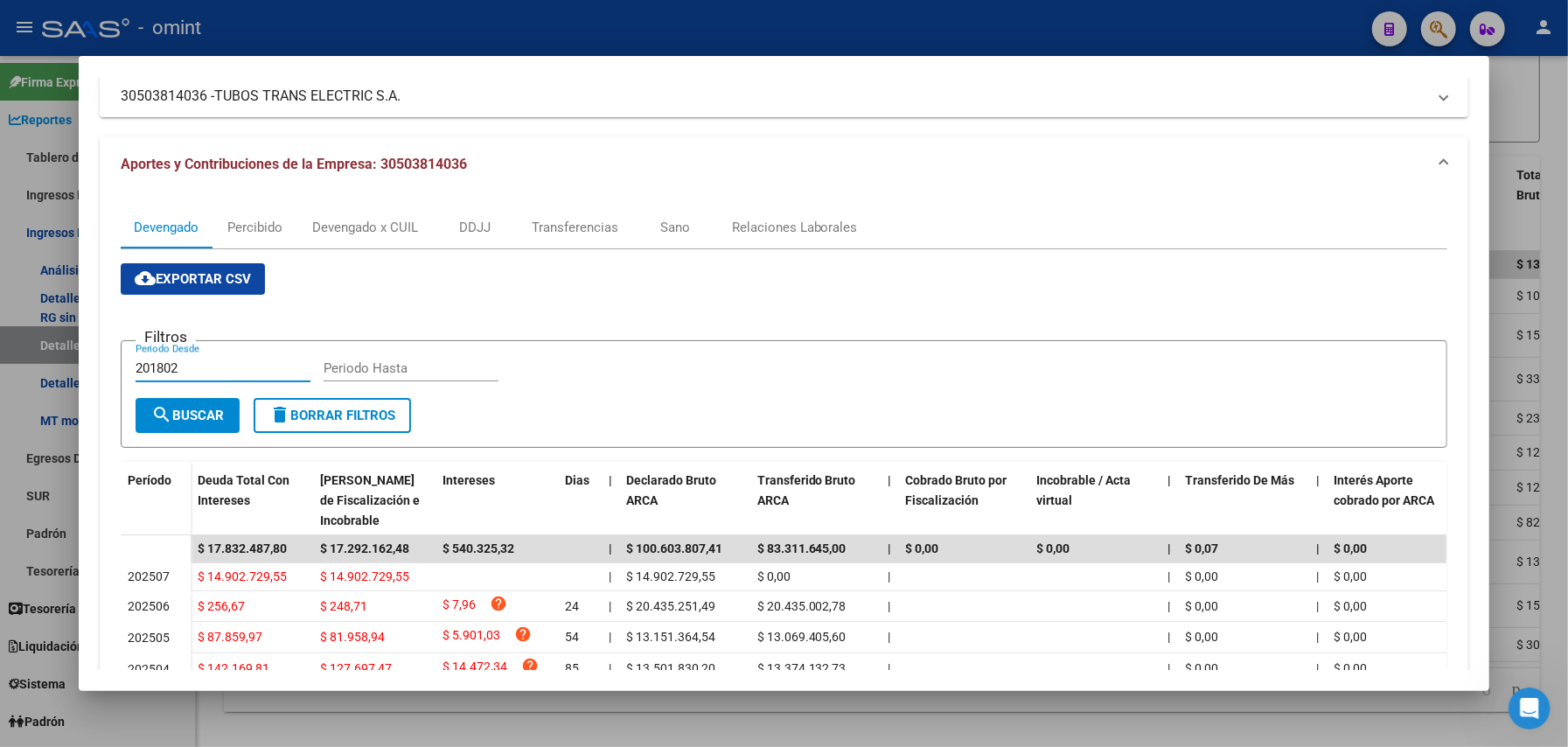
click at [184, 364] on input "201802" at bounding box center [223, 367] width 175 height 16
type input "202504"
click at [396, 366] on input "Periodo Hasta" at bounding box center [411, 367] width 175 height 16
type input "202504"
click at [183, 412] on span "search Buscar" at bounding box center [187, 415] width 72 height 16
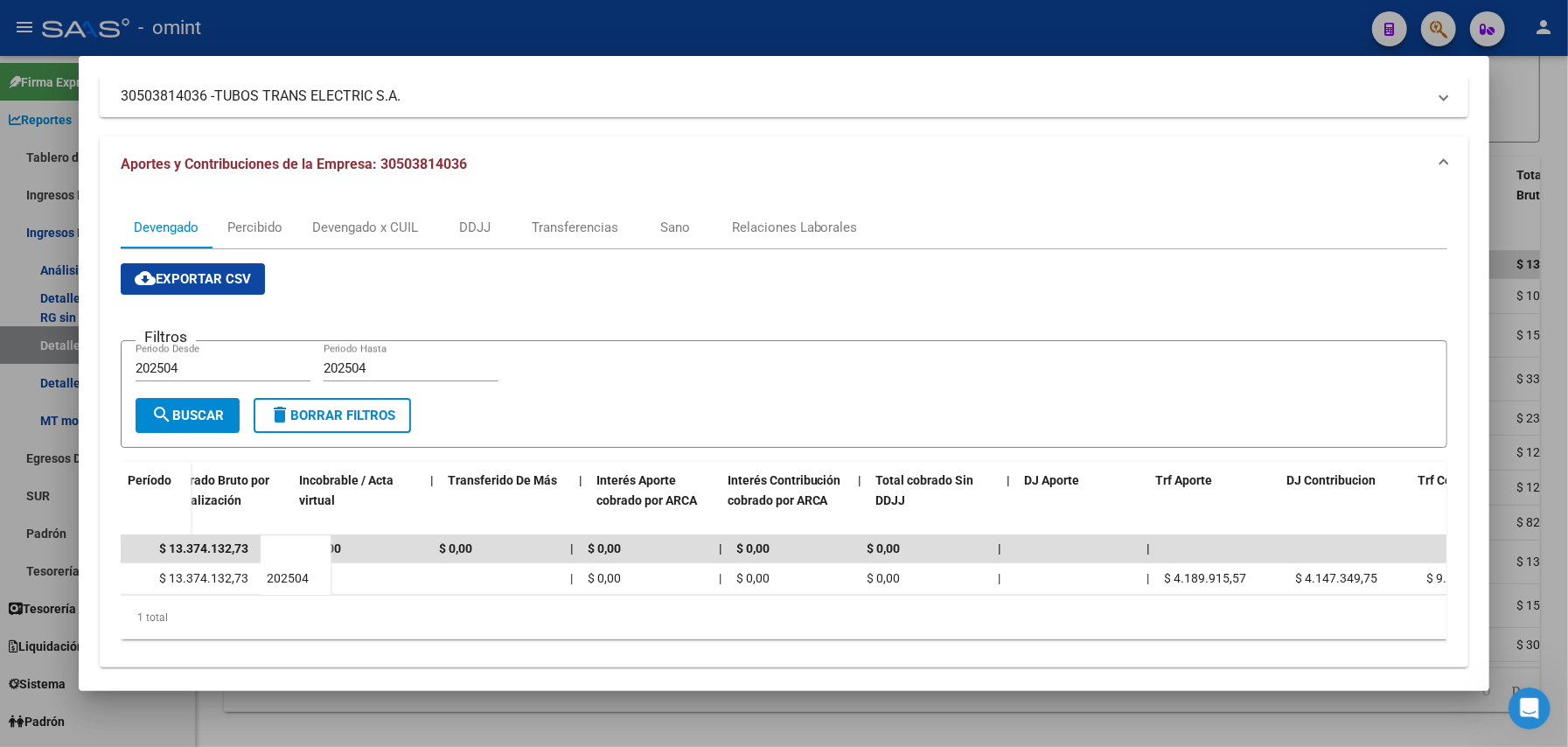
scroll to position [0, 833]
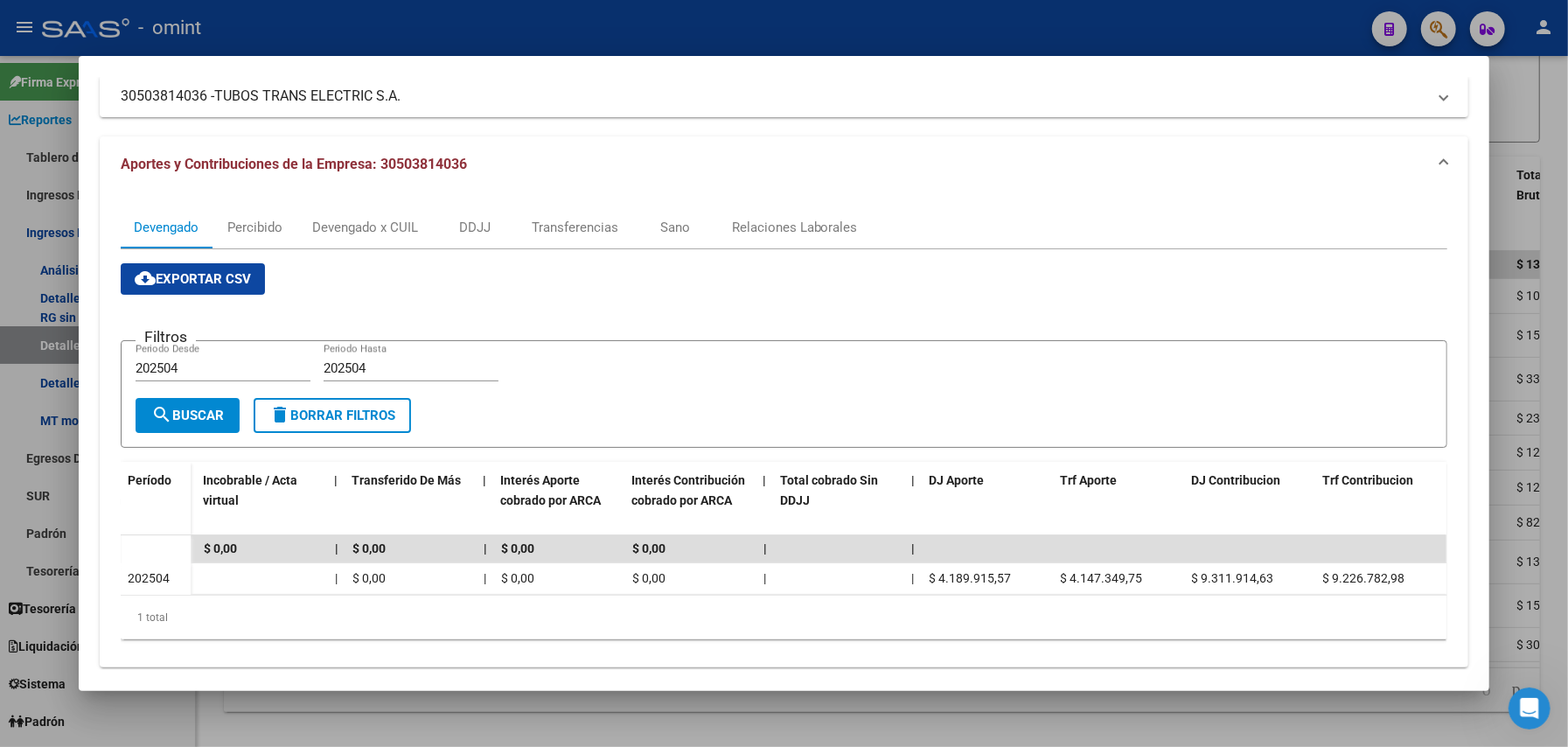
drag, startPoint x: 680, startPoint y: 605, endPoint x: 1450, endPoint y: 470, distance: 781.7
click at [1188, 470] on div "Devengado Percibido Devengado x CUIL DDJJ Transferencias Sano Relaciones Labora…" at bounding box center [784, 429] width 1369 height 474
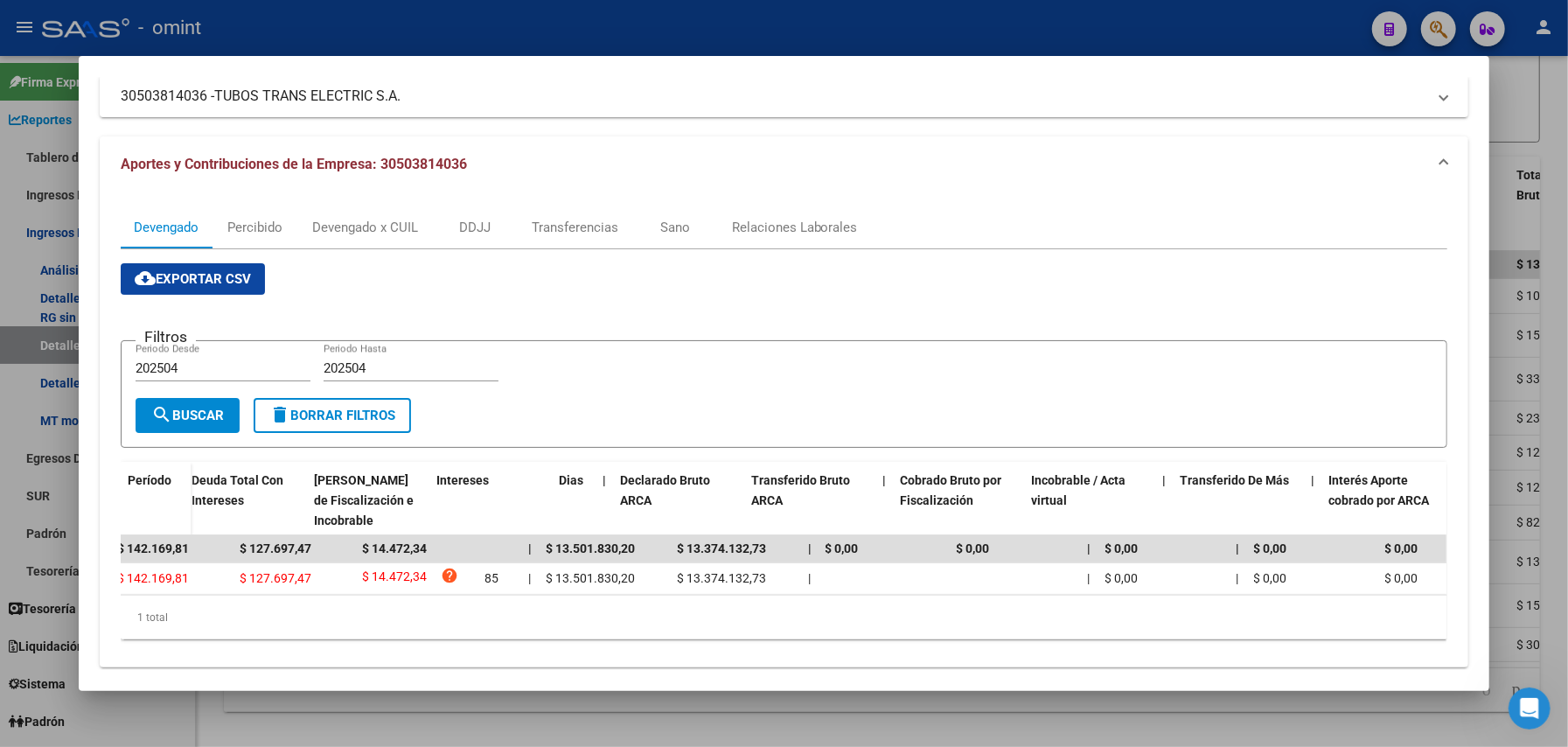
scroll to position [0, 0]
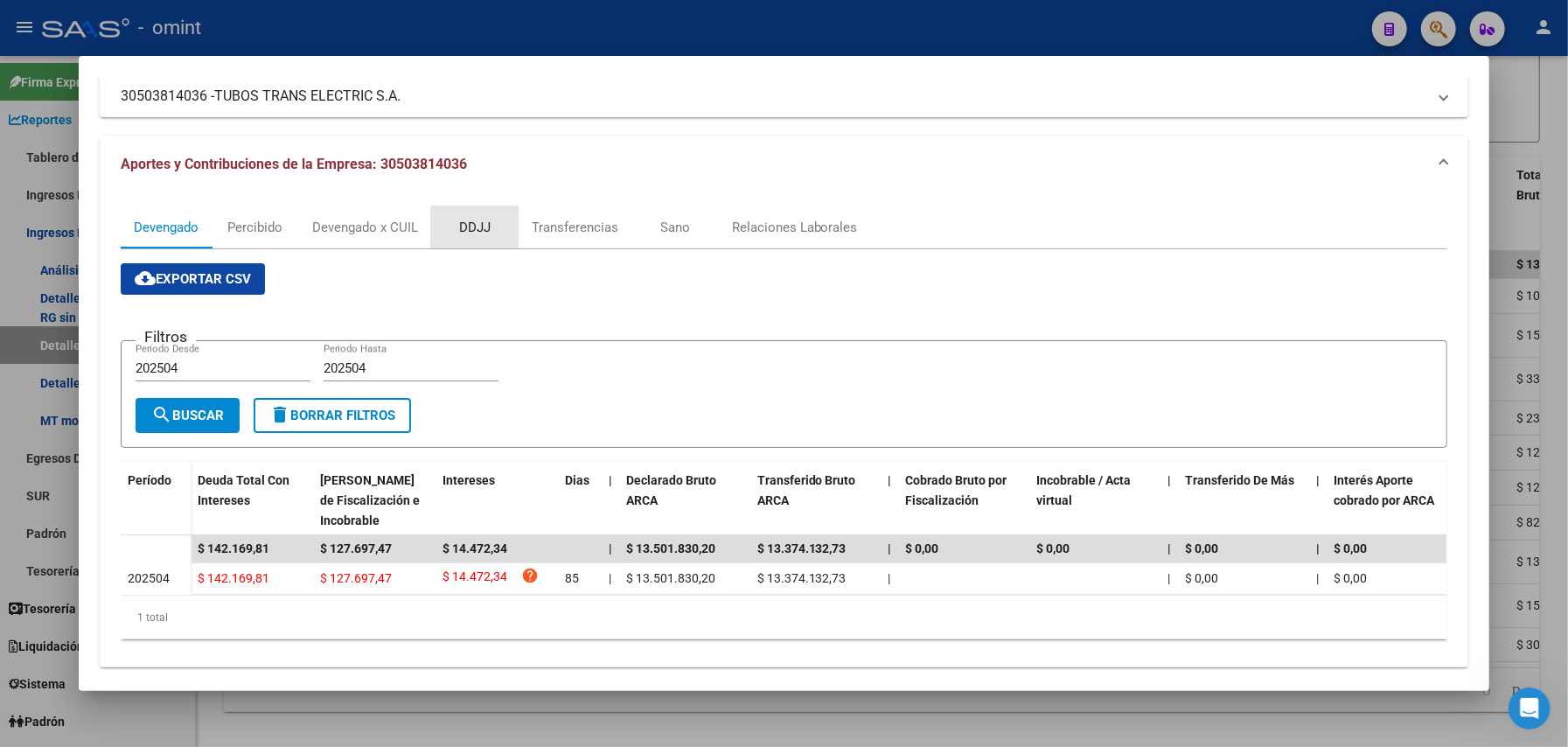
click at [469, 229] on div "DDJJ" at bounding box center [475, 227] width 32 height 20
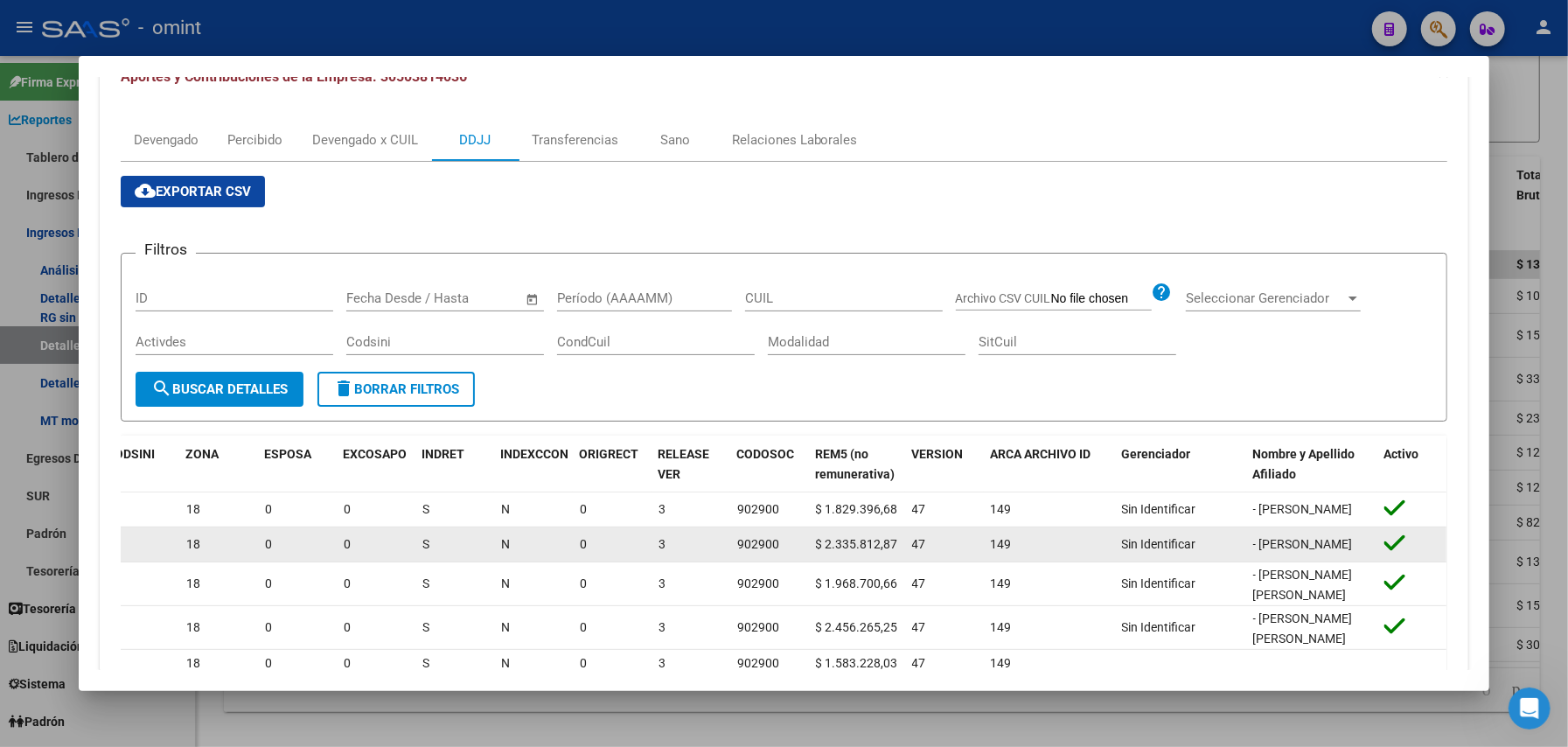
scroll to position [87, 0]
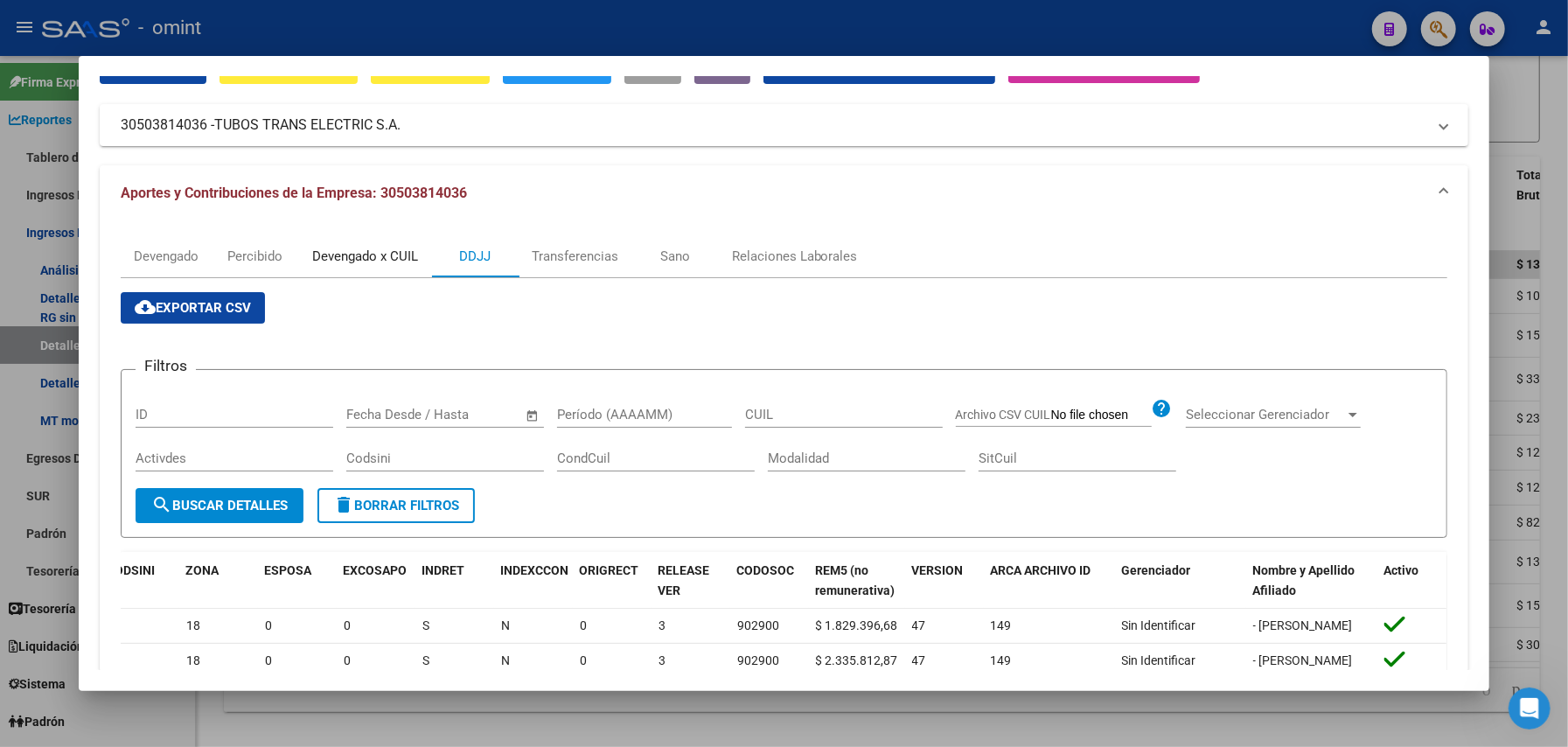
click at [344, 250] on div "Devengado x CUIL" at bounding box center [365, 256] width 106 height 20
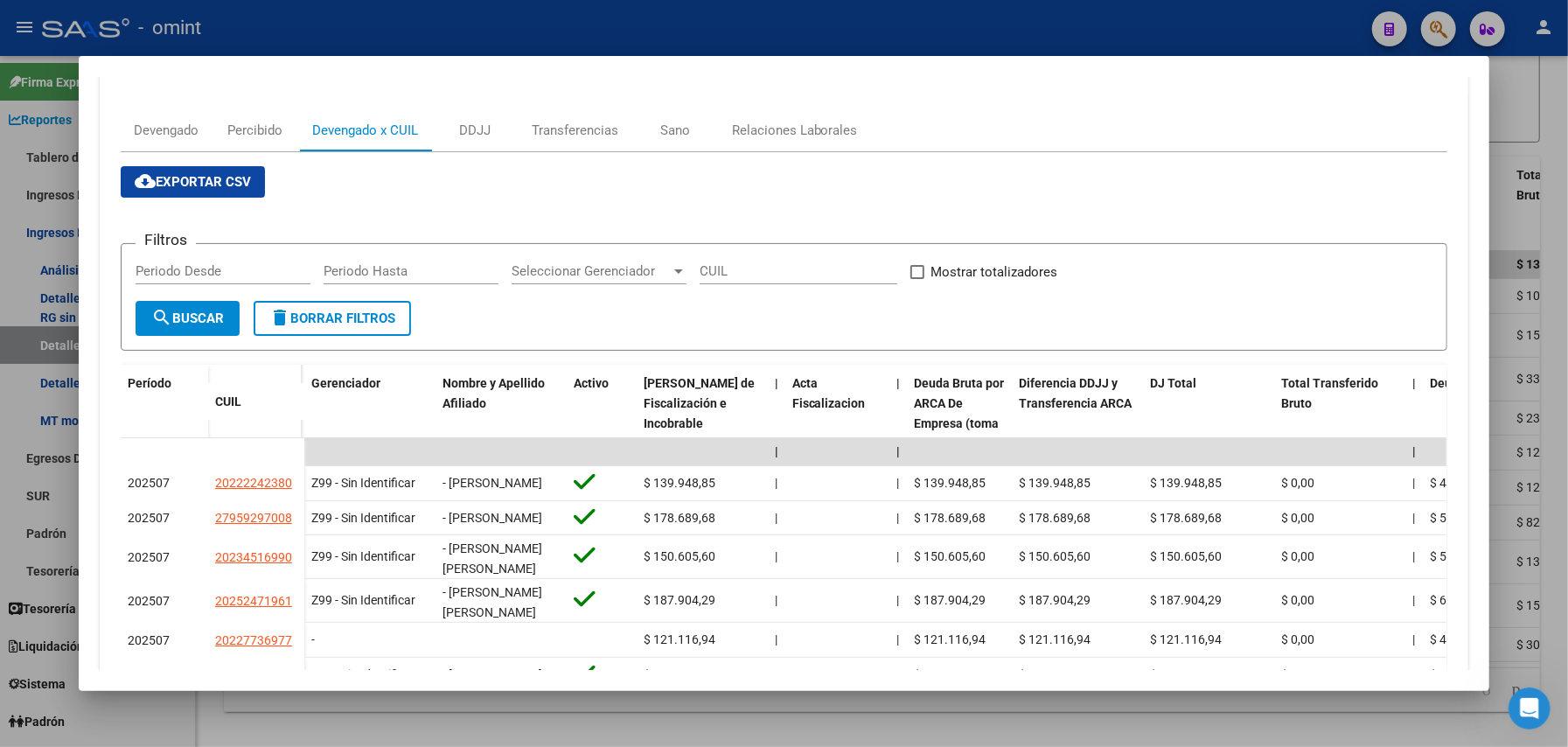
scroll to position [0, 0]
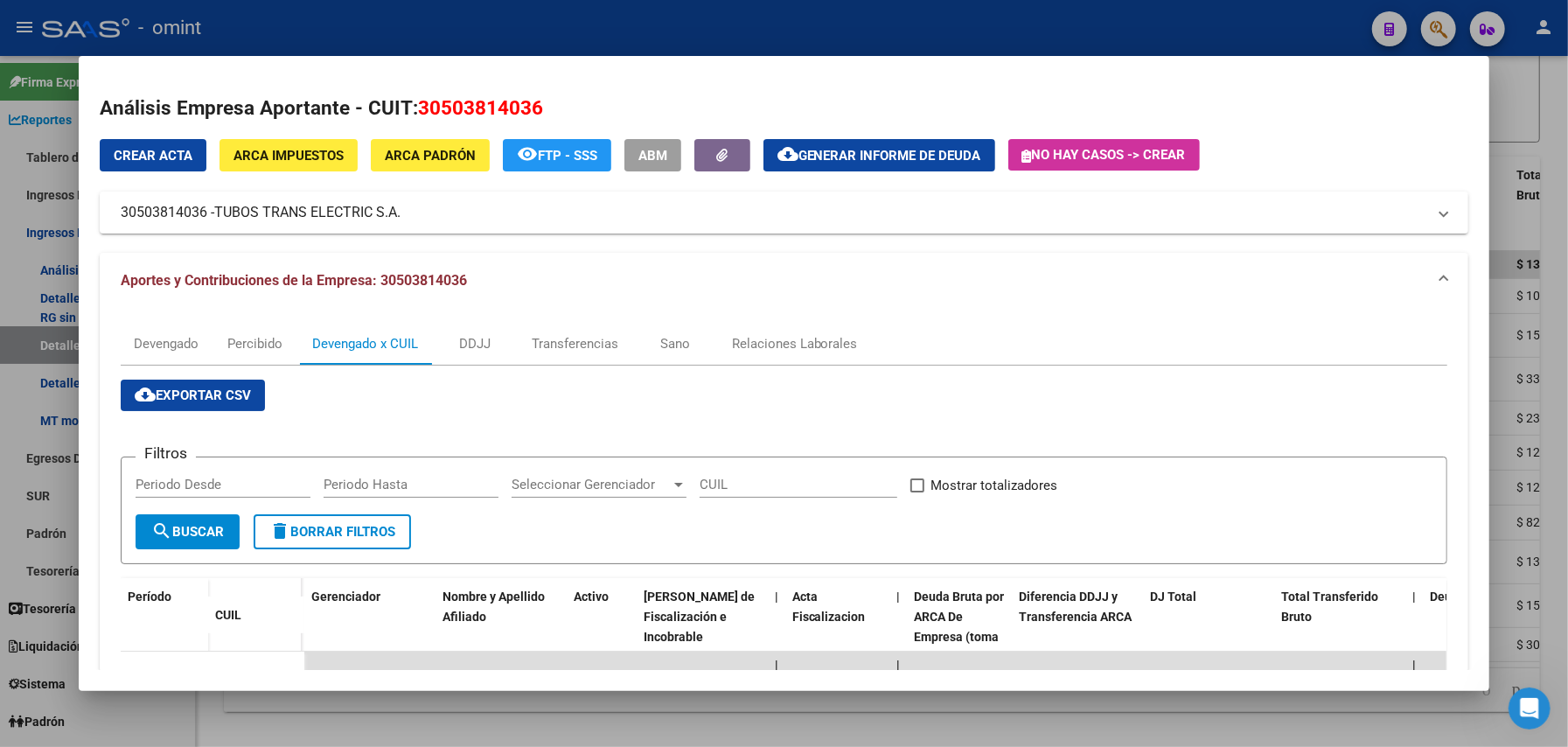
click at [186, 474] on div "Periodo Desde" at bounding box center [223, 485] width 175 height 26
type input "202504"
click at [388, 470] on form "Filtros 202504 Periodo Desde Periodo Hasta Seleccionar Gerenciador Seleccionar …" at bounding box center [784, 510] width 1327 height 108
click at [388, 486] on input "Periodo Hasta" at bounding box center [411, 485] width 175 height 16
type input "202504"
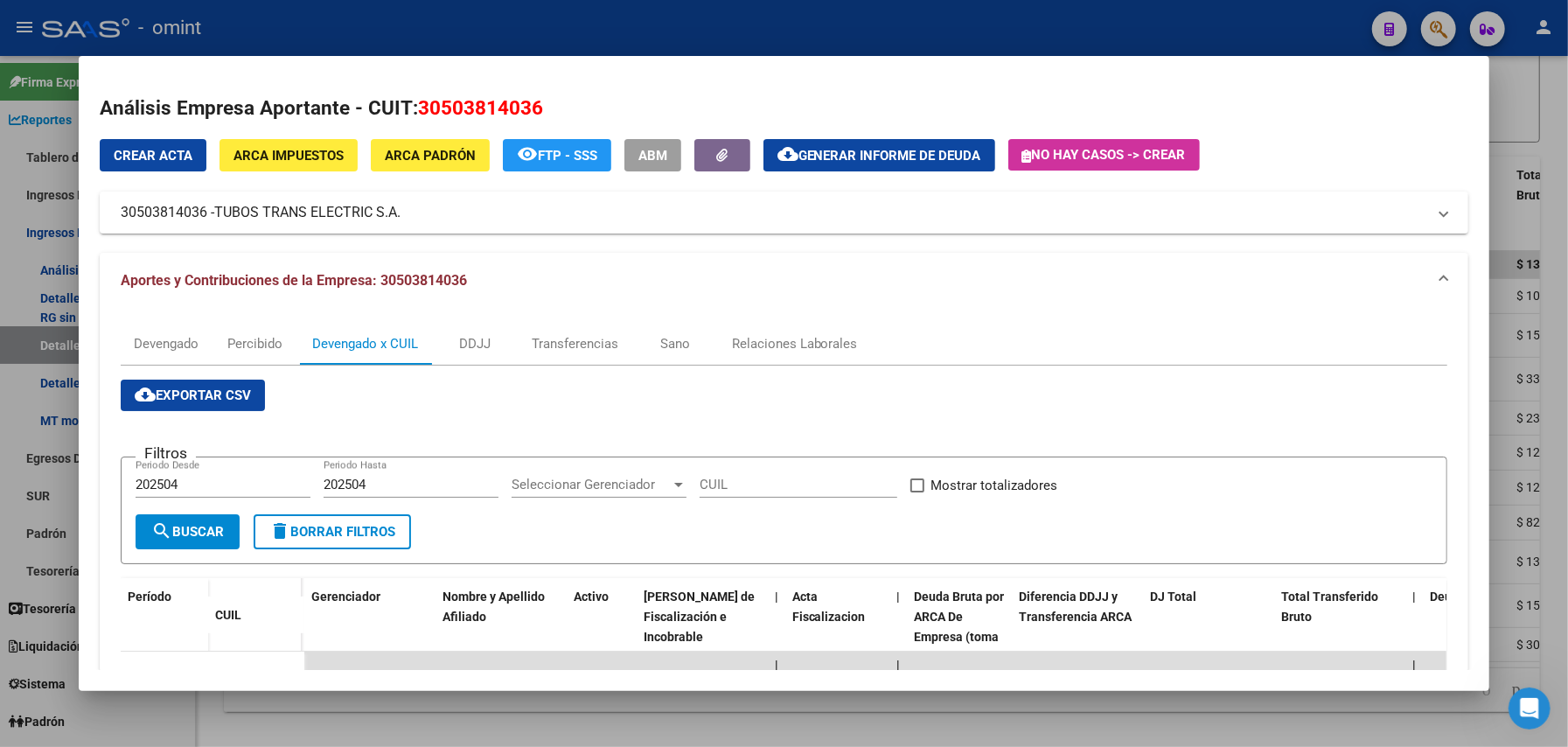
click at [578, 410] on div "cloud_download Exportar CSV Filtros 202504 Periodo Desde 202504 Periodo Hasta S…" at bounding box center [784, 739] width 1327 height 719
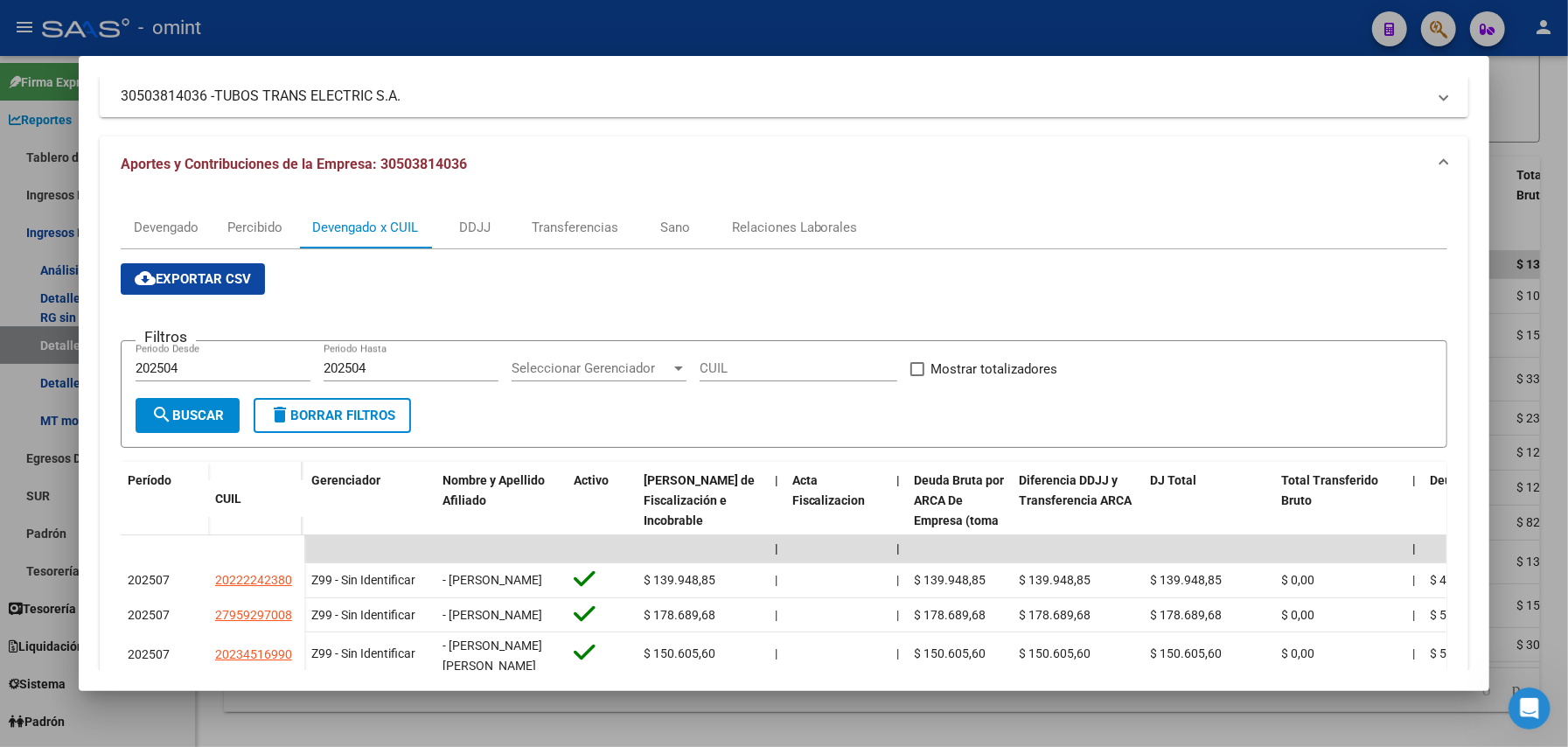
click at [911, 371] on span at bounding box center [917, 368] width 14 height 14
click at [917, 376] on input "Mostrar totalizadores" at bounding box center [917, 376] width 1 height 1
checkbox input "true"
click at [187, 403] on button "search Buscar" at bounding box center [187, 415] width 104 height 35
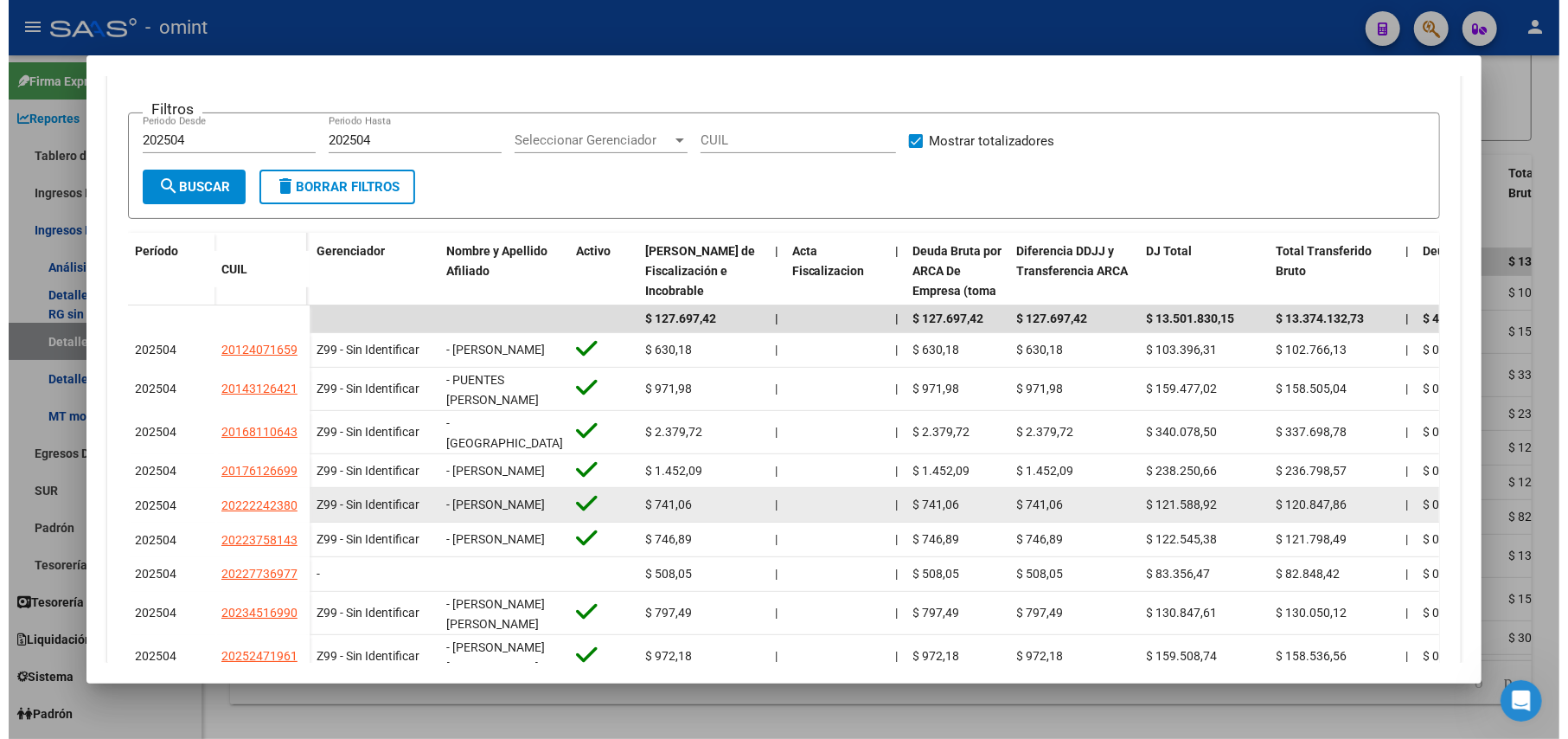
scroll to position [302, 0]
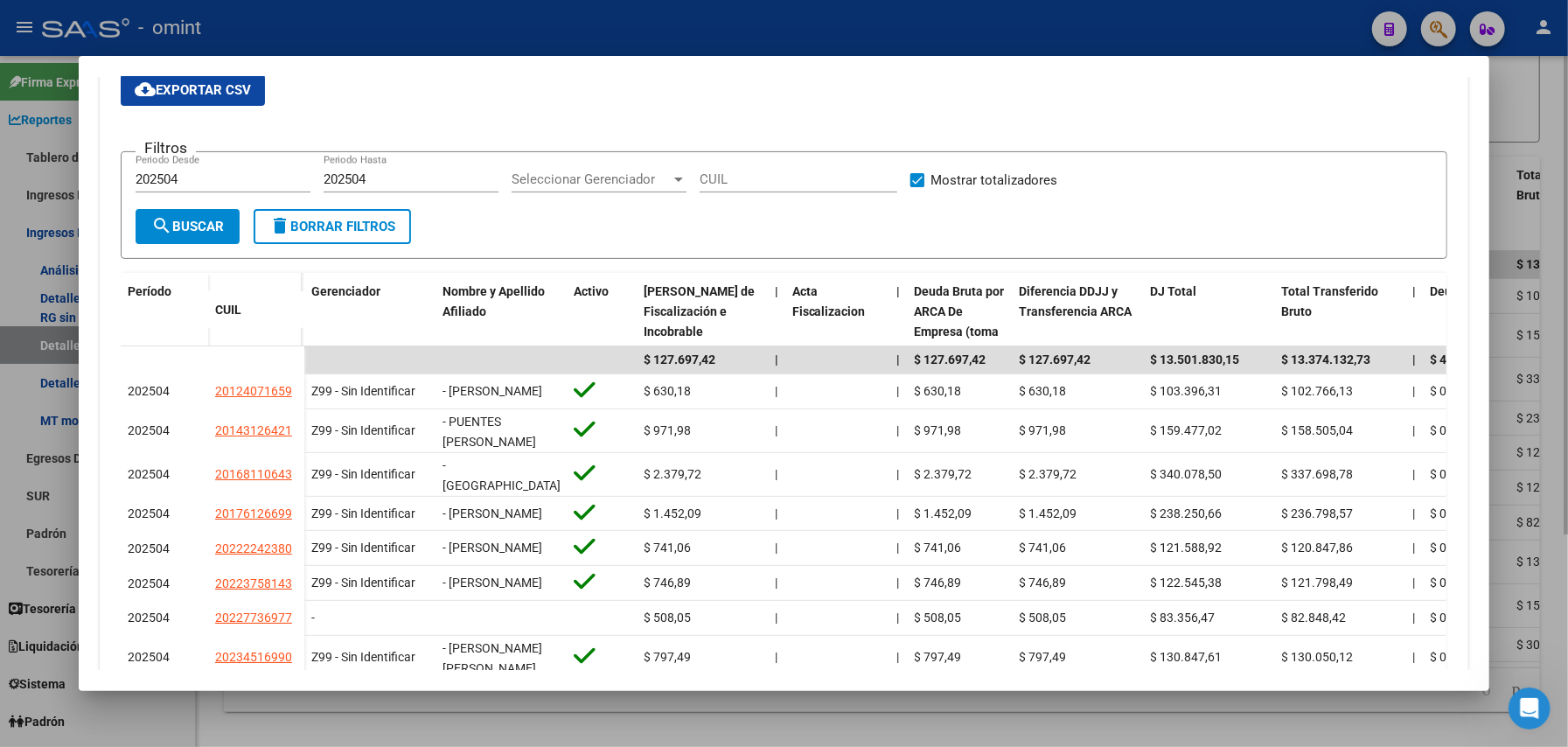
drag, startPoint x: 430, startPoint y: 713, endPoint x: 485, endPoint y: 707, distance: 55.3
click at [484, 560] on div at bounding box center [784, 373] width 1568 height 747
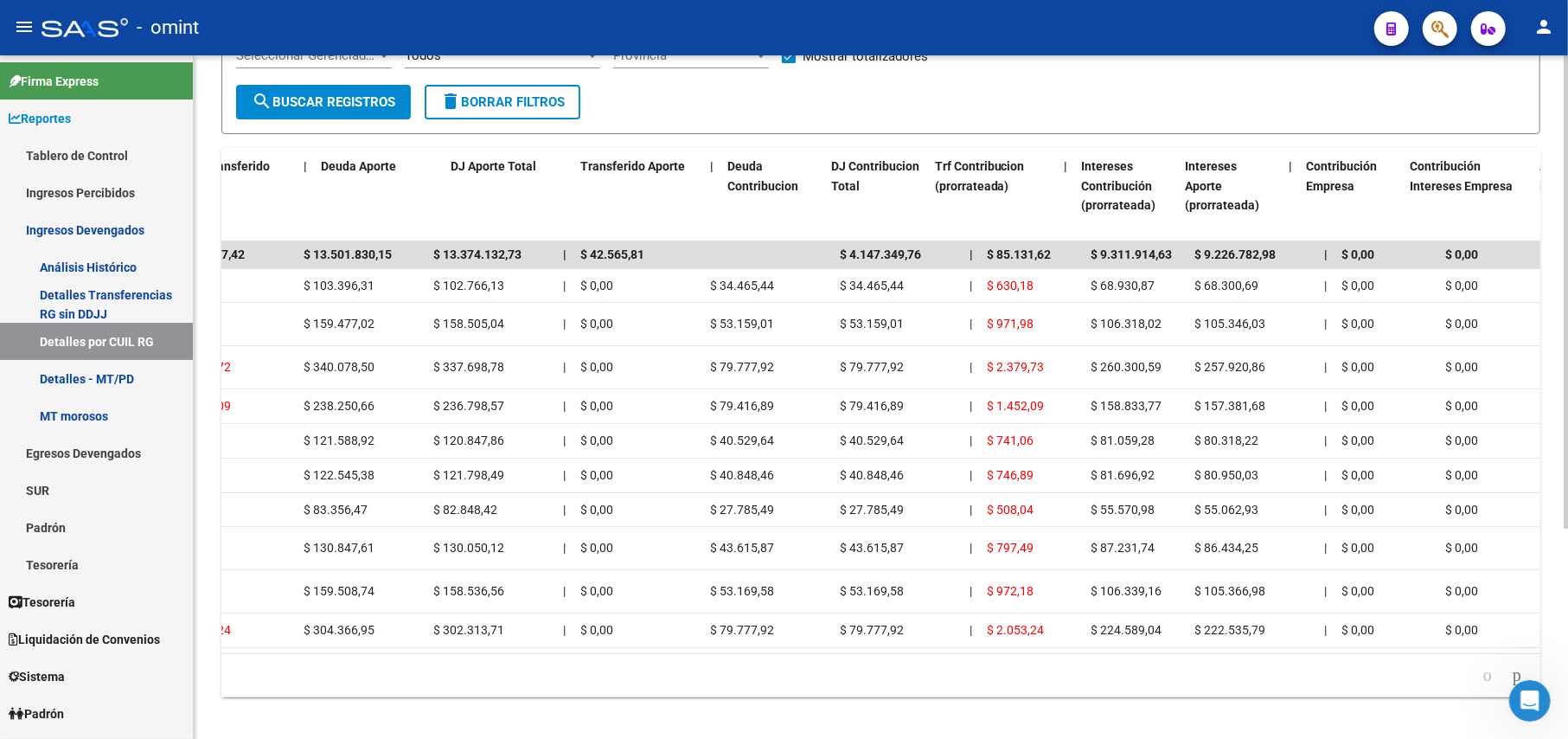
scroll to position [0, 1350]
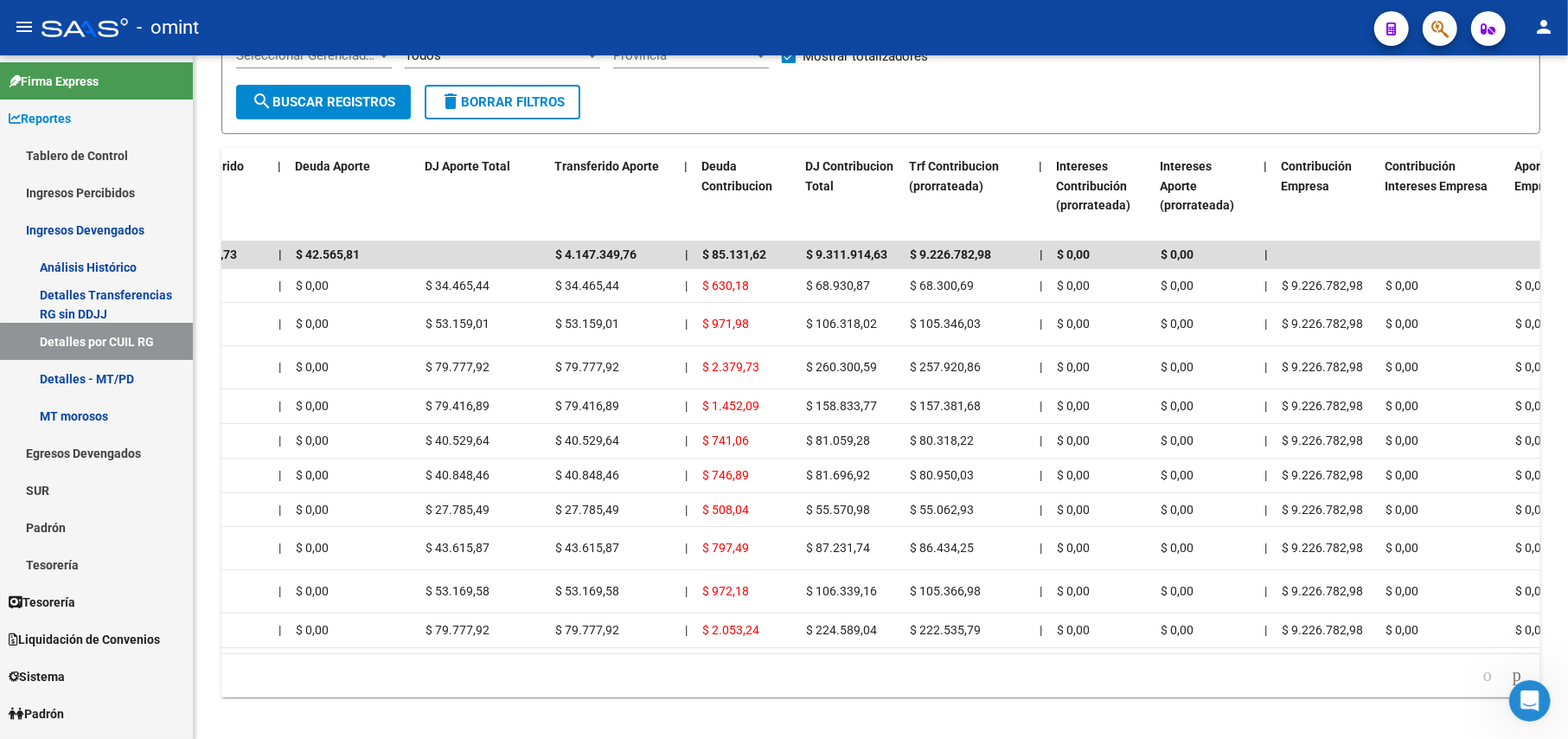
click at [1175, 554] on icon "Abrir Intercom Messenger" at bounding box center [1529, 700] width 29 height 29
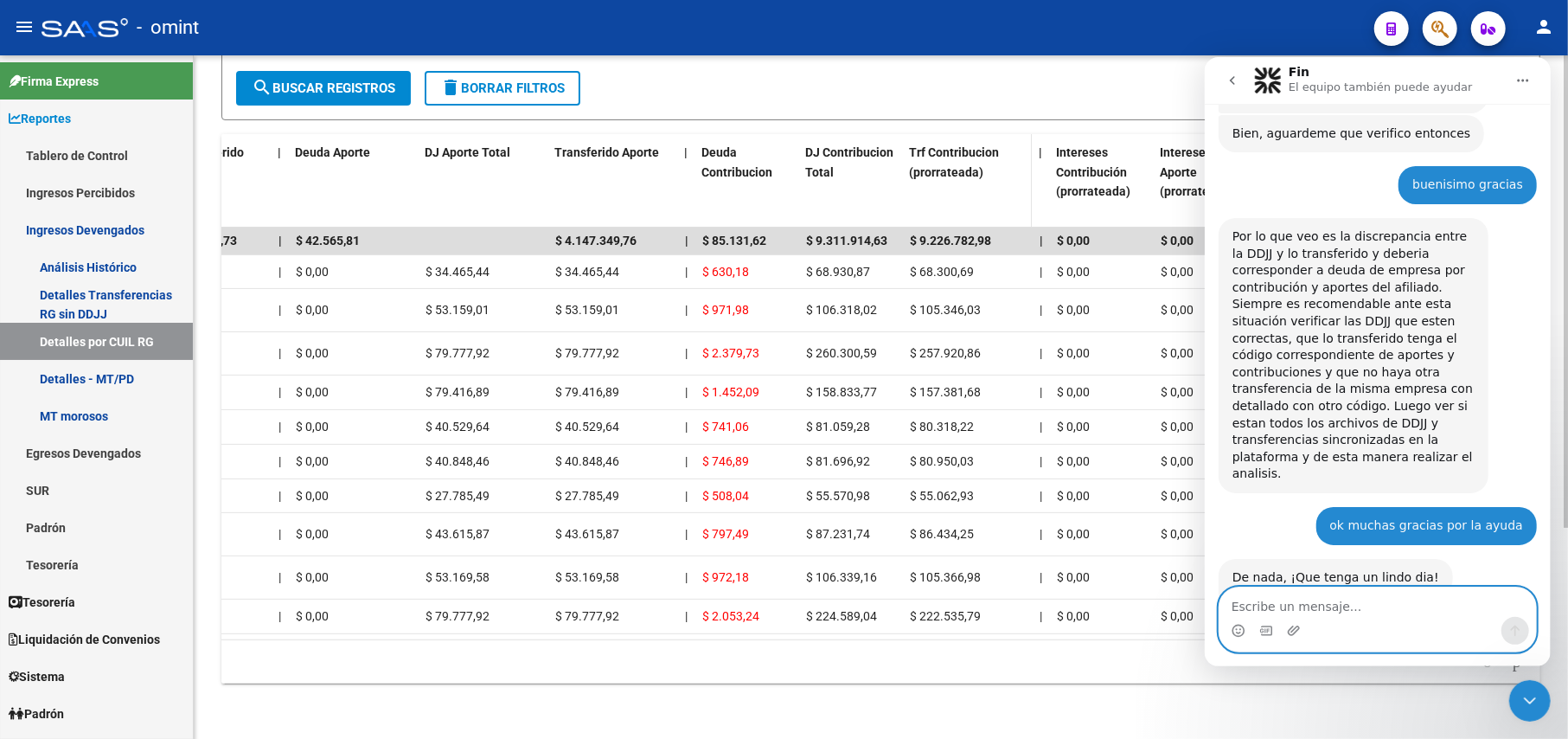
scroll to position [305, 0]
click at [266, 554] on div "REPORTES -> DEVENGADO -> Detalles por CUIL Régimen General cloud_download Expor…" at bounding box center [880, 275] width 1374 height 927
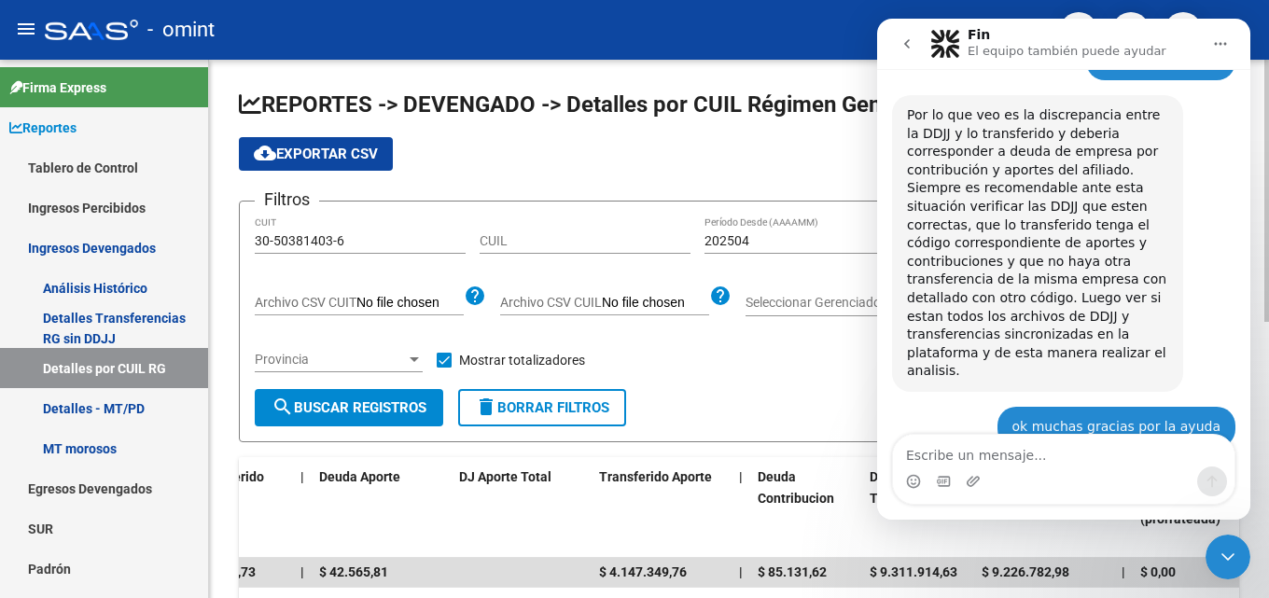
scroll to position [899, 0]
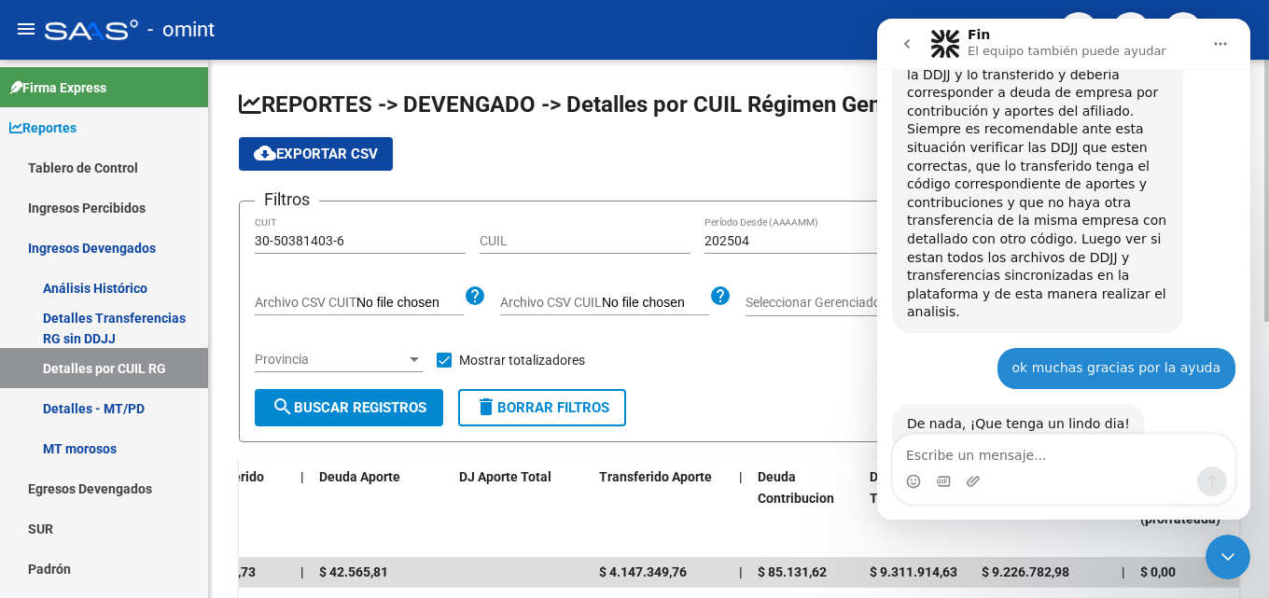
drag, startPoint x: 1081, startPoint y: 67, endPoint x: 782, endPoint y: 328, distance: 396.1
click at [782, 328] on div "Seleccionar Gerenciador Seleccionar Gerenciador" at bounding box center [830, 305] width 168 height 53
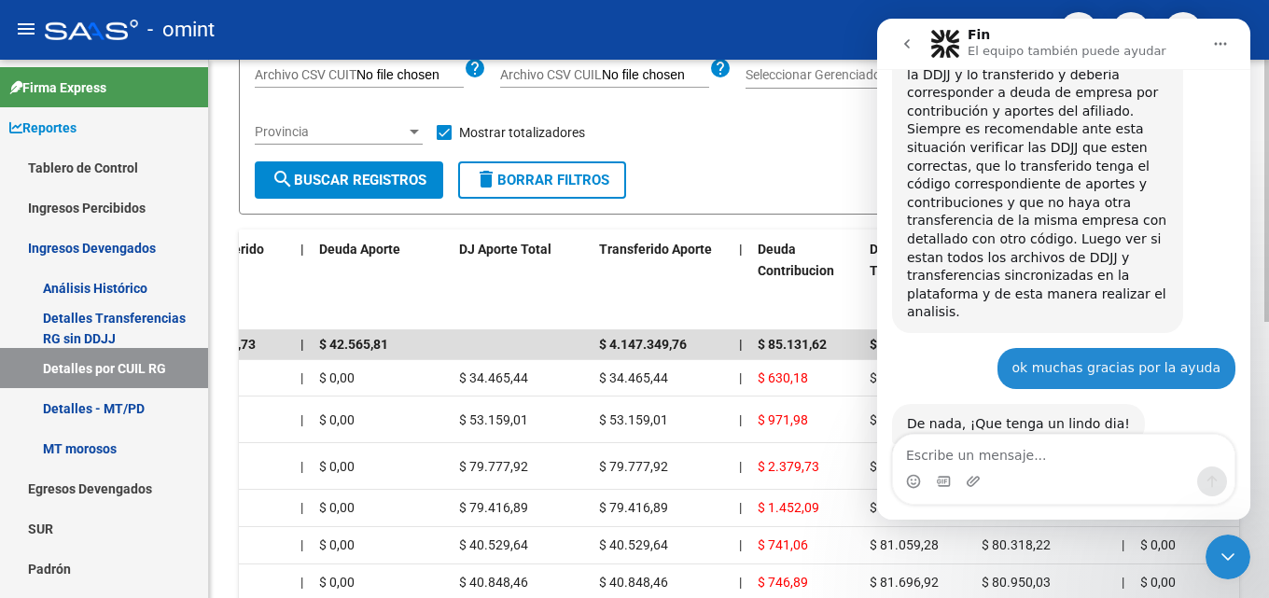
scroll to position [280, 0]
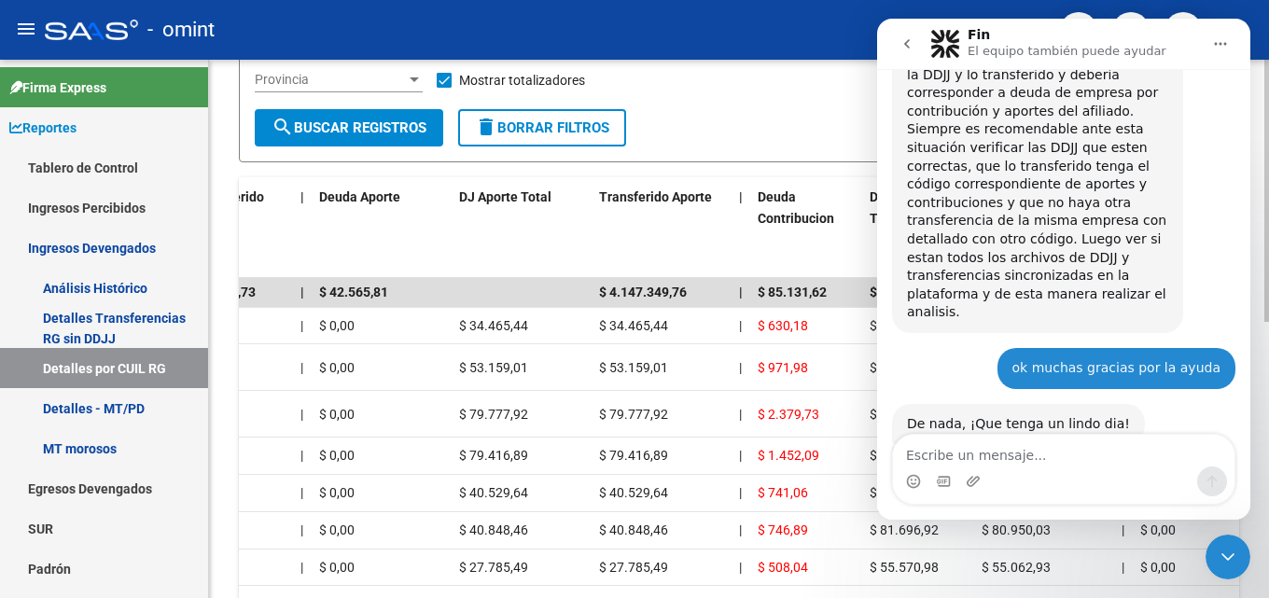
click at [690, 91] on div "Filtros 30-50381403-6 CUIT CUIL 202504 Período Desde (AAAAMM) 202504 Período Ha…" at bounding box center [739, 23] width 969 height 173
click at [701, 74] on div "Filtros 30-50381403-6 CUIT CUIL 202504 Período Desde (AAAAMM) 202504 Período Ha…" at bounding box center [739, 23] width 969 height 173
